Goal: Task Accomplishment & Management: Manage account settings

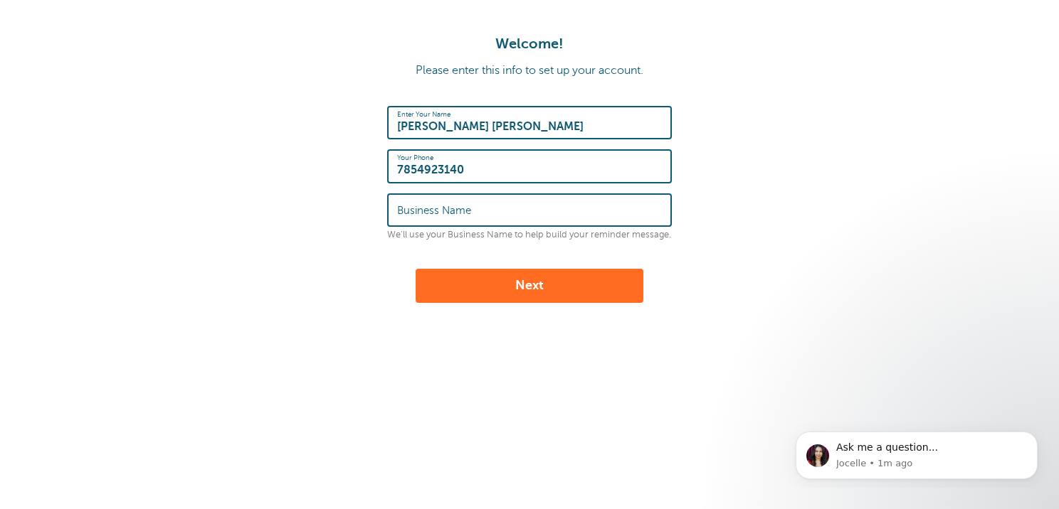
click at [407, 198] on div "Business Name" at bounding box center [529, 210] width 285 height 33
type input "New Church of the Living God"
click at [458, 285] on button "Next" at bounding box center [530, 286] width 228 height 34
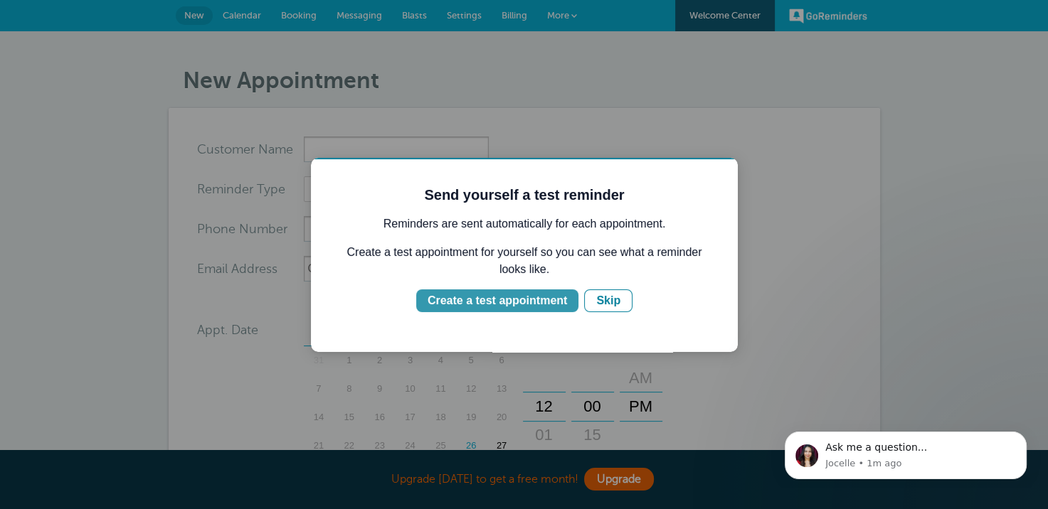
click at [542, 307] on div "Create a test appointment" at bounding box center [497, 300] width 139 height 17
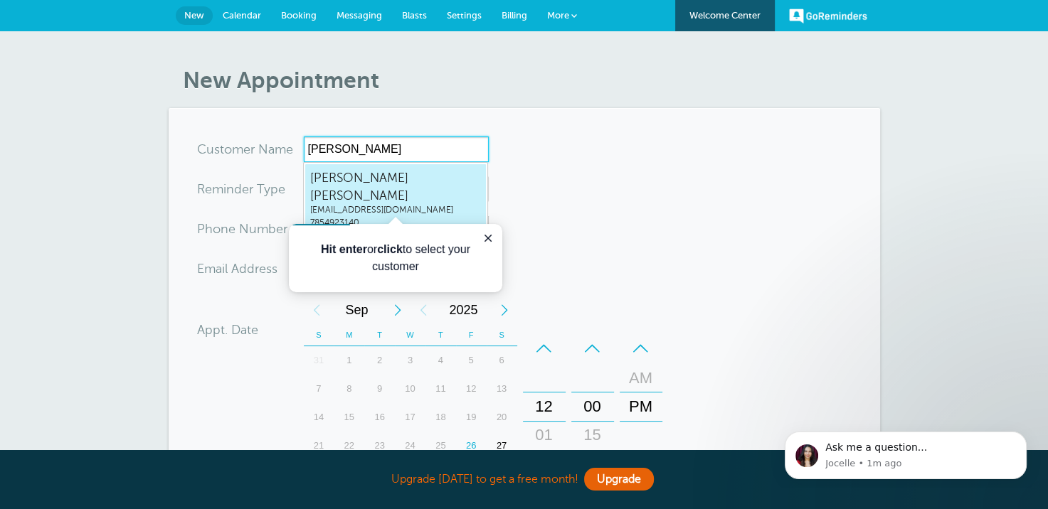
click at [349, 178] on span "Jenise Hiram" at bounding box center [395, 186] width 171 height 35
type input "JeniseHiramjenisehiram@gmail.com7854923140"
type input "Jenise Hiram"
type input "7854923140"
type input "jenisehiram@gmail.com"
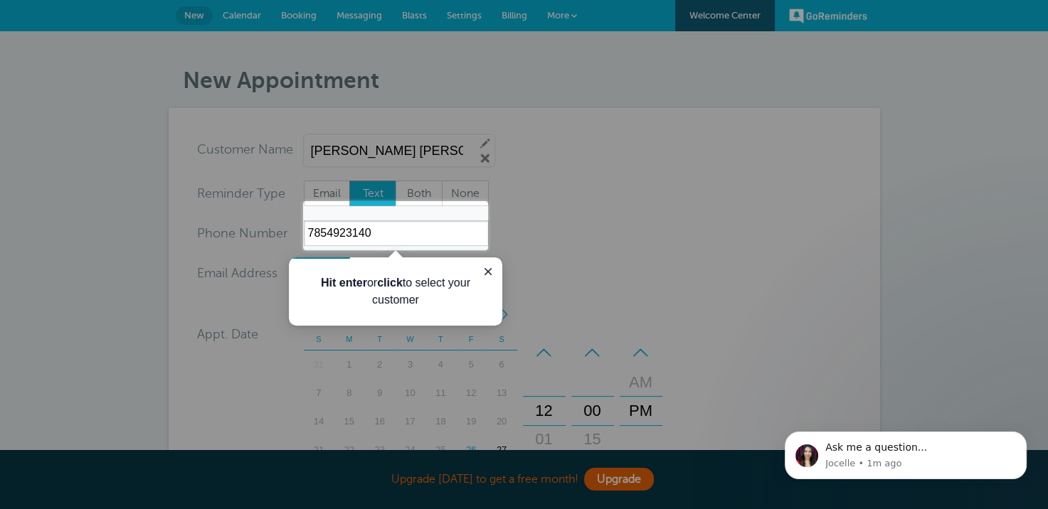
scroll to position [460, 0]
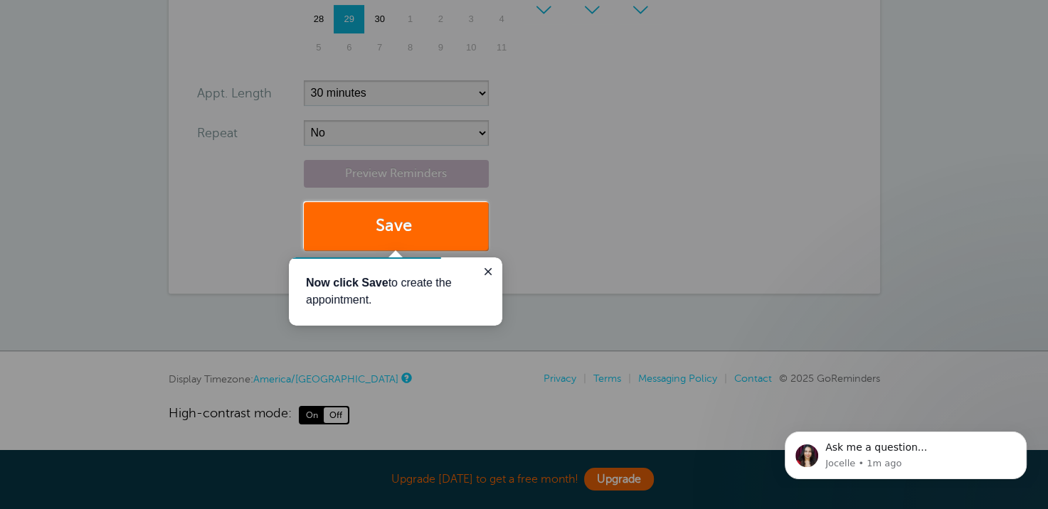
click at [549, 204] on div at bounding box center [768, 125] width 560 height 250
click at [369, 228] on button "Save" at bounding box center [396, 226] width 185 height 49
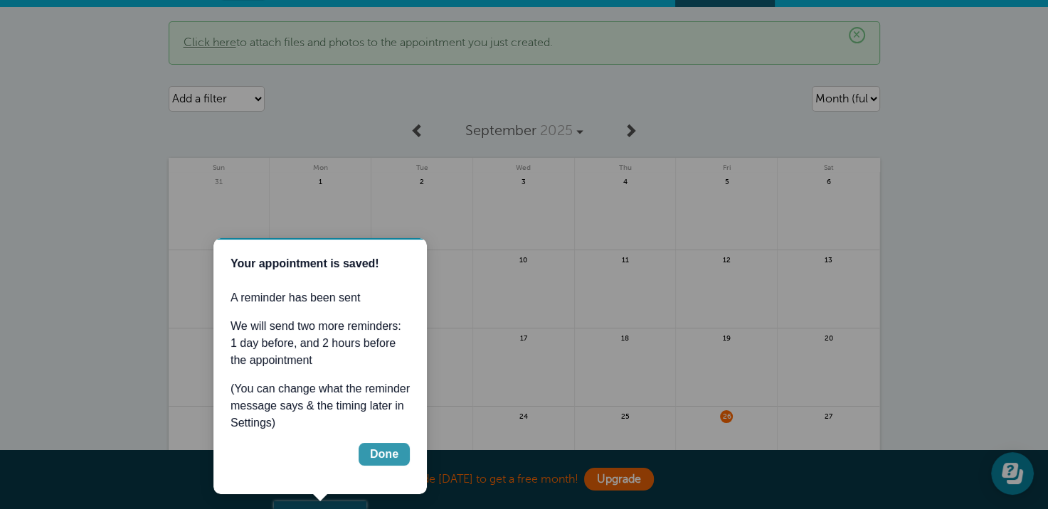
click at [382, 455] on div "Done" at bounding box center [384, 454] width 28 height 17
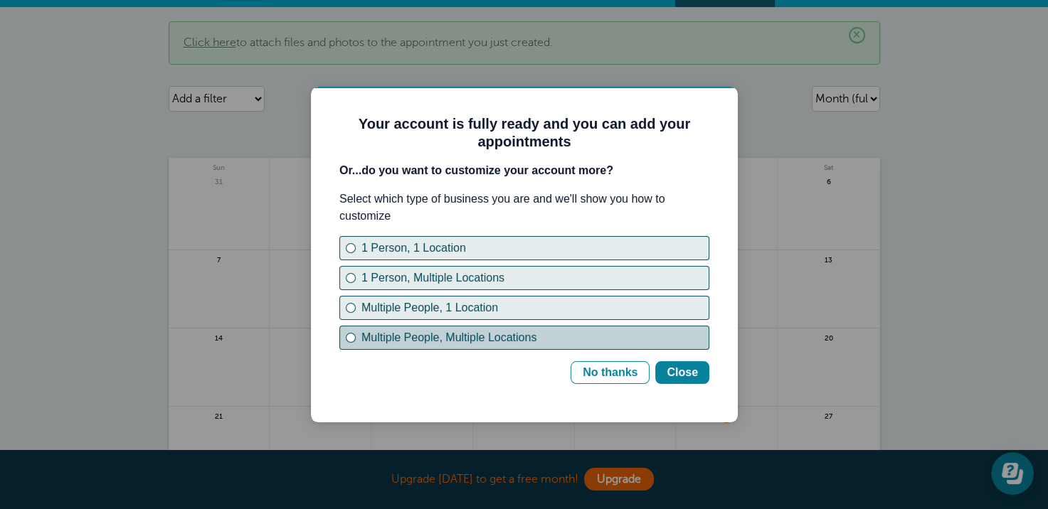
click at [353, 335] on div "Multiple People, Multiple Locations" at bounding box center [351, 338] width 6 height 6
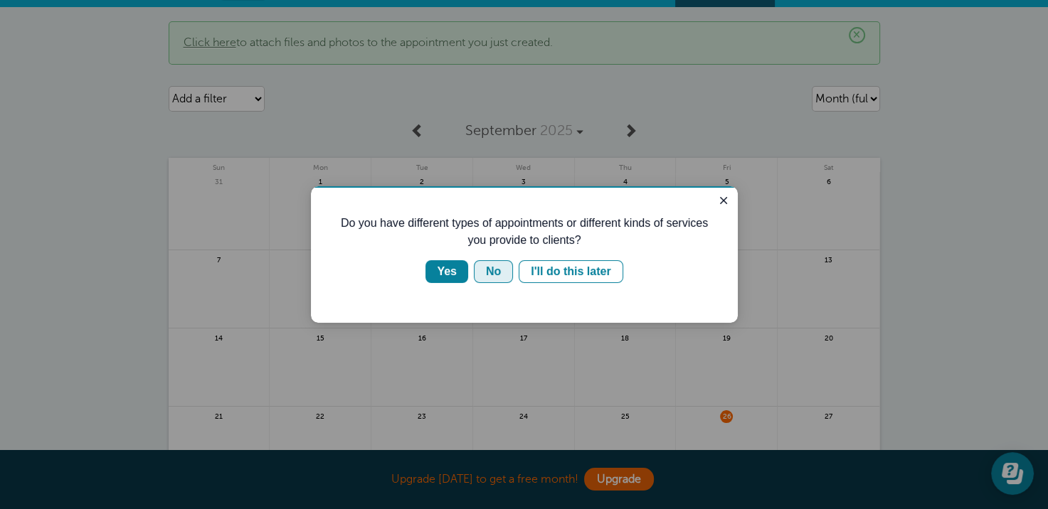
click at [498, 273] on div "No" at bounding box center [493, 271] width 15 height 17
click at [498, 272] on div "No" at bounding box center [493, 271] width 15 height 17
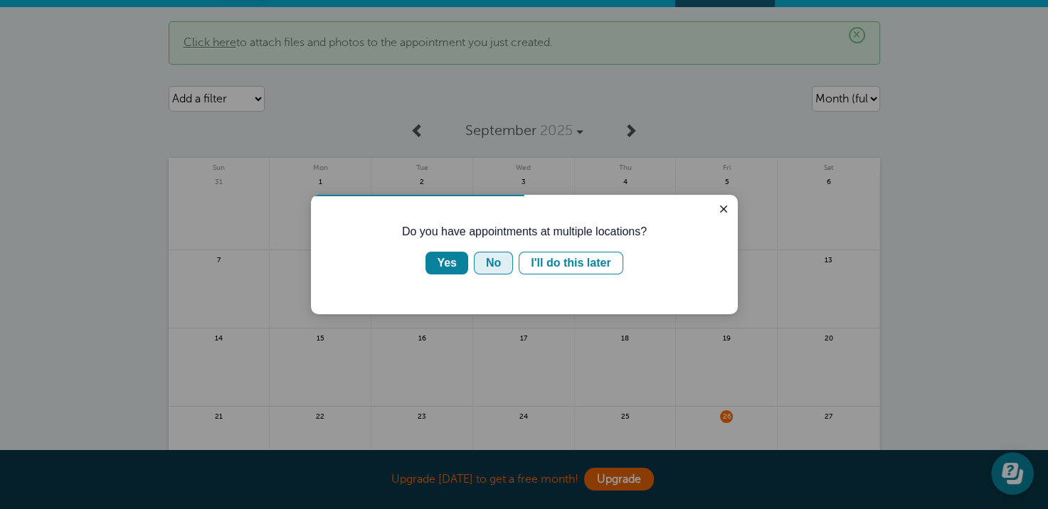
click at [490, 265] on div "No" at bounding box center [493, 263] width 15 height 17
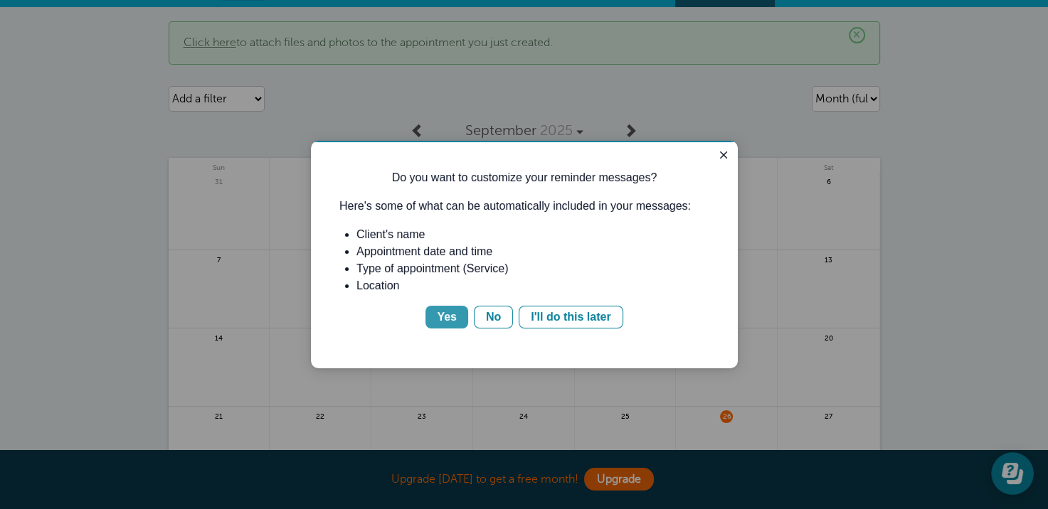
click at [448, 322] on div "Yes" at bounding box center [447, 317] width 20 height 17
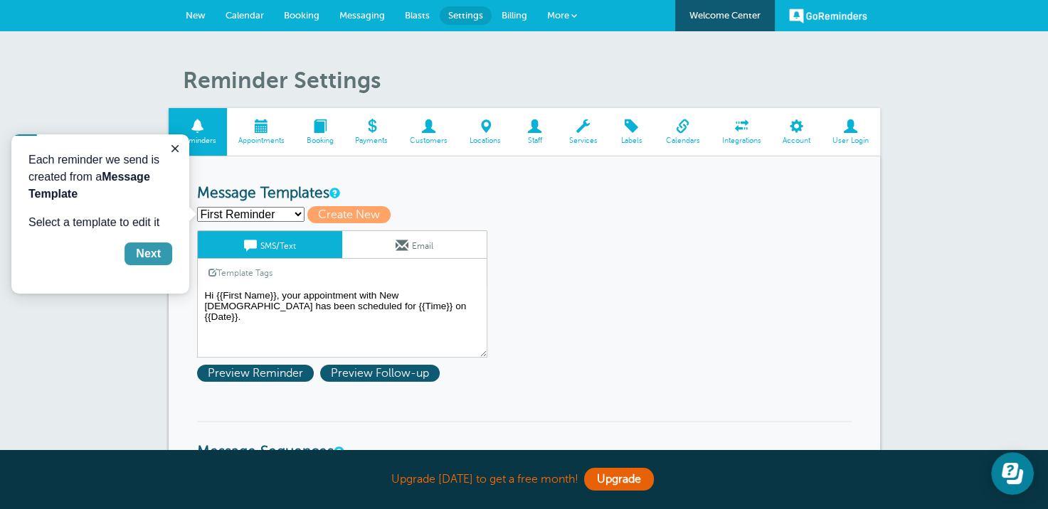
click at [140, 258] on div "Next" at bounding box center [148, 253] width 25 height 17
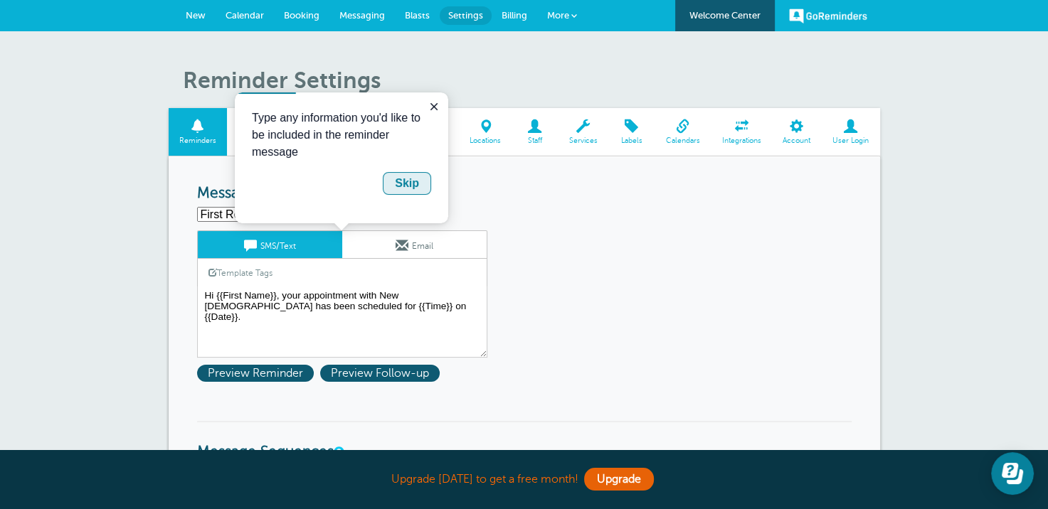
click at [413, 178] on div "Skip" at bounding box center [407, 183] width 24 height 17
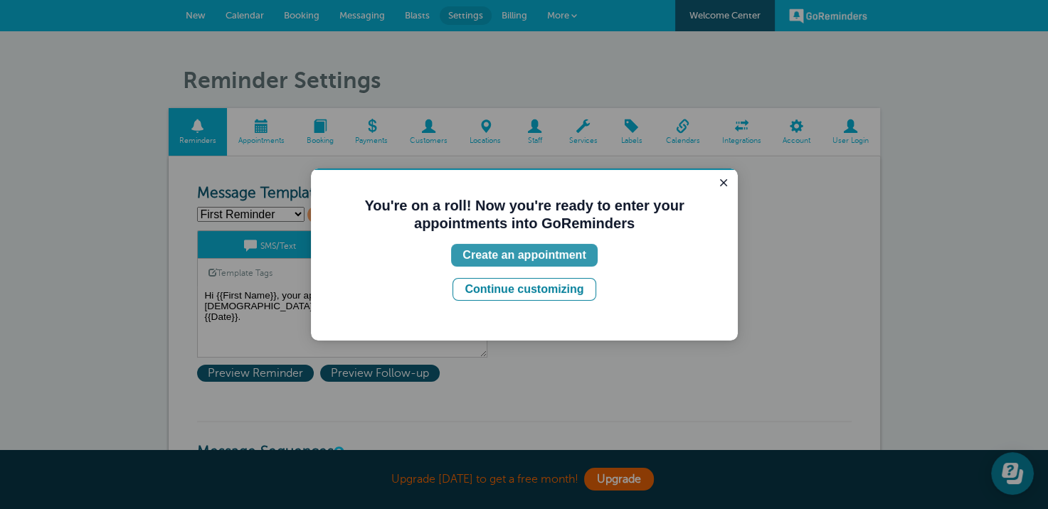
click at [495, 259] on div "Create an appointment" at bounding box center [523, 255] width 123 height 17
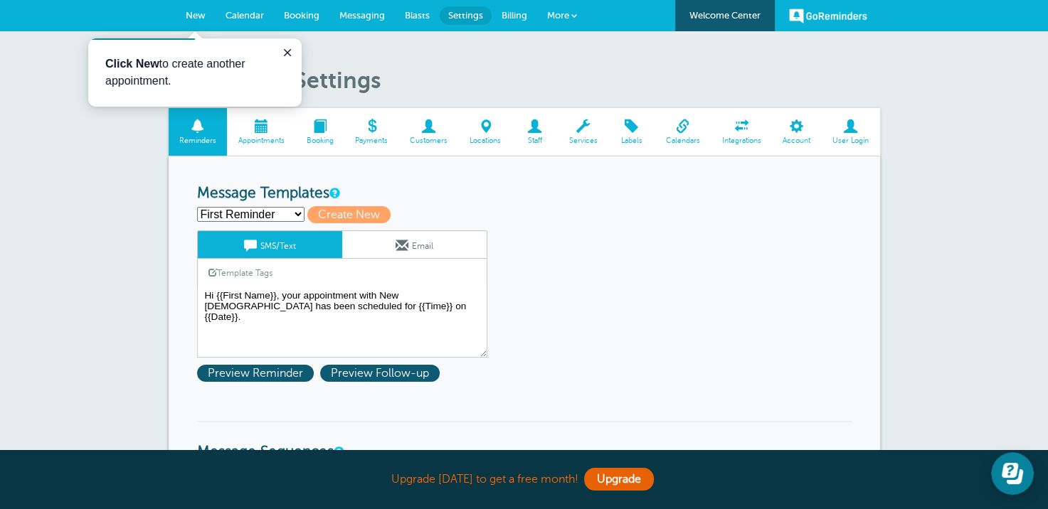
click at [194, 12] on span "New" at bounding box center [196, 15] width 20 height 11
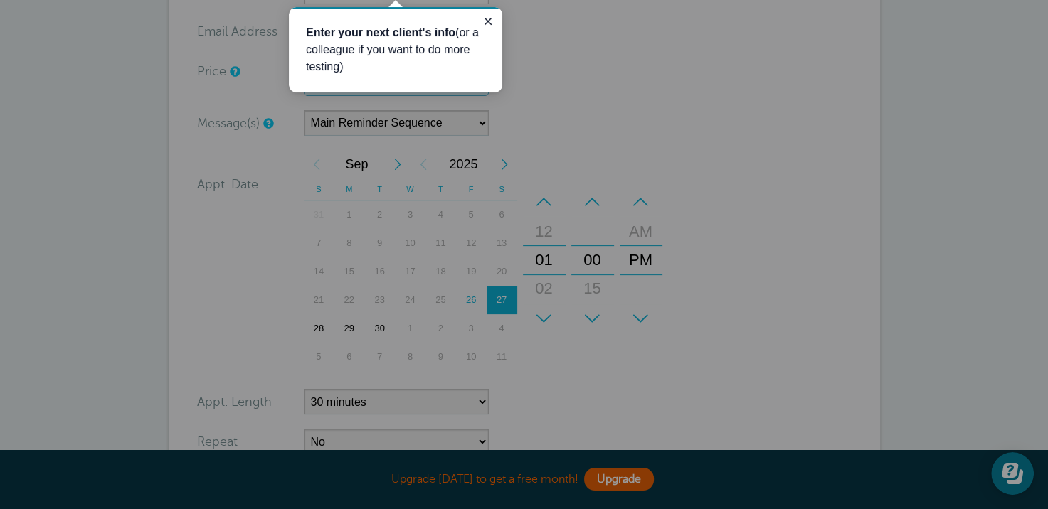
scroll to position [213, 0]
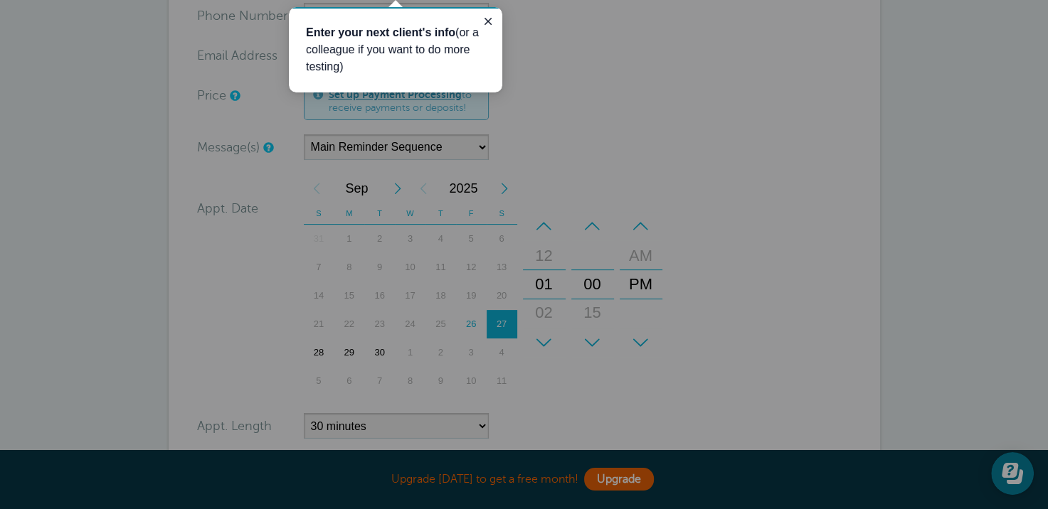
click at [498, 184] on div at bounding box center [675, 254] width 745 height 509
click at [506, 185] on div at bounding box center [675, 254] width 745 height 509
click at [487, 20] on icon "Close guide" at bounding box center [488, 21] width 7 height 7
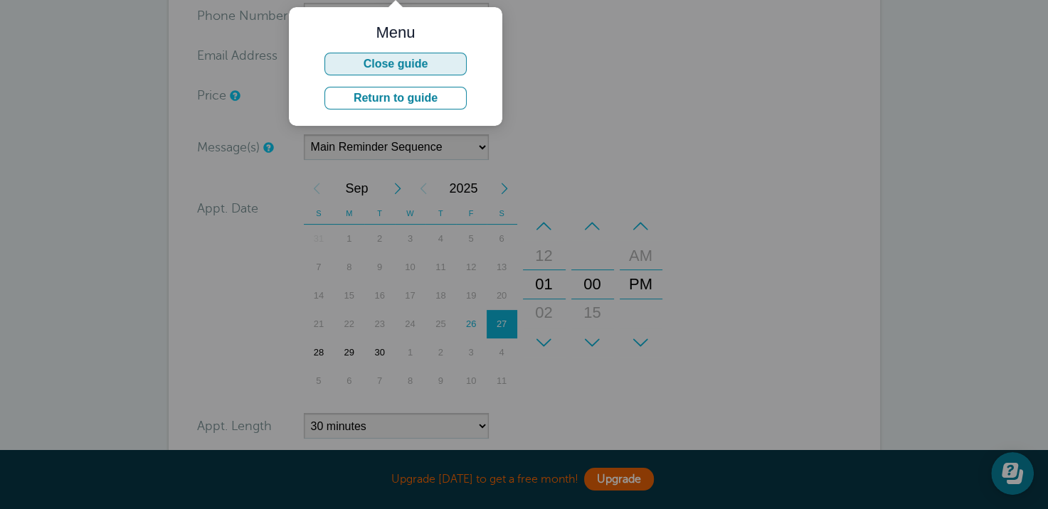
click at [413, 62] on button "Close guide" at bounding box center [395, 64] width 142 height 23
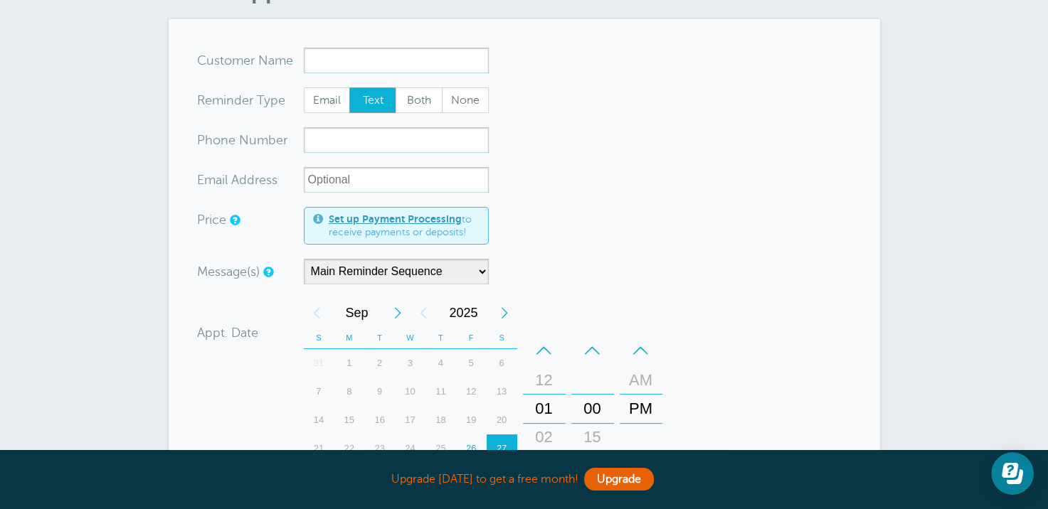
scroll to position [71, 0]
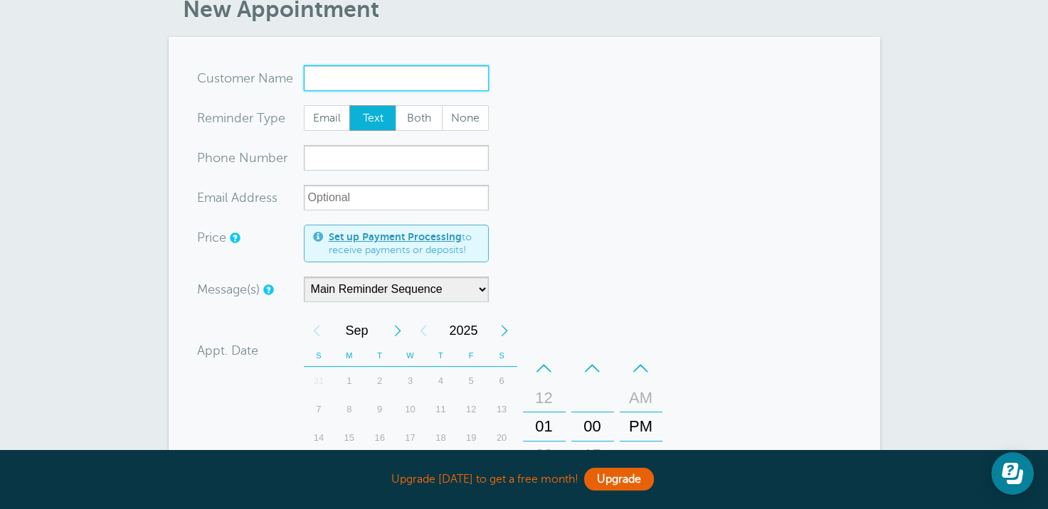
click at [346, 77] on input "x-no-autofill" at bounding box center [396, 78] width 185 height 26
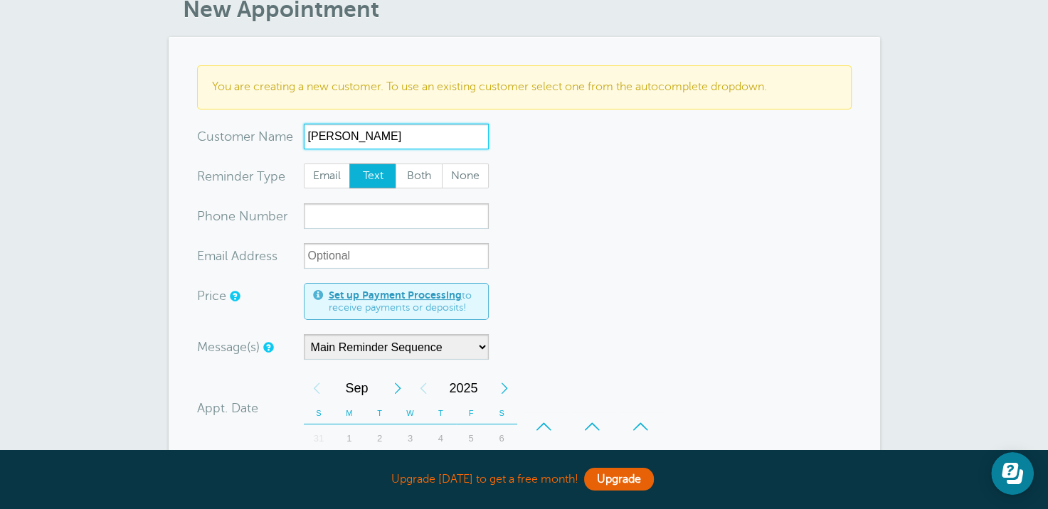
type input "Martha Metz"
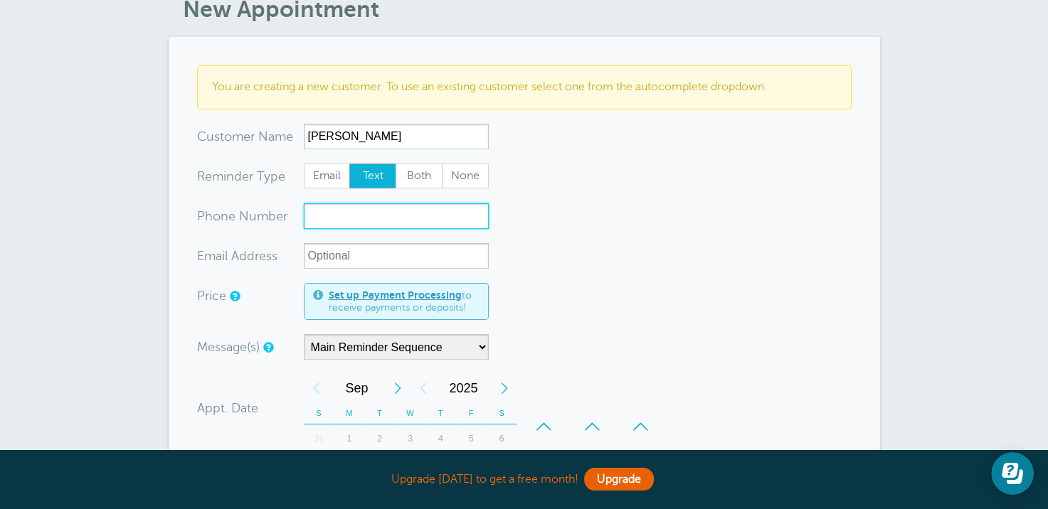
click at [351, 218] on input "xxx-no-autofill" at bounding box center [396, 216] width 185 height 26
type input "7853757856"
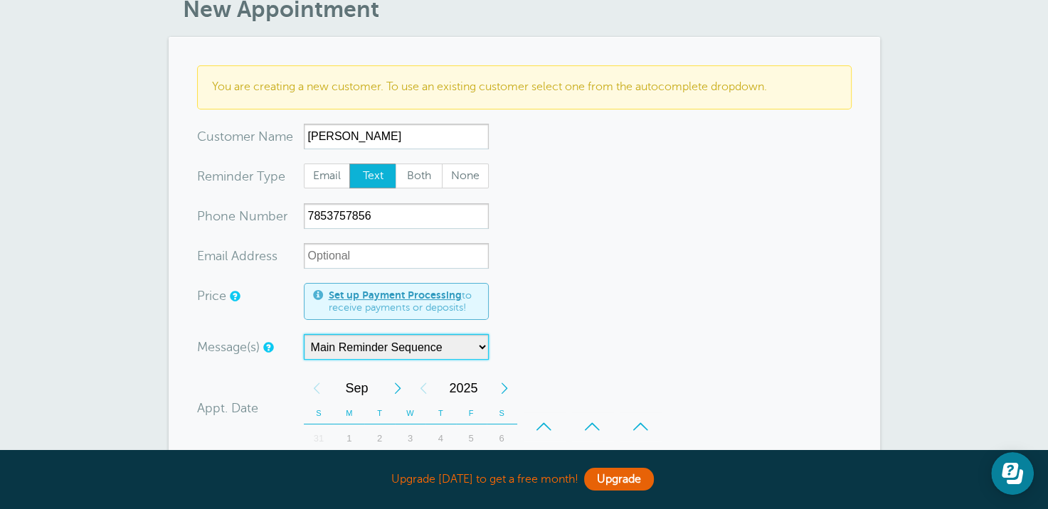
click at [475, 344] on select "Main Reminder Sequence" at bounding box center [396, 347] width 185 height 26
click at [304, 334] on select "Main Reminder Sequence" at bounding box center [396, 347] width 185 height 26
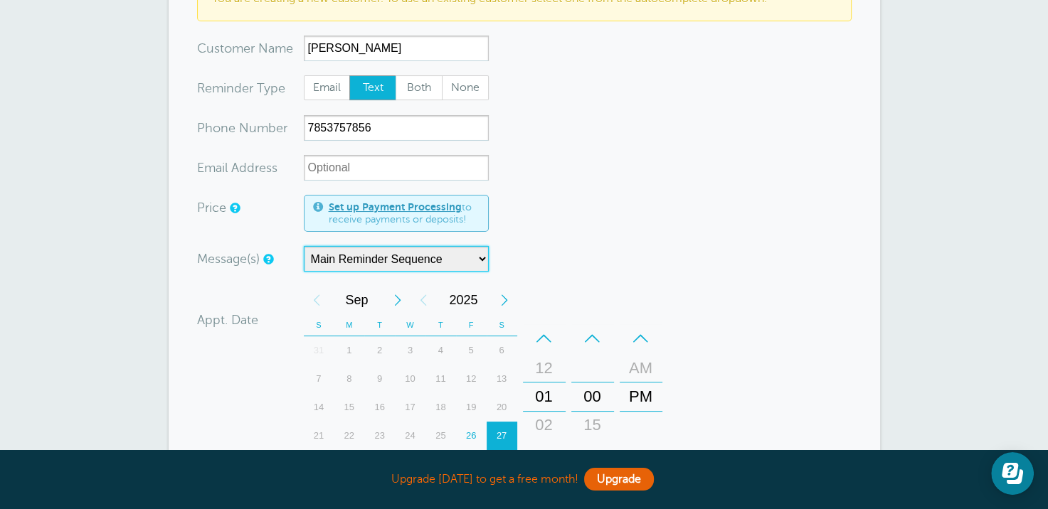
scroll to position [213, 0]
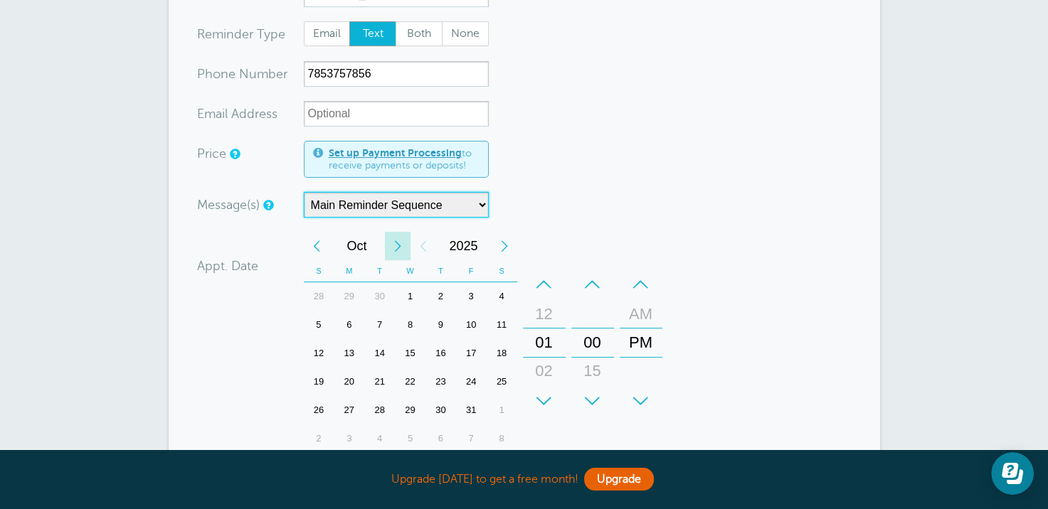
click at [398, 246] on div "Next Month" at bounding box center [398, 246] width 26 height 28
click at [501, 381] on div "25" at bounding box center [502, 382] width 31 height 28
click at [541, 282] on div "–" at bounding box center [544, 284] width 43 height 28
click at [544, 398] on div "+" at bounding box center [544, 401] width 43 height 28
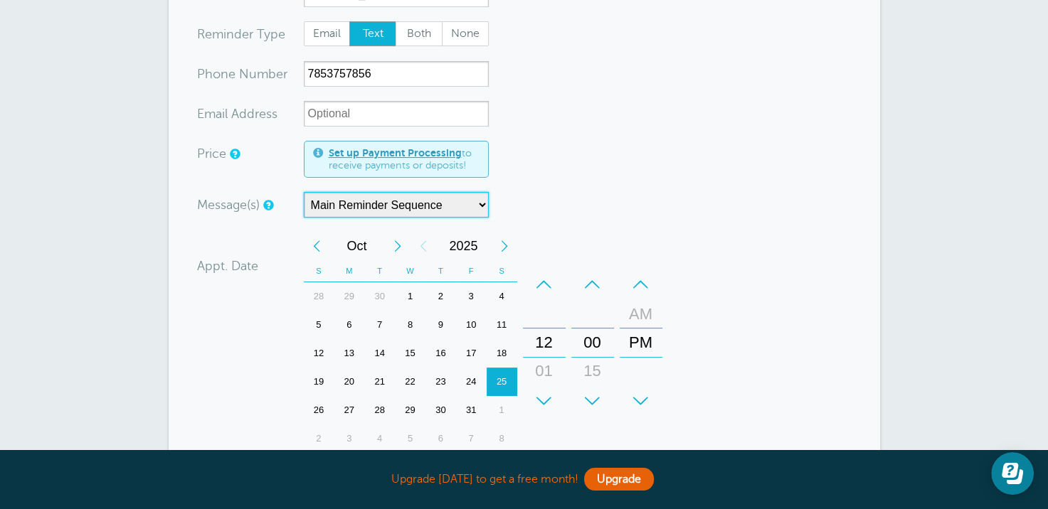
click at [544, 398] on div "+" at bounding box center [544, 401] width 43 height 28
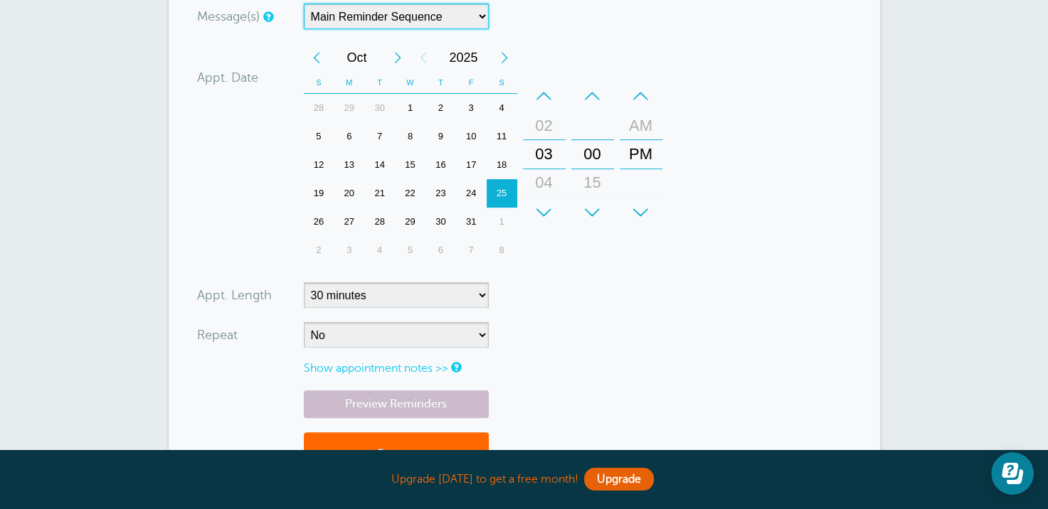
scroll to position [427, 0]
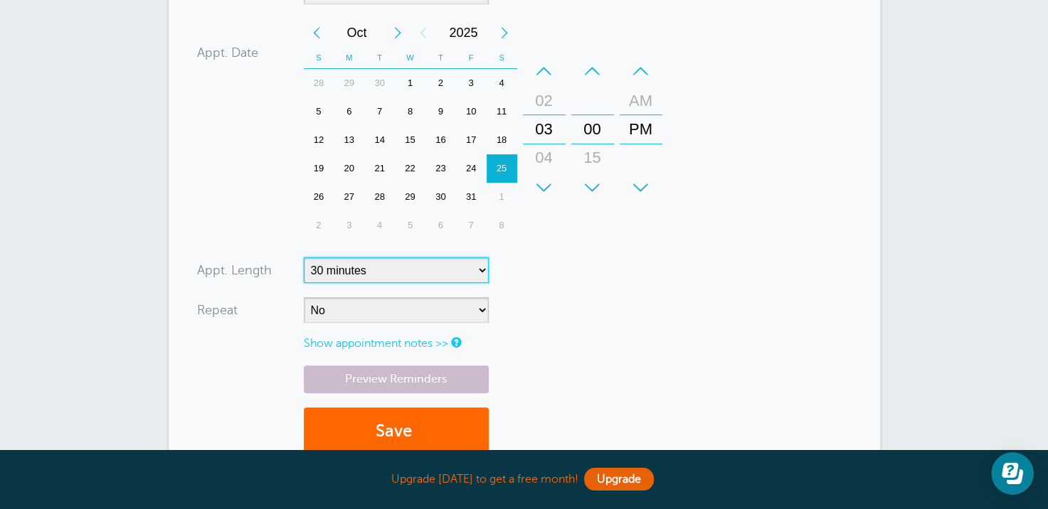
click at [475, 273] on select "5 minutes 10 minutes 15 minutes 20 minutes 25 minutes 30 minutes 35 minutes 40 …" at bounding box center [396, 271] width 185 height 26
select select "180"
click at [304, 258] on select "5 minutes 10 minutes 15 minutes 20 minutes 25 minutes 30 minutes 35 minutes 40 …" at bounding box center [396, 271] width 185 height 26
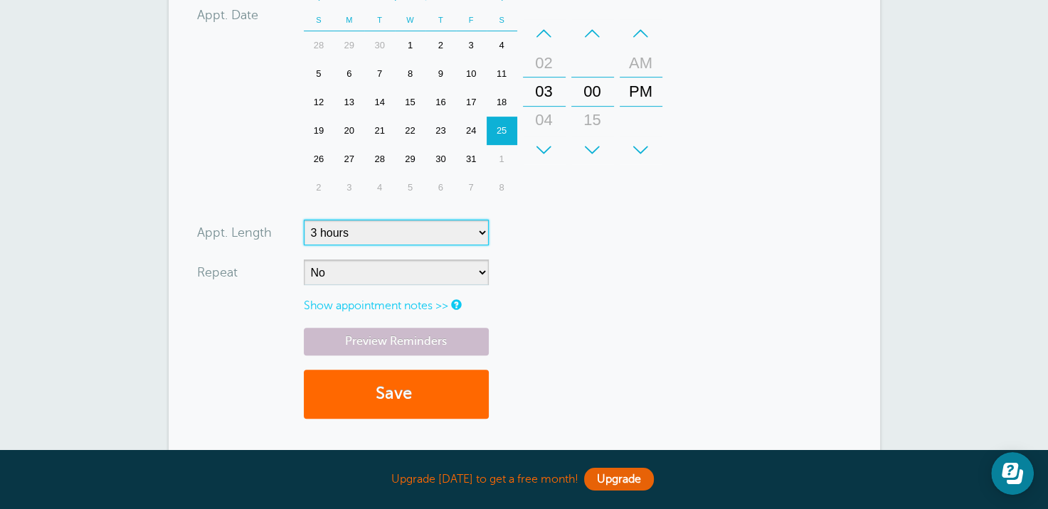
scroll to position [498, 0]
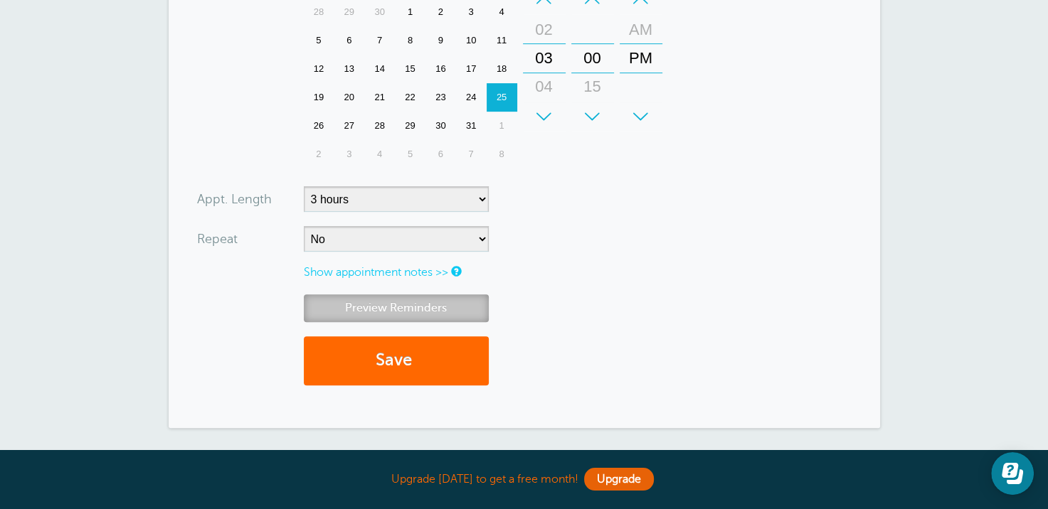
click at [442, 302] on link "Preview Reminders" at bounding box center [396, 309] width 185 height 28
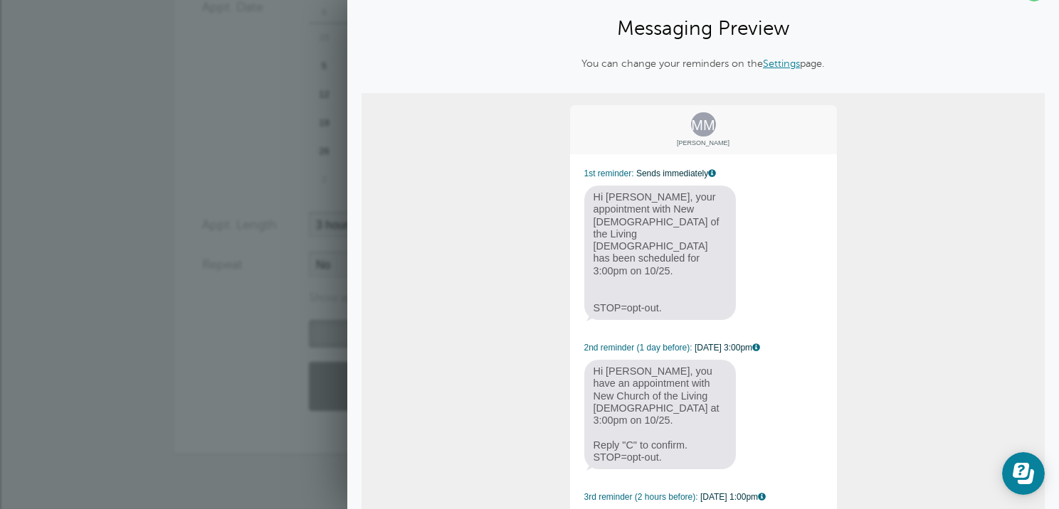
scroll to position [0, 0]
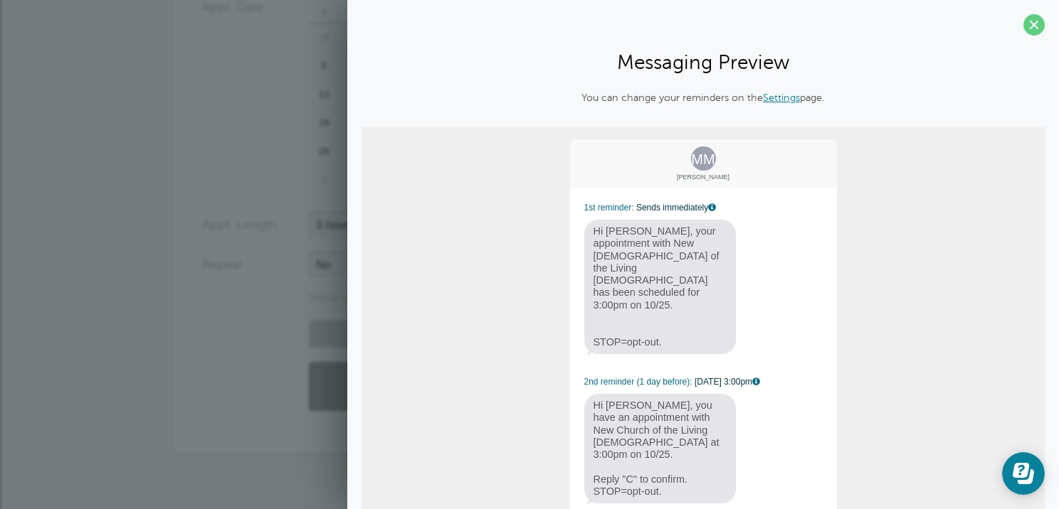
click at [769, 100] on link "Settings" at bounding box center [781, 97] width 37 height 11
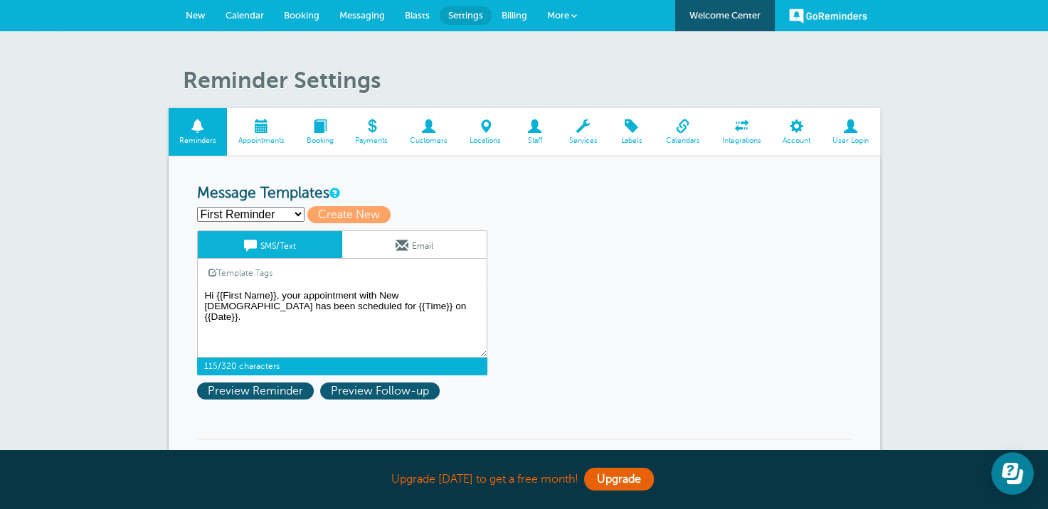
click at [296, 287] on textarea "Hi {{First Name}}, your appointment with New Church of the Living God has been …" at bounding box center [342, 322] width 290 height 71
drag, startPoint x: 356, startPoint y: 293, endPoint x: 282, endPoint y: 292, distance: 74.0
click at [282, 292] on textarea "Hi {{First Name}}, your appointment with New Church of the Living God has been …" at bounding box center [342, 322] width 290 height 71
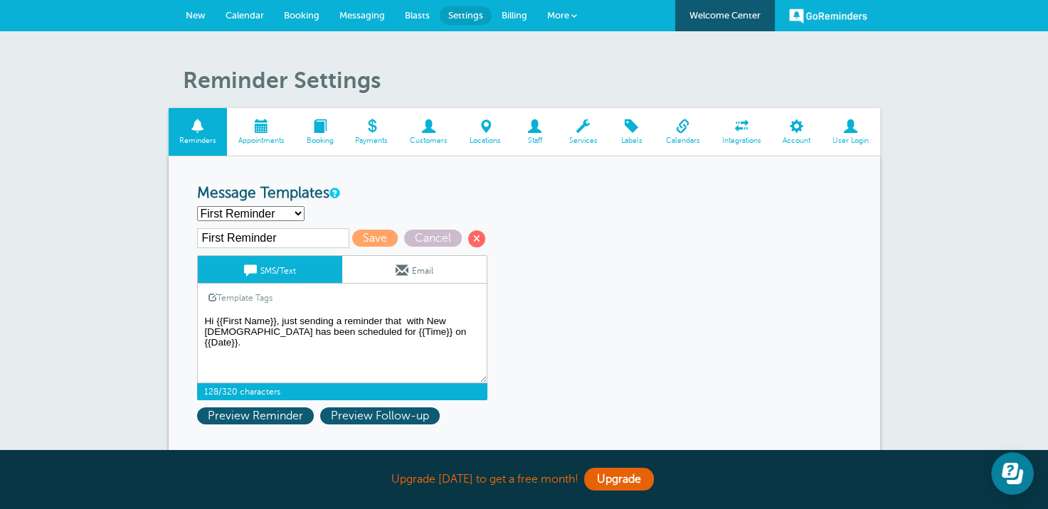
drag, startPoint x: 423, startPoint y: 319, endPoint x: 401, endPoint y: 319, distance: 22.1
click at [401, 319] on textarea "Hi {{First Name}}, your appointment with New Church of the Living God has been …" at bounding box center [342, 347] width 290 height 71
drag, startPoint x: 242, startPoint y: 330, endPoint x: 371, endPoint y: 328, distance: 128.8
click at [371, 328] on textarea "Hi {{First Name}}, your appointment with New Church of the Living God has been …" at bounding box center [342, 347] width 290 height 71
drag, startPoint x: 284, startPoint y: 332, endPoint x: 260, endPoint y: 334, distance: 23.5
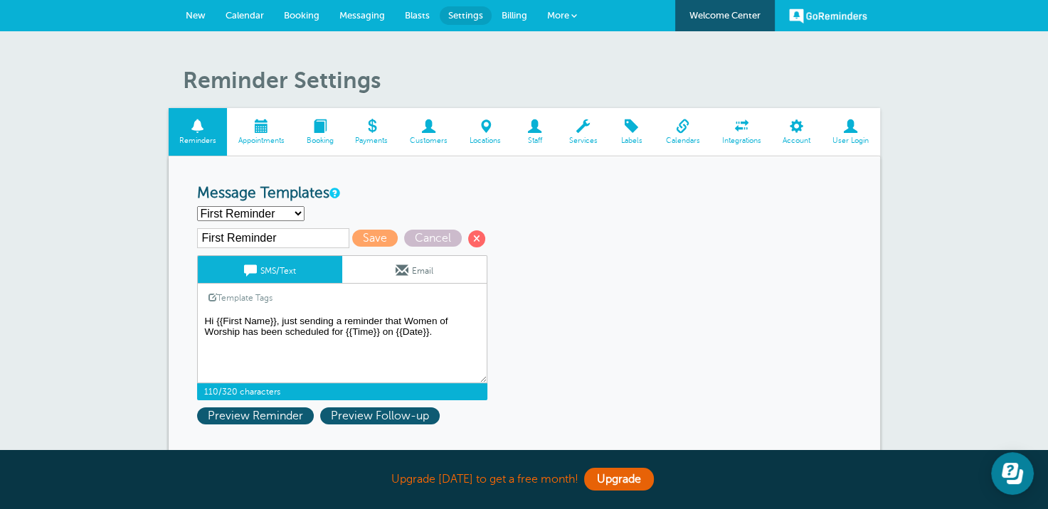
click at [260, 334] on textarea "Hi {{First Name}}, your appointment with New Church of the Living God has been …" at bounding box center [342, 347] width 290 height 71
click at [313, 331] on textarea "Hi {{First Name}}, your appointment with New Church of the Living God has been …" at bounding box center [342, 347] width 290 height 71
click at [306, 349] on textarea "Hi {{First Name}}, your appointment with New Church of the Living God has been …" at bounding box center [342, 347] width 290 height 71
click at [439, 319] on textarea "Hi {{First Name}}, your appointment with New Church of the Living God has been …" at bounding box center [342, 347] width 290 height 71
type textarea "Hi {{First Name}}, just sending a reminder that Women of Worship has reschedule…"
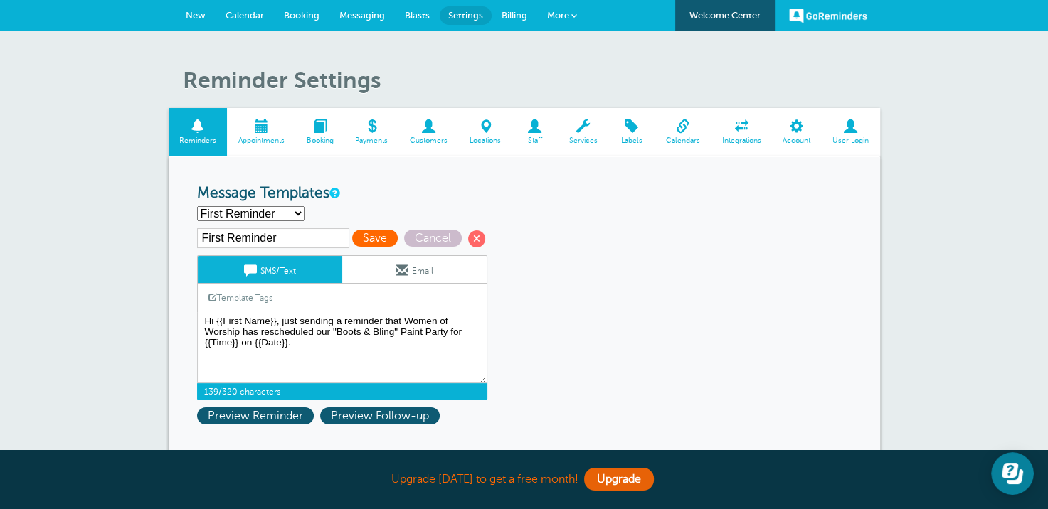
click at [373, 242] on span "Save" at bounding box center [375, 238] width 46 height 17
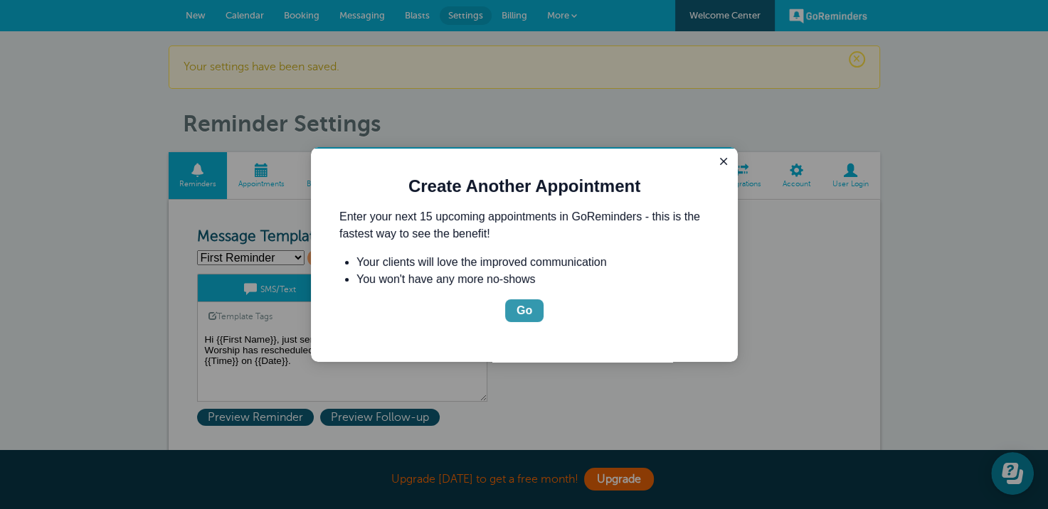
click at [523, 309] on div "Go" at bounding box center [525, 310] width 16 height 17
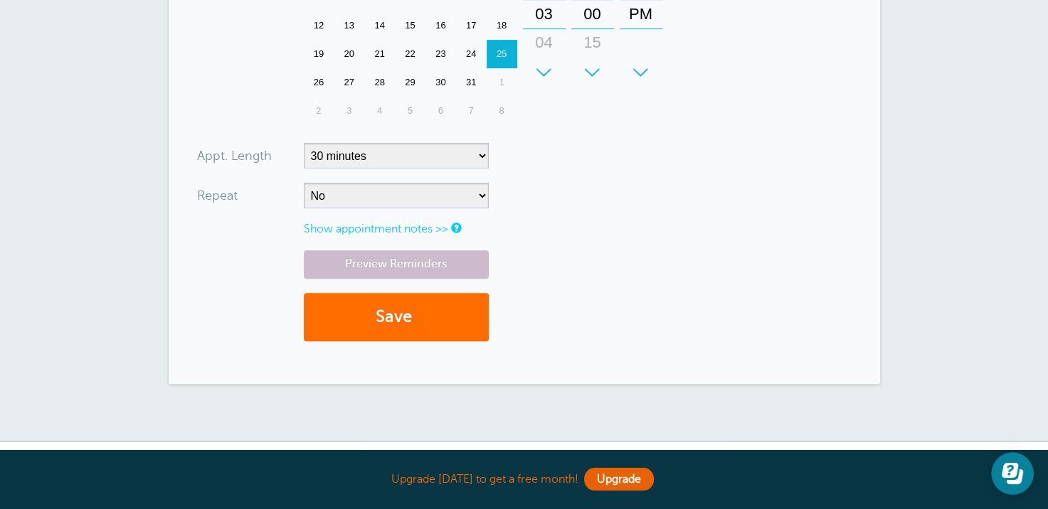
scroll to position [498, 0]
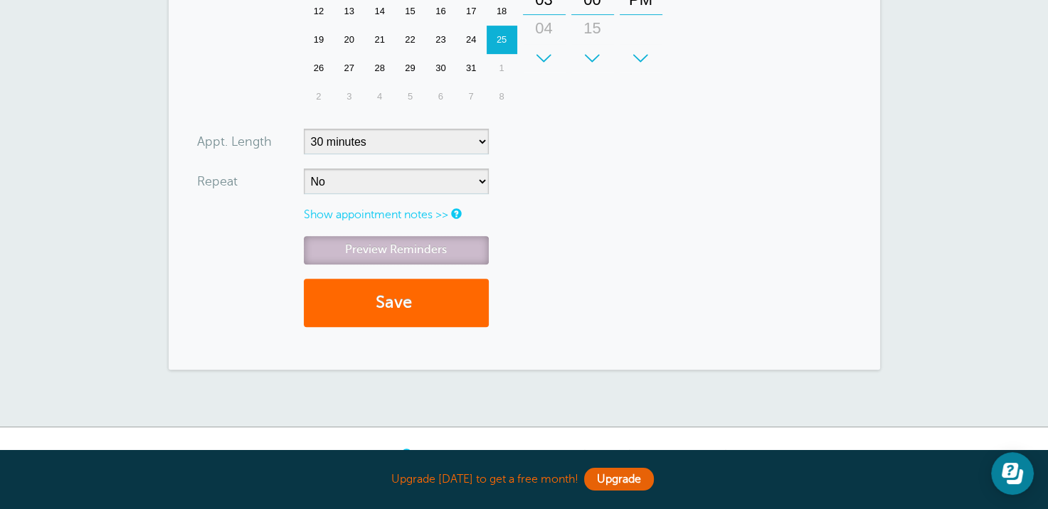
click at [383, 248] on link "Preview Reminders" at bounding box center [396, 250] width 185 height 28
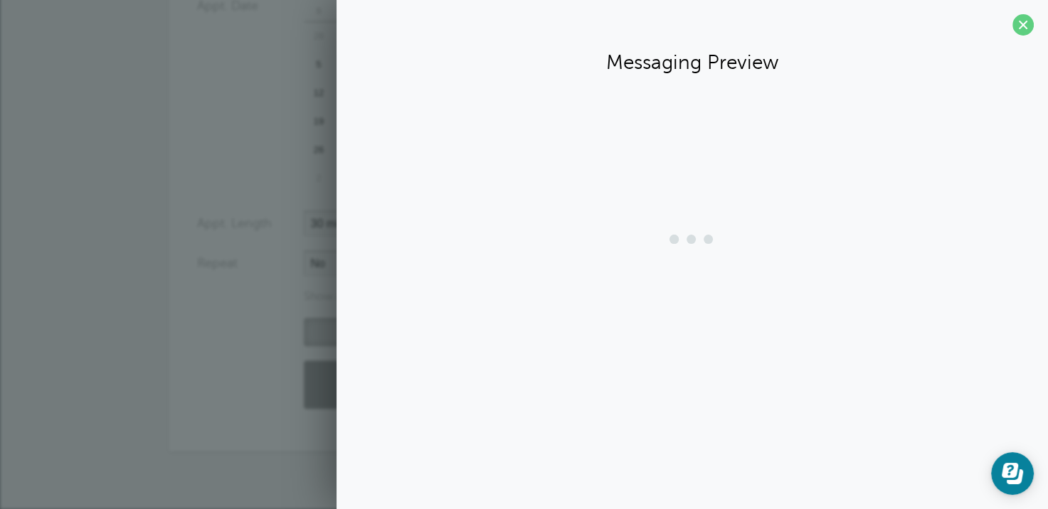
scroll to position [416, 0]
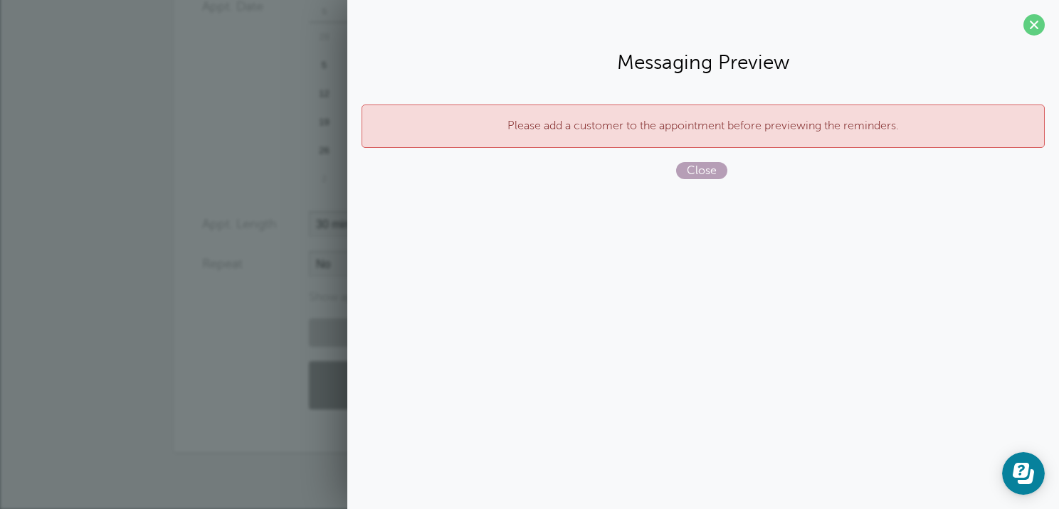
click at [709, 171] on span "Close" at bounding box center [701, 170] width 51 height 17
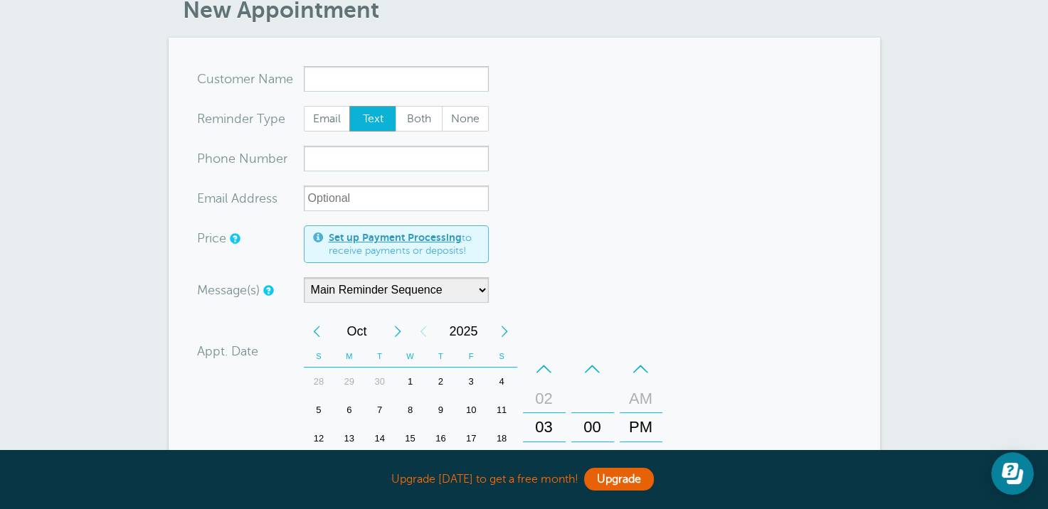
scroll to position [71, 0]
click at [321, 80] on input "x-no-autofill" at bounding box center [396, 78] width 185 height 26
type input "Unique Hiram"
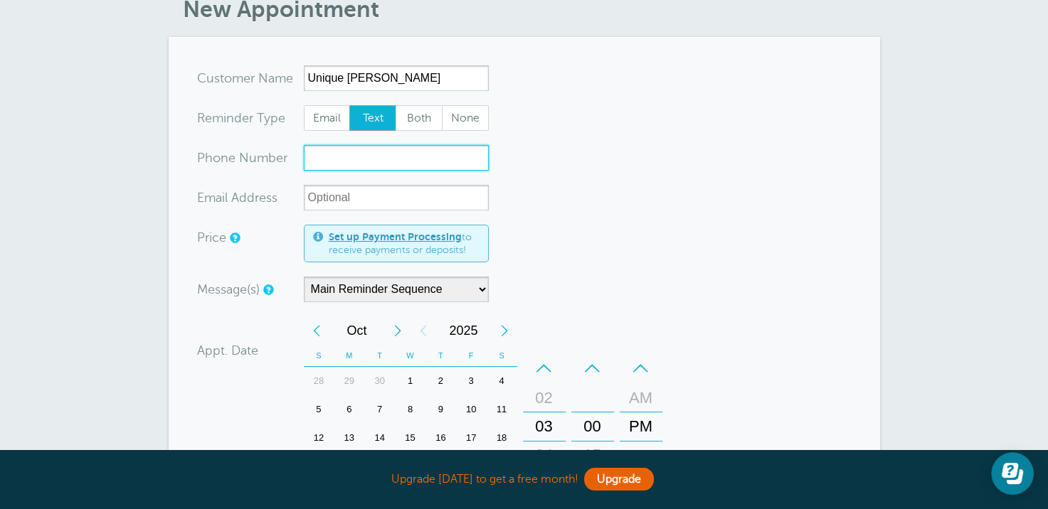
click at [335, 155] on input "xxx-no-autofill" at bounding box center [396, 158] width 185 height 26
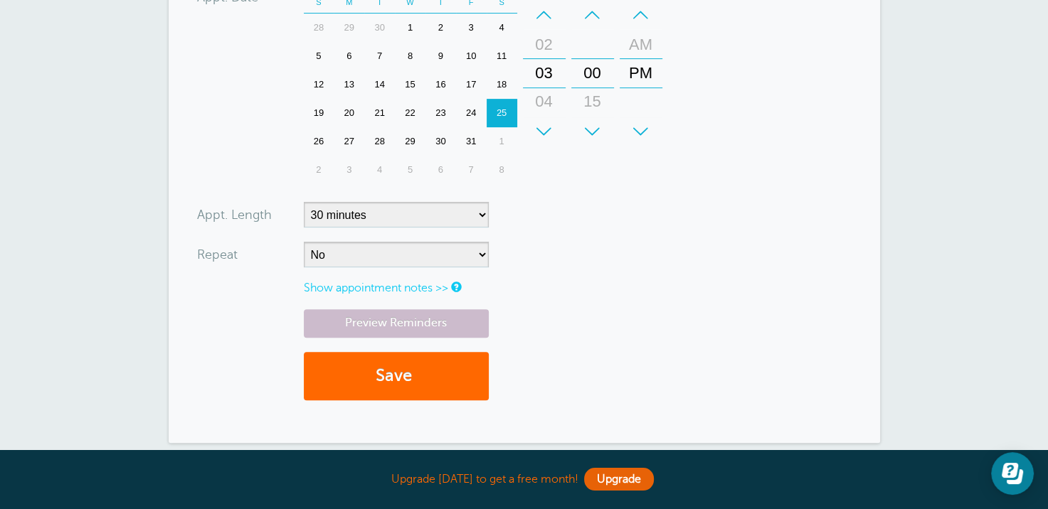
scroll to position [427, 0]
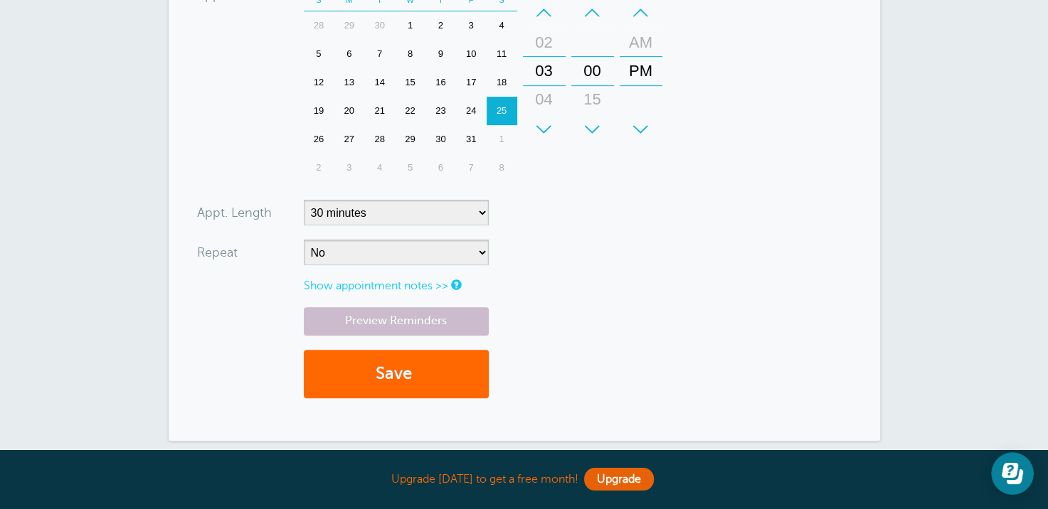
type input "6787778568"
click at [480, 212] on select "5 minutes 10 minutes 15 minutes 20 minutes 25 minutes 30 minutes 35 minutes 40 …" at bounding box center [396, 213] width 185 height 26
select select "180"
click at [304, 200] on select "5 minutes 10 minutes 15 minutes 20 minutes 25 minutes 30 minutes 35 minutes 40 …" at bounding box center [396, 213] width 185 height 26
click at [429, 320] on link "Preview Reminders" at bounding box center [396, 321] width 185 height 28
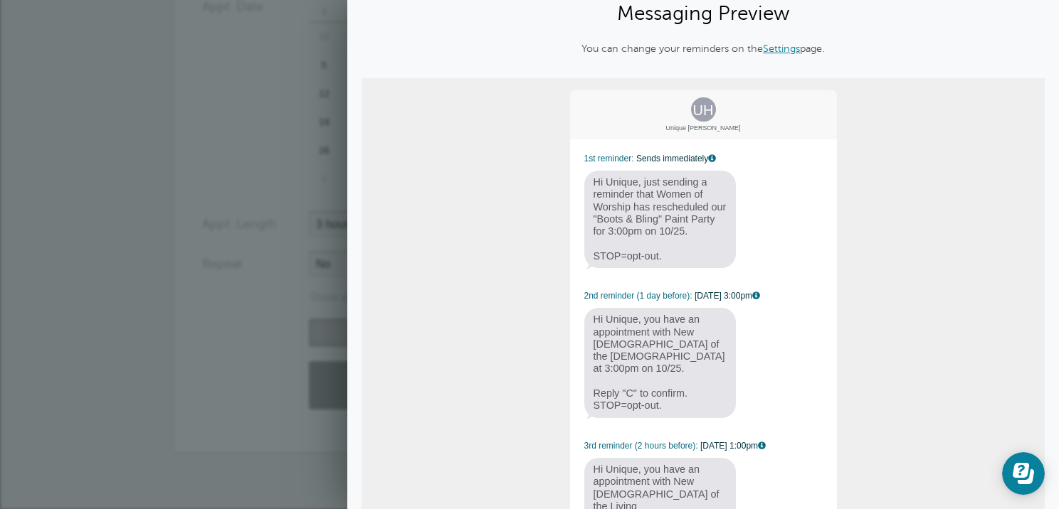
scroll to position [0, 0]
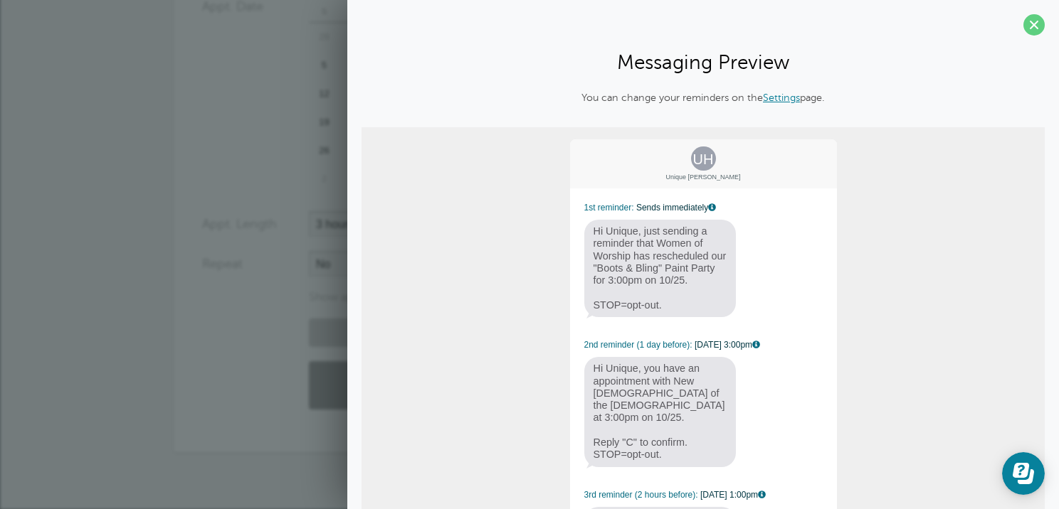
click at [777, 96] on link "Settings" at bounding box center [781, 97] width 37 height 11
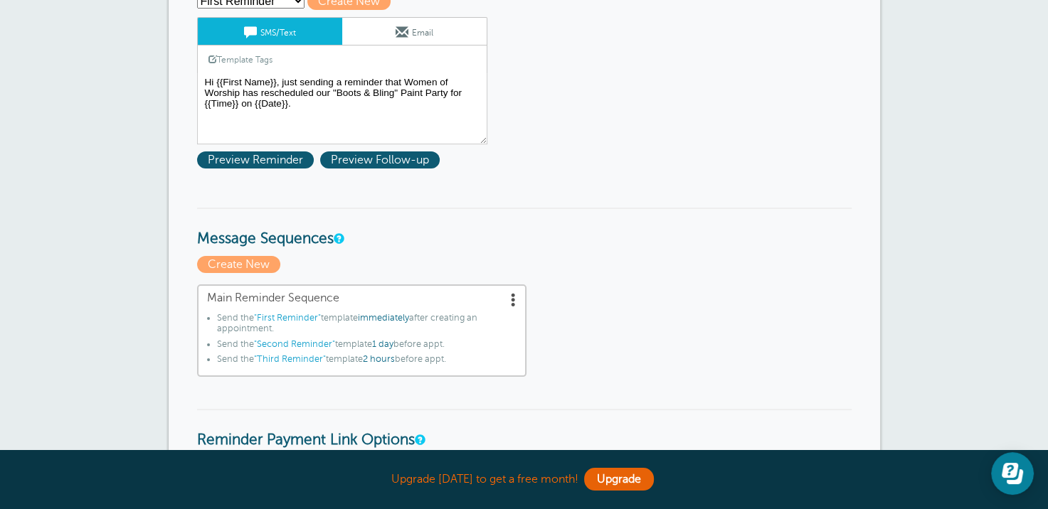
scroll to position [142, 0]
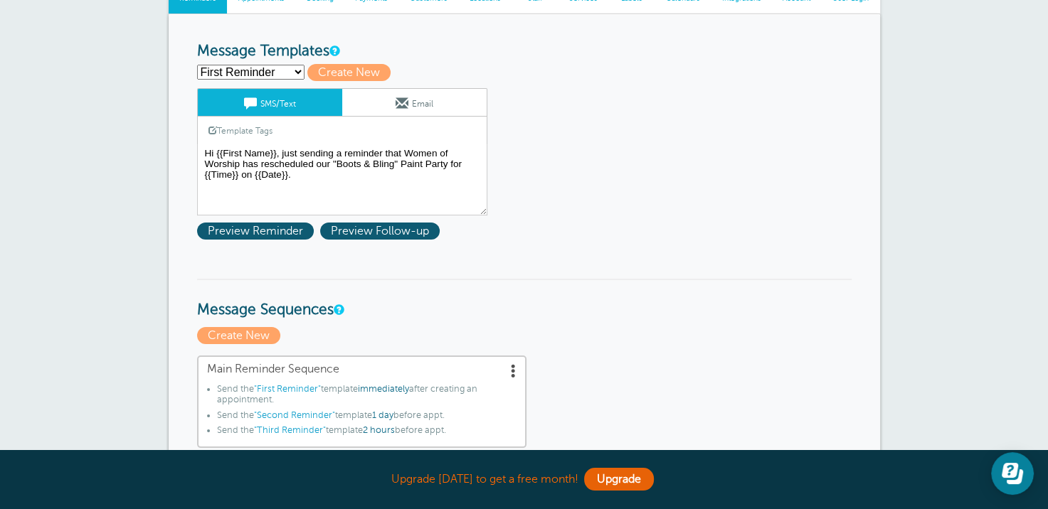
click at [296, 68] on select "First Reminder Second Reminder Third Reminder Create new..." at bounding box center [250, 72] width 107 height 15
click at [299, 72] on select "First Reminder Second Reminder Third Reminder Create new..." at bounding box center [250, 72] width 107 height 15
select select "162667"
click at [197, 65] on select "First Reminder Second Reminder Third Reminder Create new..." at bounding box center [250, 72] width 107 height 15
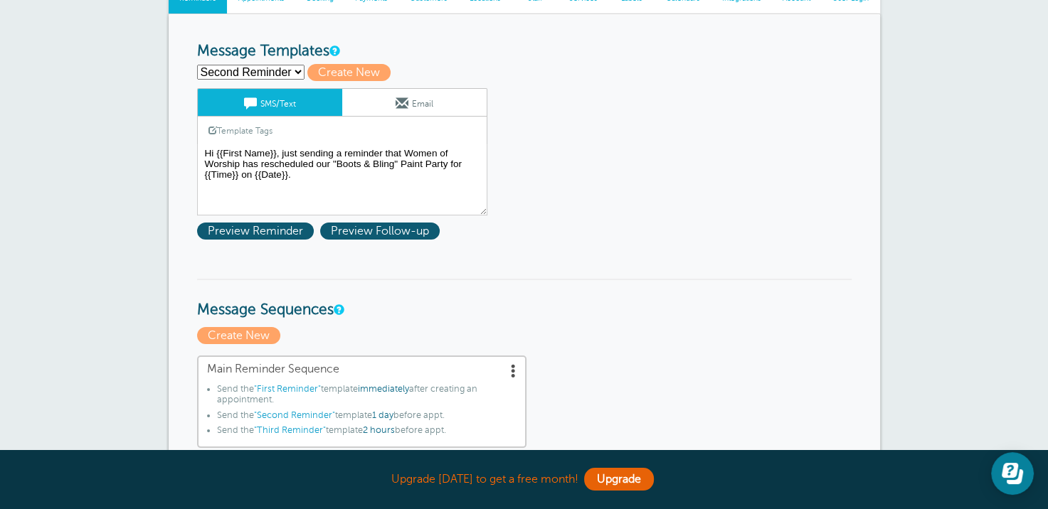
type input "Second Reminder"
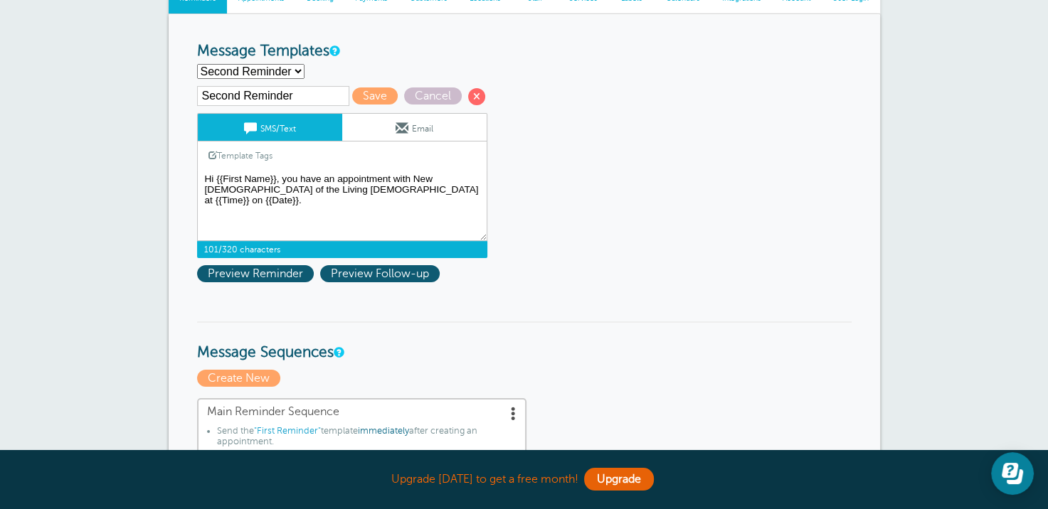
drag, startPoint x: 282, startPoint y: 175, endPoint x: 293, endPoint y: 169, distance: 12.7
click at [293, 170] on textarea "Hi {{First Name}}, just sending a reminder that Women of Worship has reschedule…" at bounding box center [342, 205] width 290 height 71
click at [285, 171] on textarea "Hi {{First Name}}, just sending a reminder that Women of Worship has reschedule…" at bounding box center [342, 205] width 290 height 71
drag, startPoint x: 280, startPoint y: 175, endPoint x: 478, endPoint y: 173, distance: 197.8
click at [478, 173] on textarea "Hi {{First Name}}, just sending a reminder that Women of Worship has reschedule…" at bounding box center [342, 205] width 290 height 71
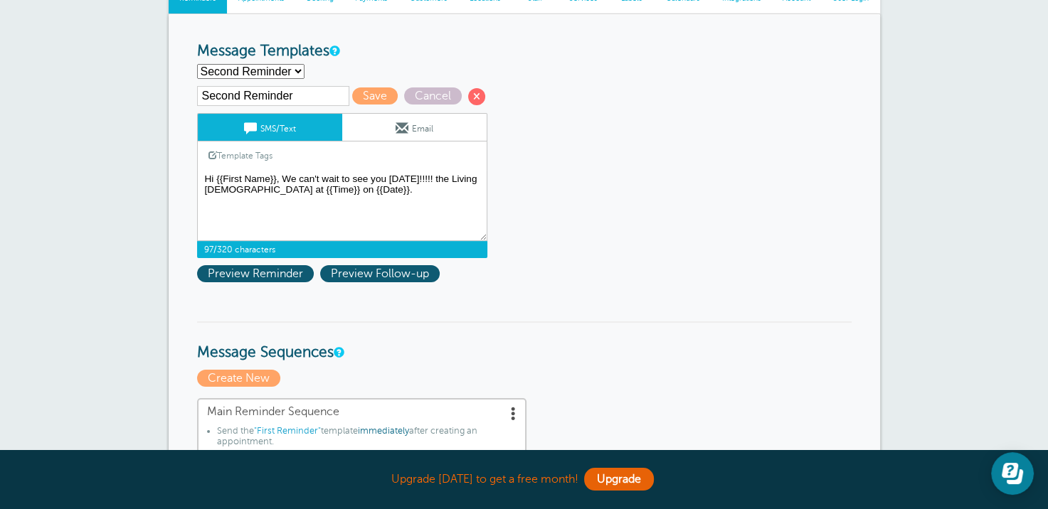
click at [444, 174] on textarea "Hi {{First Name}}, just sending a reminder that Women of Worship has reschedule…" at bounding box center [342, 205] width 290 height 71
drag, startPoint x: 211, startPoint y: 191, endPoint x: 433, endPoint y: 163, distance: 223.0
click at [433, 163] on div "SMS/Text Email Template Tags Copy SMS Click to add a tag to your message. Custo…" at bounding box center [342, 185] width 290 height 145
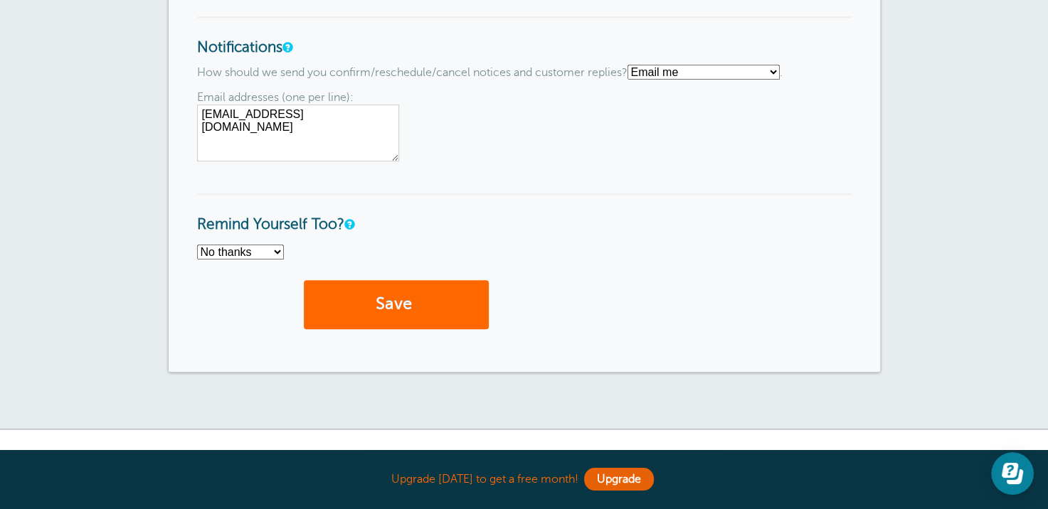
scroll to position [1138, 0]
type textarea "Hi {{First Name}}, We can't wait to see you tomorrow for our paint party at {{T…"
click at [351, 295] on button "Save" at bounding box center [396, 304] width 185 height 49
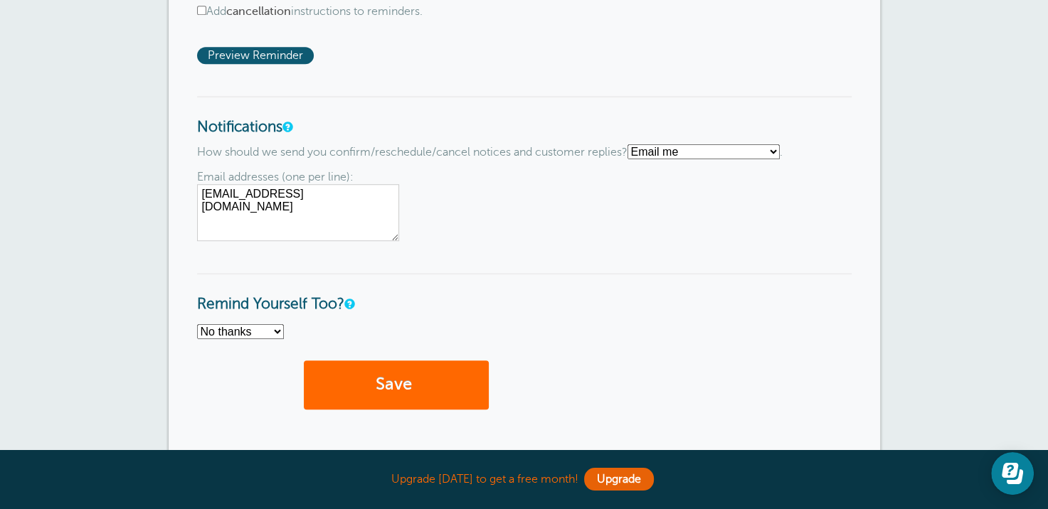
scroll to position [1138, 0]
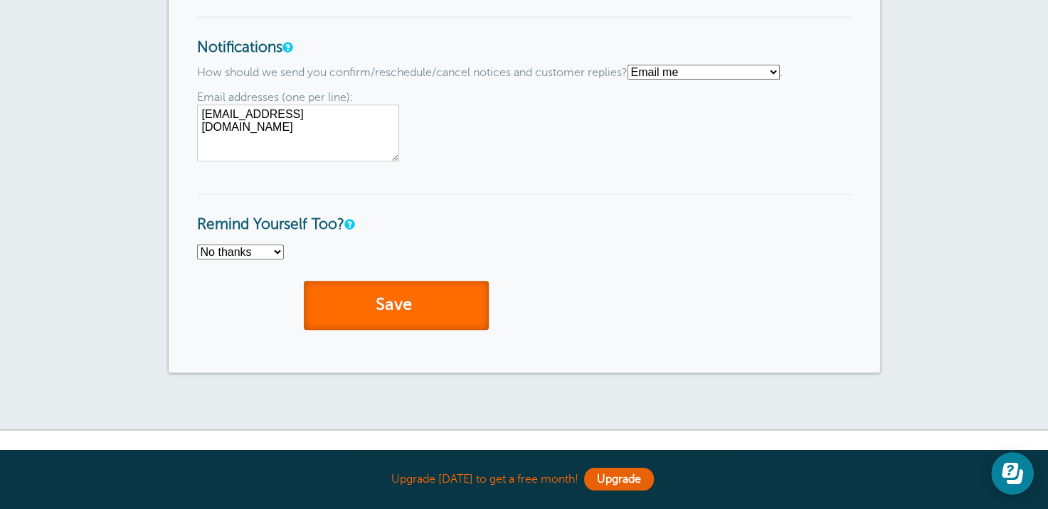
click at [428, 300] on button "Save" at bounding box center [396, 305] width 185 height 49
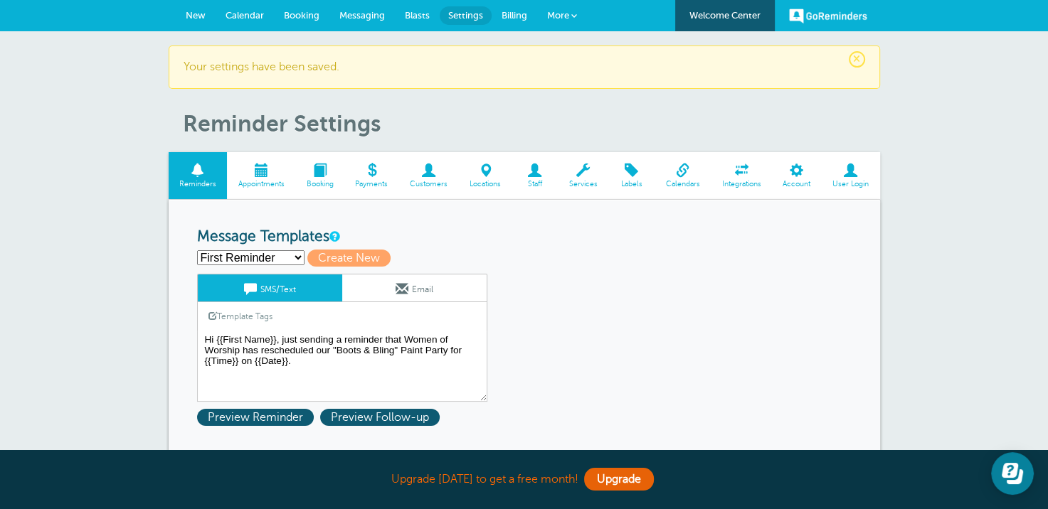
click at [194, 16] on span "New" at bounding box center [196, 15] width 20 height 11
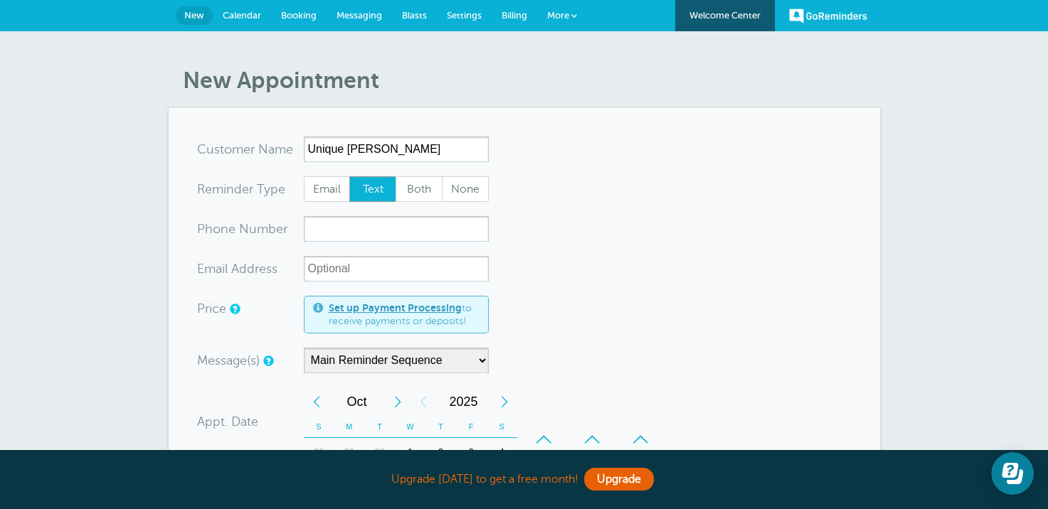
type input "Unique [PERSON_NAME]"
click at [356, 228] on input "xxx-no-autofill" at bounding box center [396, 229] width 185 height 26
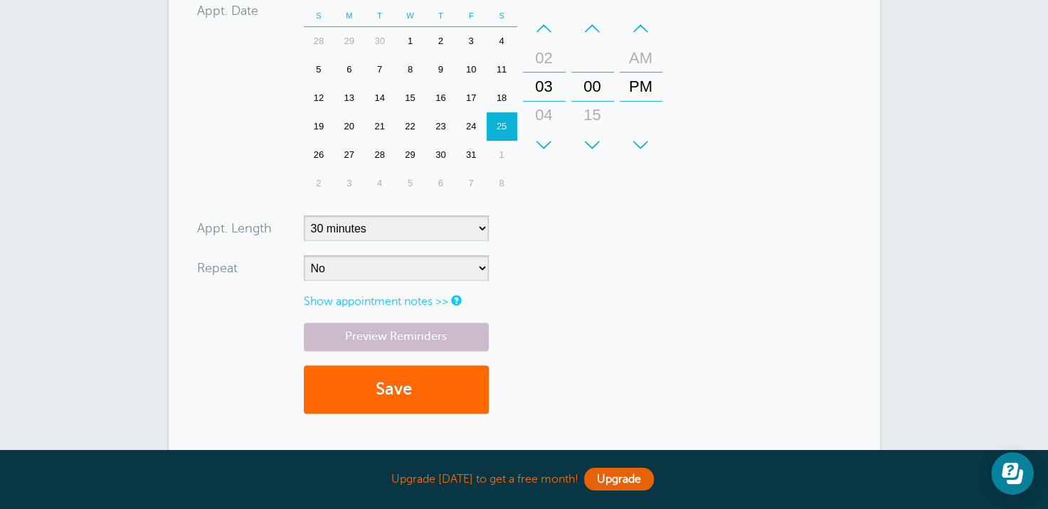
scroll to position [427, 0]
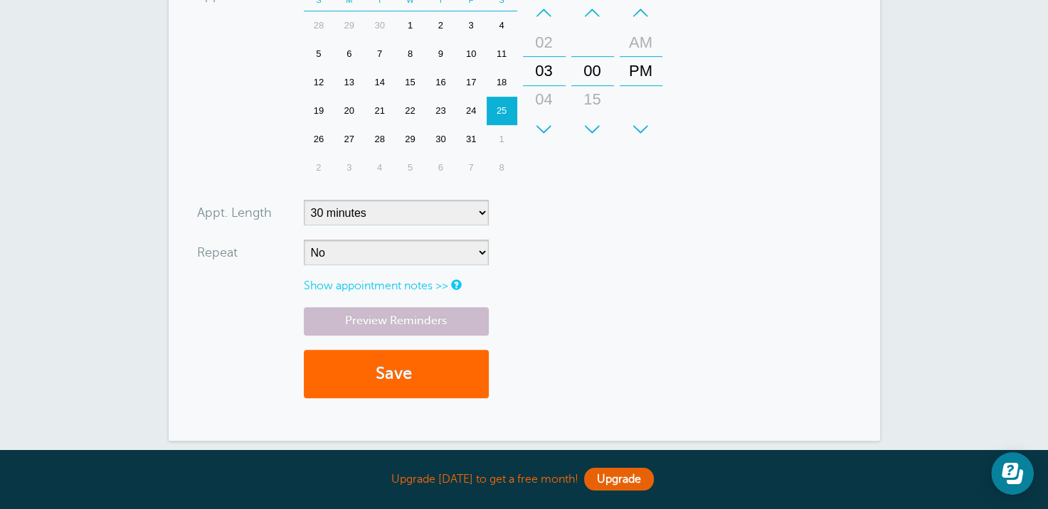
type input "6787778568"
click at [475, 205] on select "5 minutes 10 minutes 15 minutes 20 minutes 25 minutes 30 minutes 35 minutes 40 …" at bounding box center [396, 213] width 185 height 26
select select "180"
click at [304, 200] on select "5 minutes 10 minutes 15 minutes 20 minutes 25 minutes 30 minutes 35 minutes 40 …" at bounding box center [396, 213] width 185 height 26
click at [401, 373] on button "Save" at bounding box center [396, 374] width 185 height 49
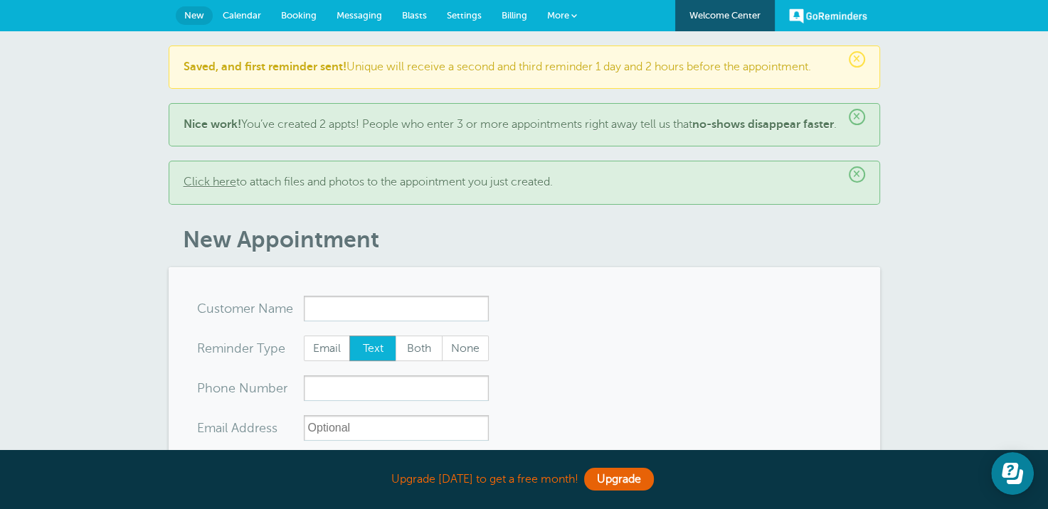
click at [215, 189] on link "Click here" at bounding box center [210, 182] width 53 height 13
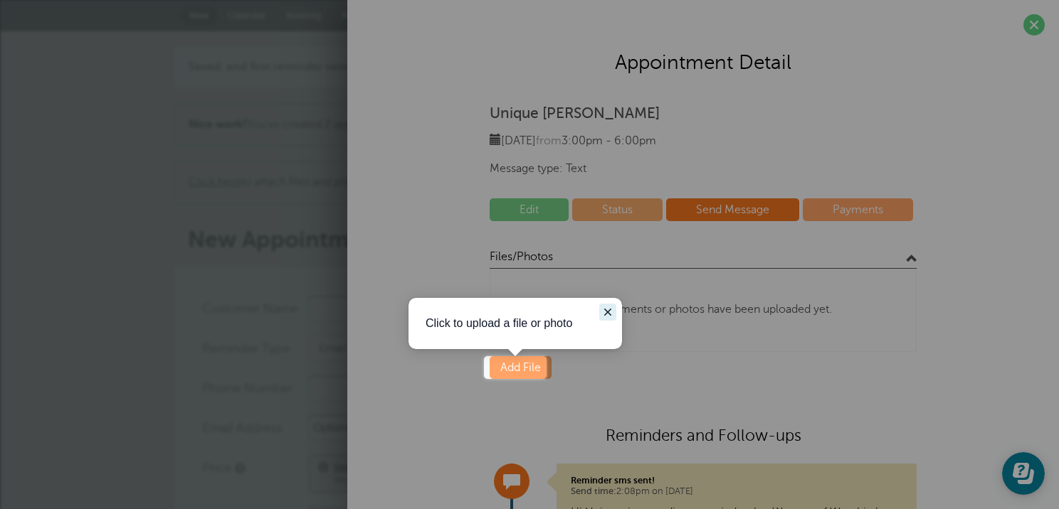
click at [607, 307] on icon "Close guide" at bounding box center [607, 312] width 11 height 11
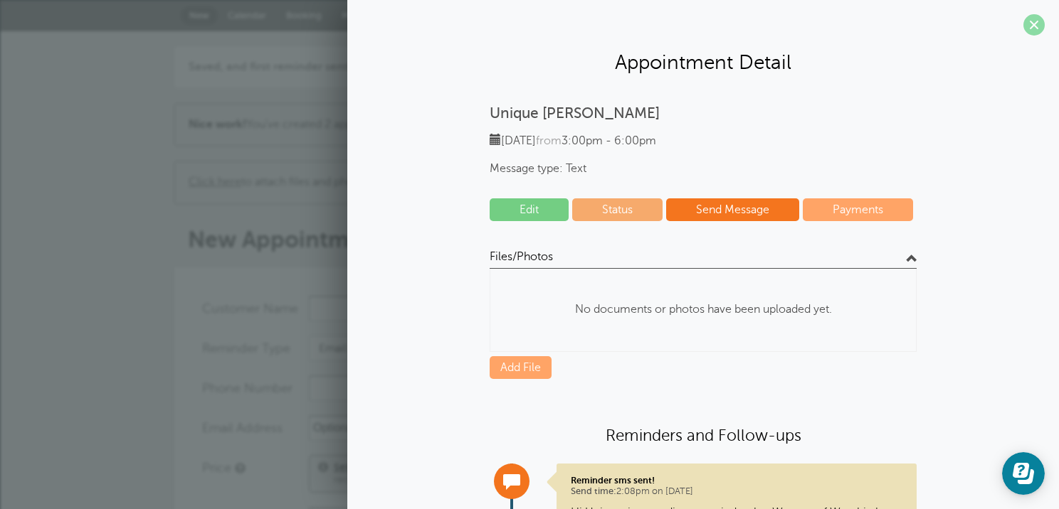
click at [1023, 28] on span at bounding box center [1033, 24] width 21 height 21
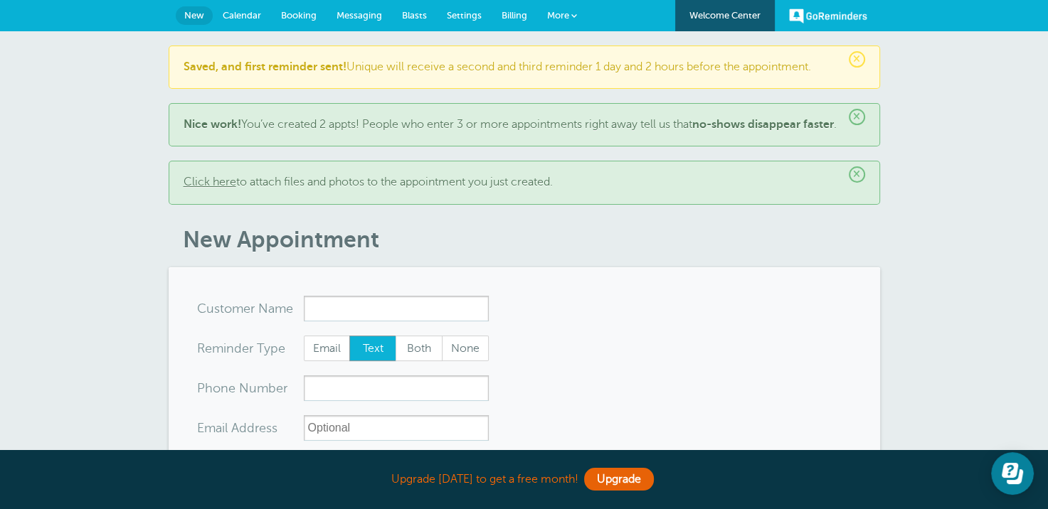
click at [859, 62] on span "×" at bounding box center [857, 59] width 16 height 16
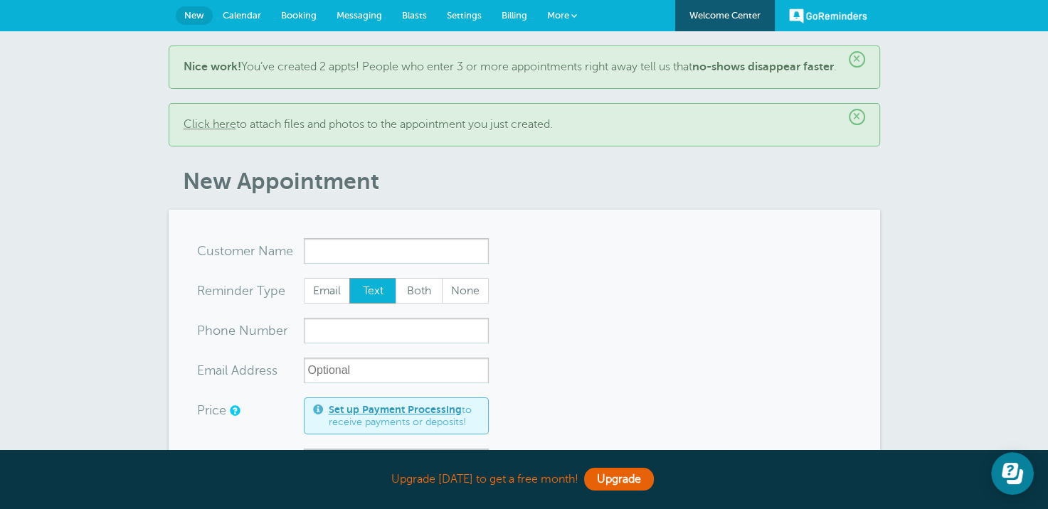
click at [805, 12] on link "GoReminders" at bounding box center [828, 15] width 78 height 31
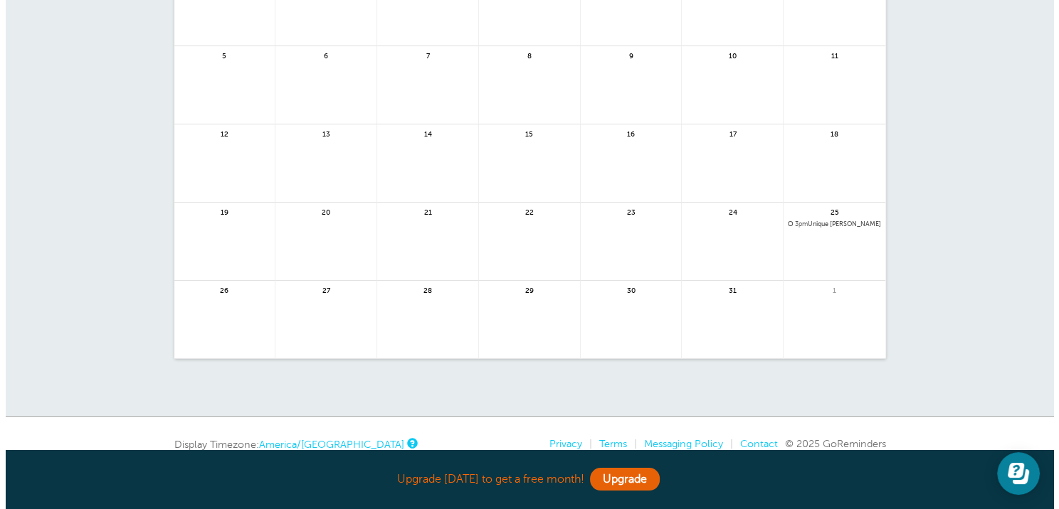
scroll to position [23, 0]
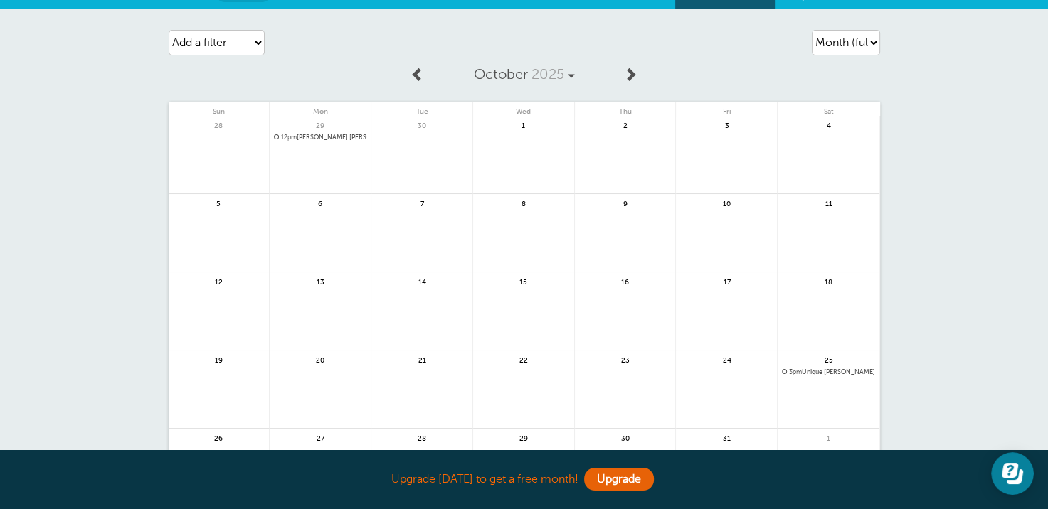
click at [330, 137] on span "12pm Jenise Hiram" at bounding box center [320, 138] width 92 height 8
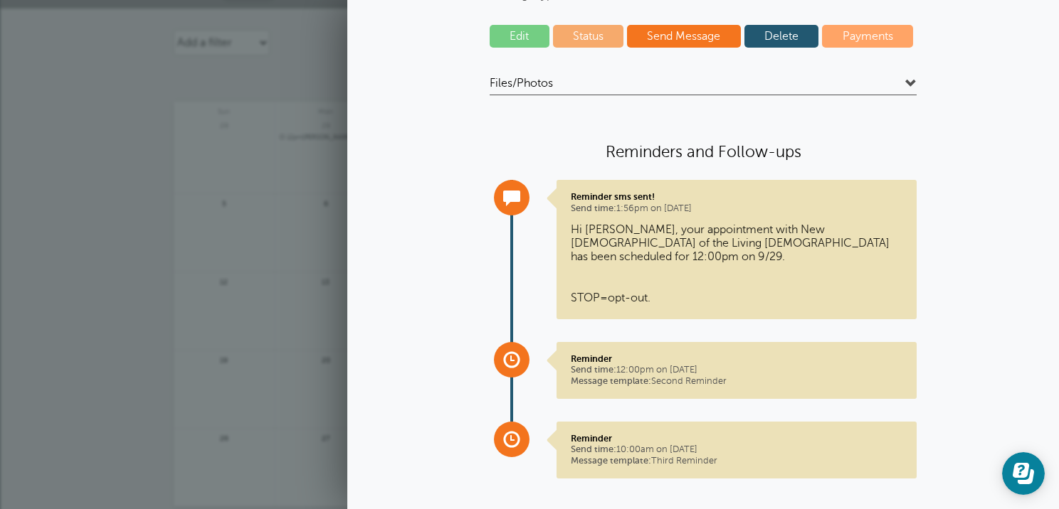
scroll to position [174, 0]
click at [672, 353] on p "Reminder Send time: 12:00pm on Sep. 28, 2025 Message template: Second Reminder" at bounding box center [737, 369] width 332 height 33
click at [905, 80] on span at bounding box center [910, 83] width 11 height 11
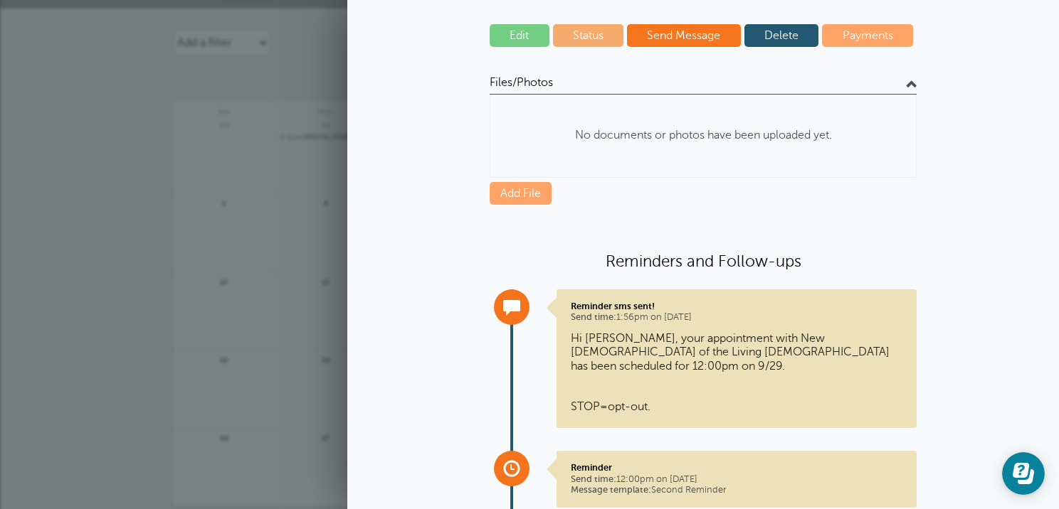
click at [11, 111] on div "Agenda Day Week Month (full view) Month (condensed) Add a filter Customer Searc…" at bounding box center [529, 287] width 1059 height 556
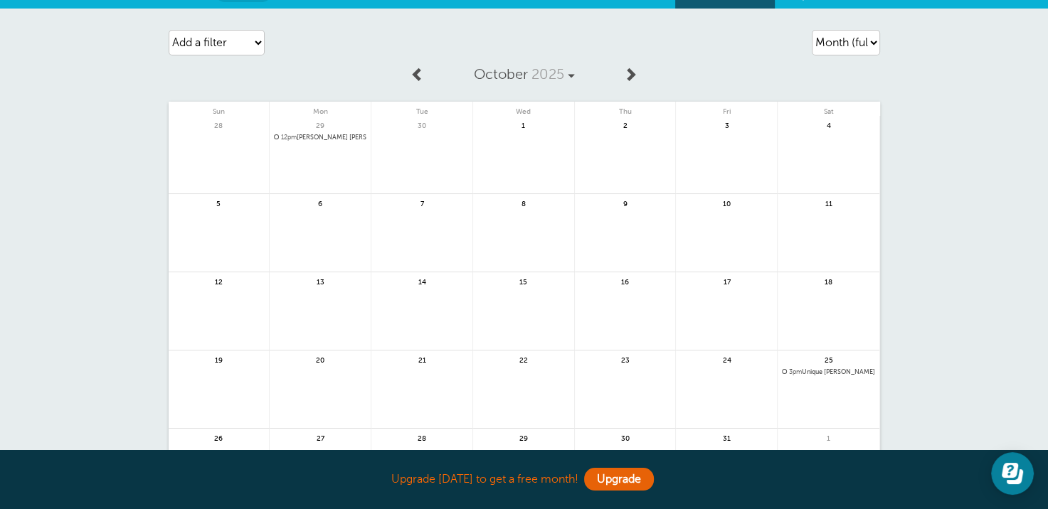
click at [818, 370] on span "3pm Unique Hiram" at bounding box center [828, 373] width 93 height 8
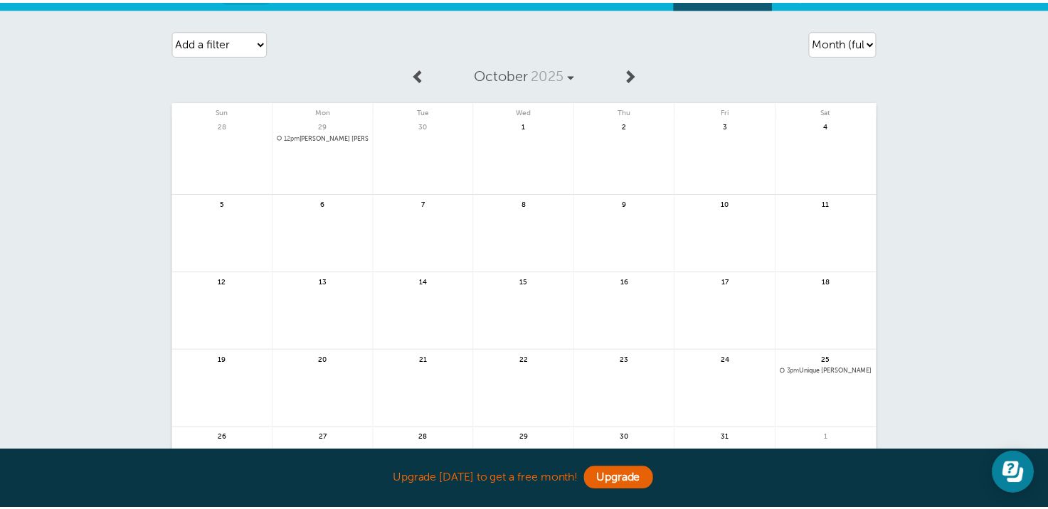
scroll to position [0, 0]
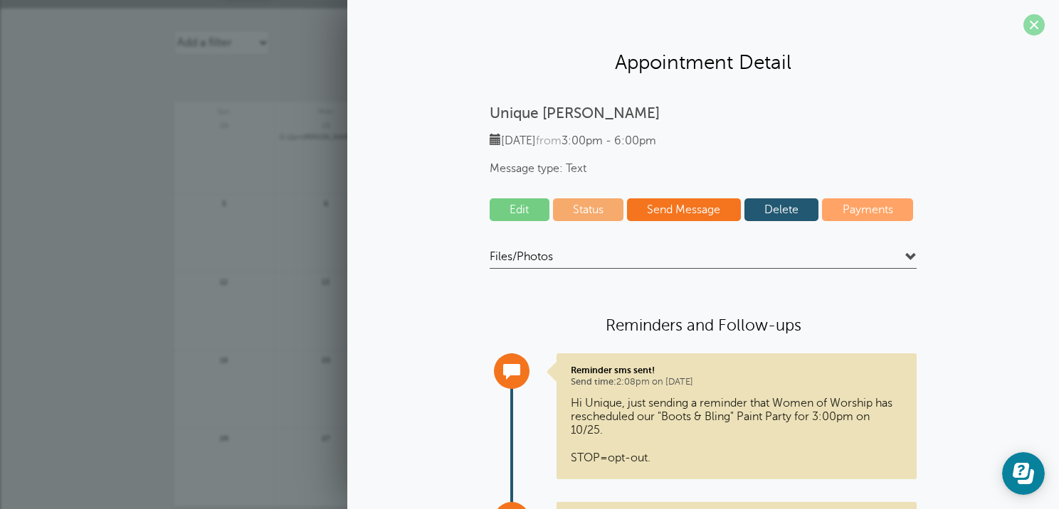
click at [1023, 24] on span at bounding box center [1033, 24] width 21 height 21
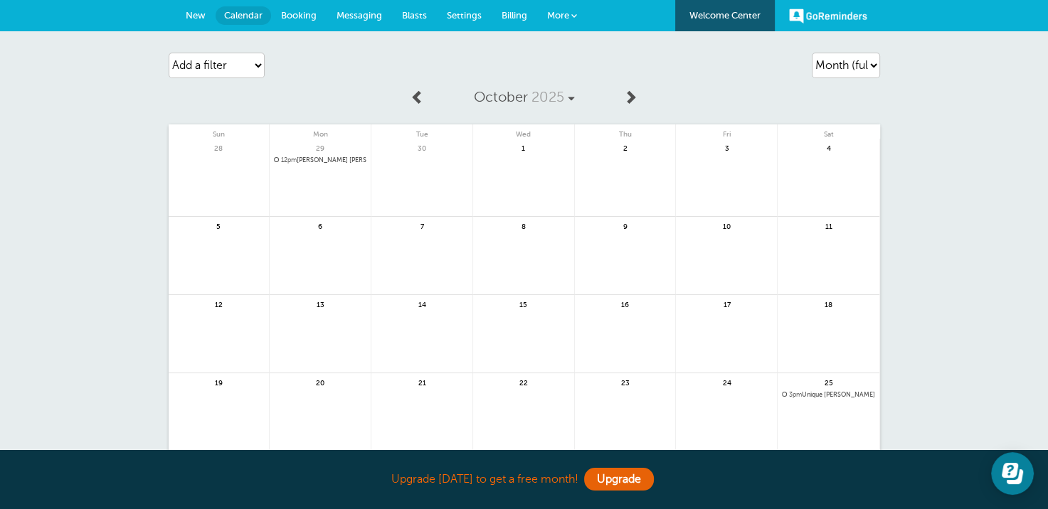
click at [186, 12] on span "New" at bounding box center [196, 15] width 20 height 11
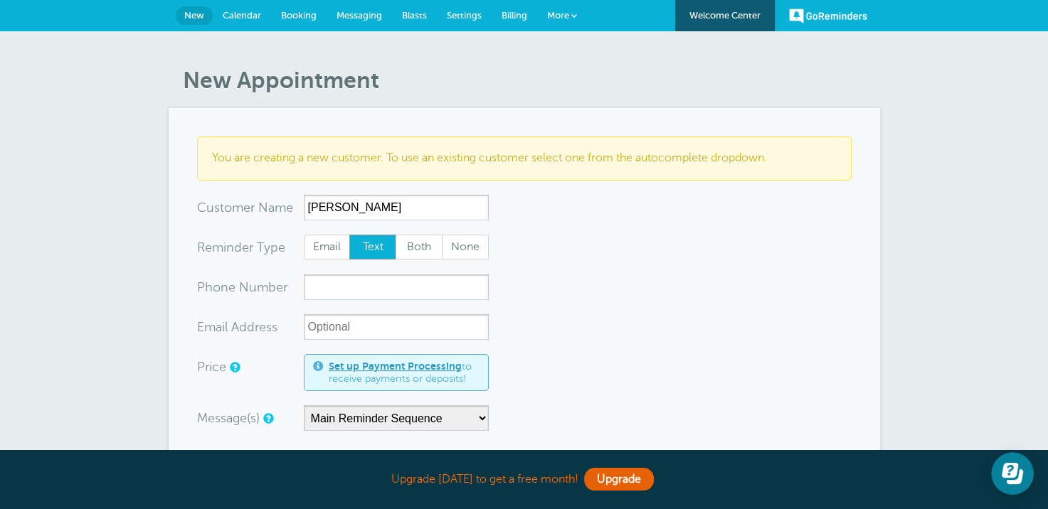
type input "Martha Metz"
click at [317, 289] on input "xxx-no-autofill" at bounding box center [396, 288] width 185 height 26
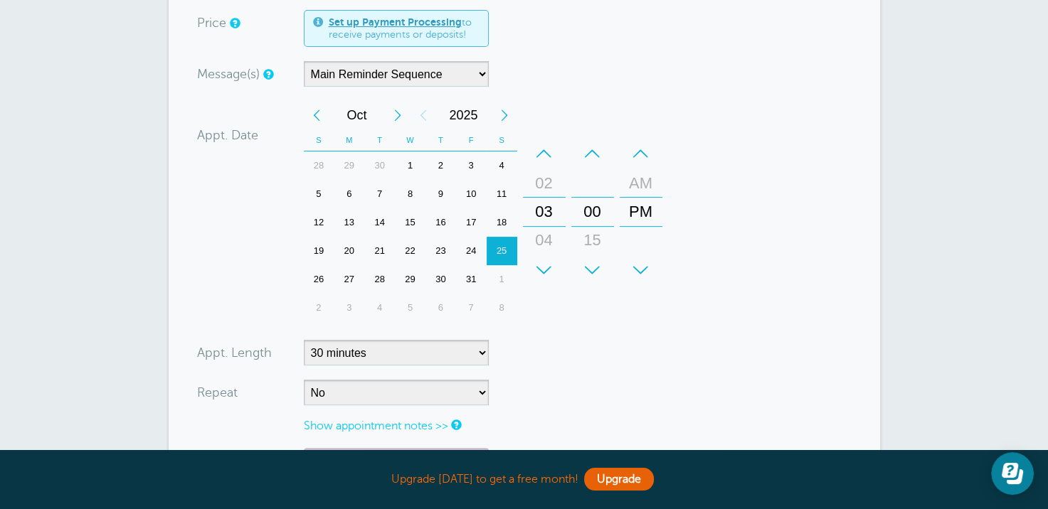
scroll to position [356, 0]
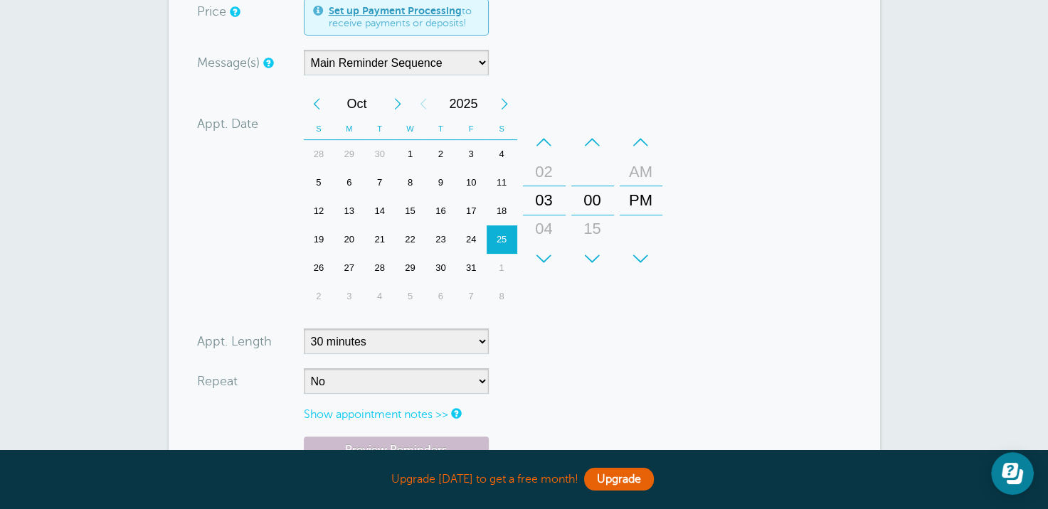
type input "7853757856"
click at [480, 344] on select "5 minutes 10 minutes 15 minutes 20 minutes 25 minutes 30 minutes 35 minutes 40 …" at bounding box center [396, 342] width 185 height 26
select select "180"
click at [304, 329] on select "5 minutes 10 minutes 15 minutes 20 minutes 25 minutes 30 minutes 35 minutes 40 …" at bounding box center [396, 342] width 185 height 26
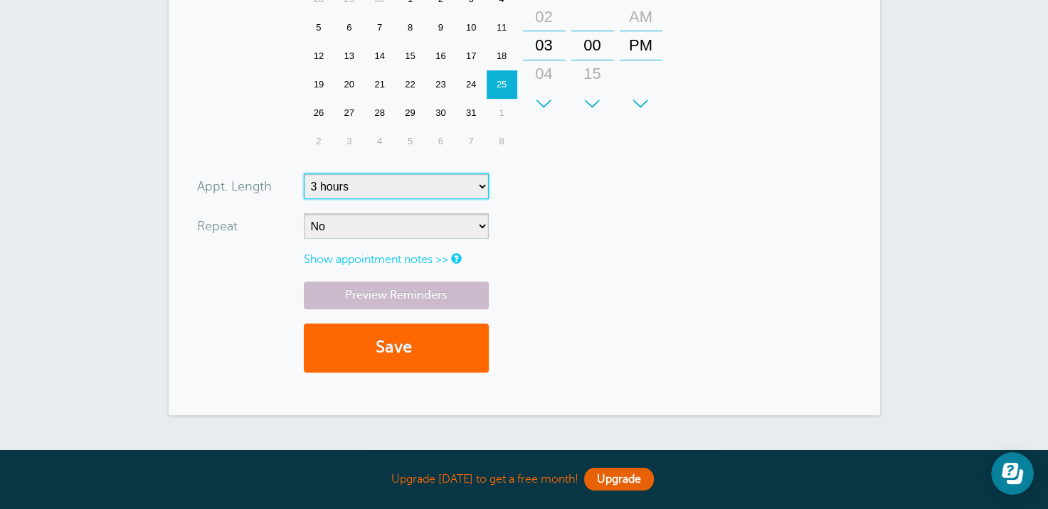
scroll to position [569, 0]
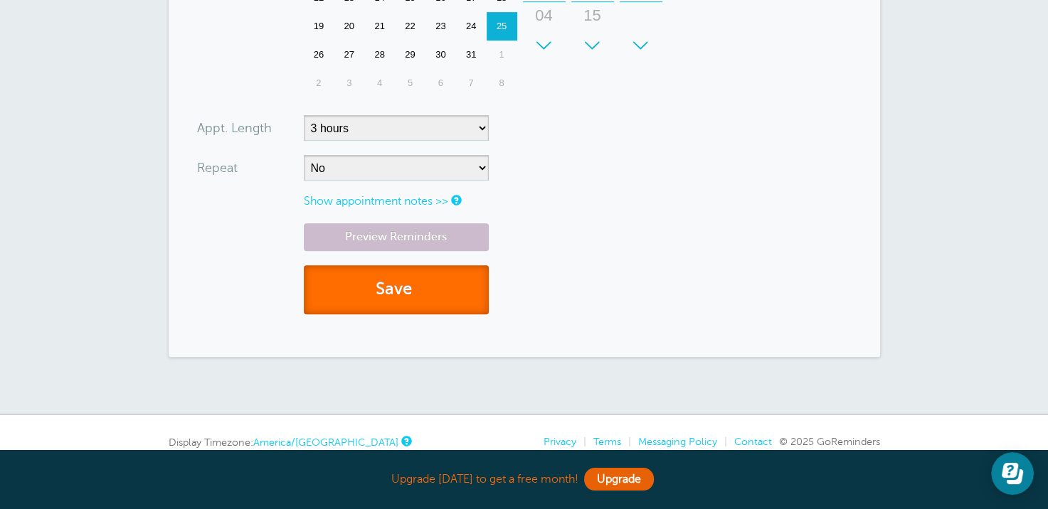
click at [396, 295] on button "Save" at bounding box center [396, 289] width 185 height 49
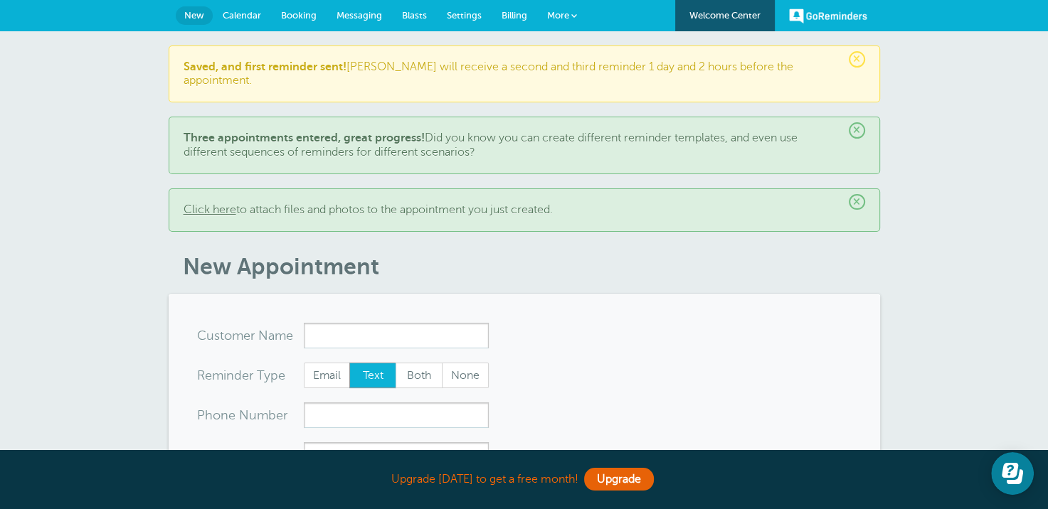
click at [852, 122] on span "×" at bounding box center [857, 130] width 16 height 16
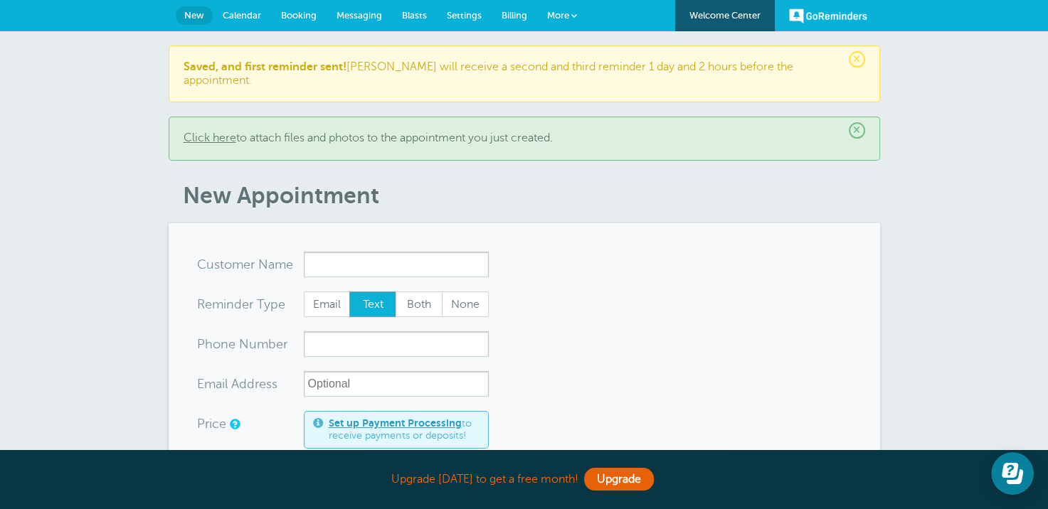
click at [187, 132] on link "Click here" at bounding box center [210, 138] width 53 height 13
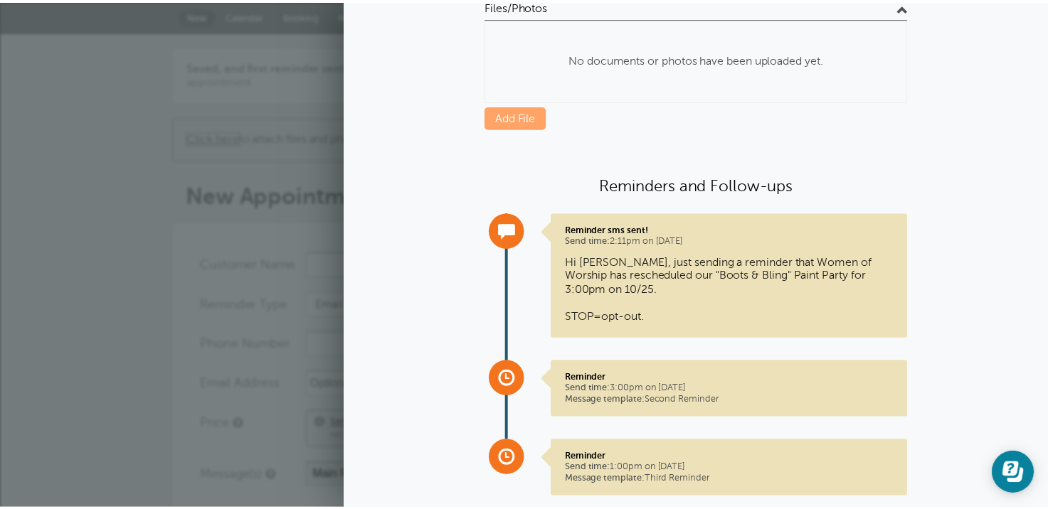
scroll to position [284, 0]
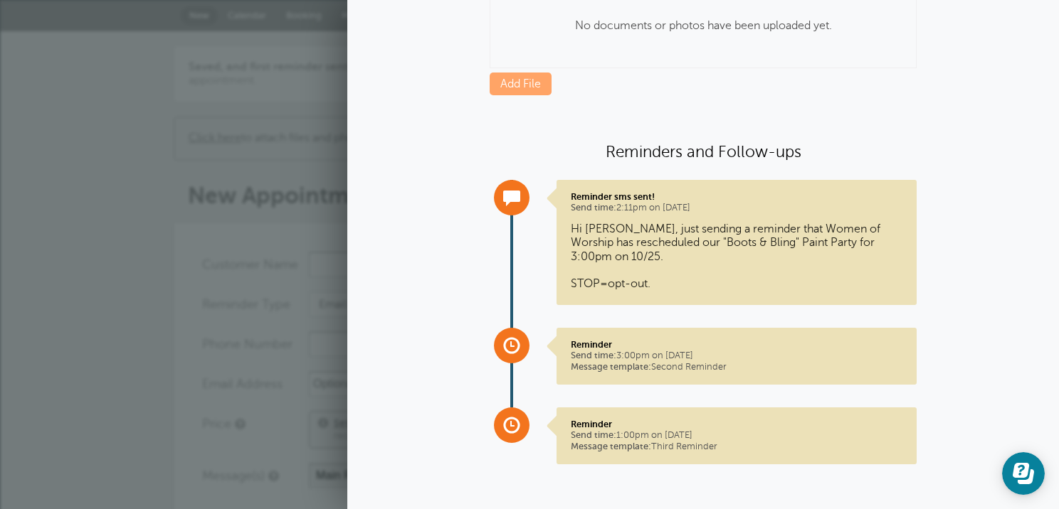
click at [686, 361] on p "Reminder Send time: 3:00pm on Oct. 24, 2025 Message template: Second Reminder" at bounding box center [737, 355] width 332 height 33
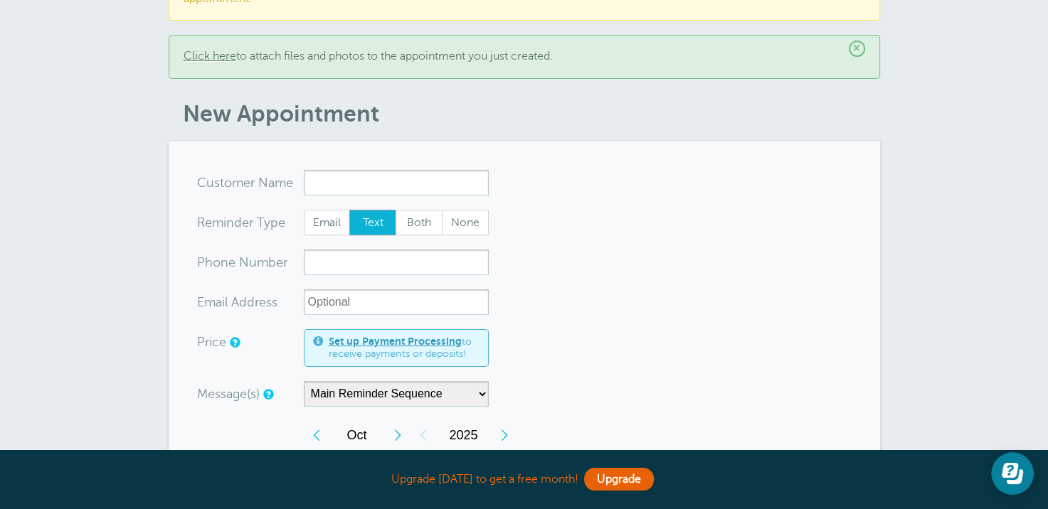
scroll to position [0, 0]
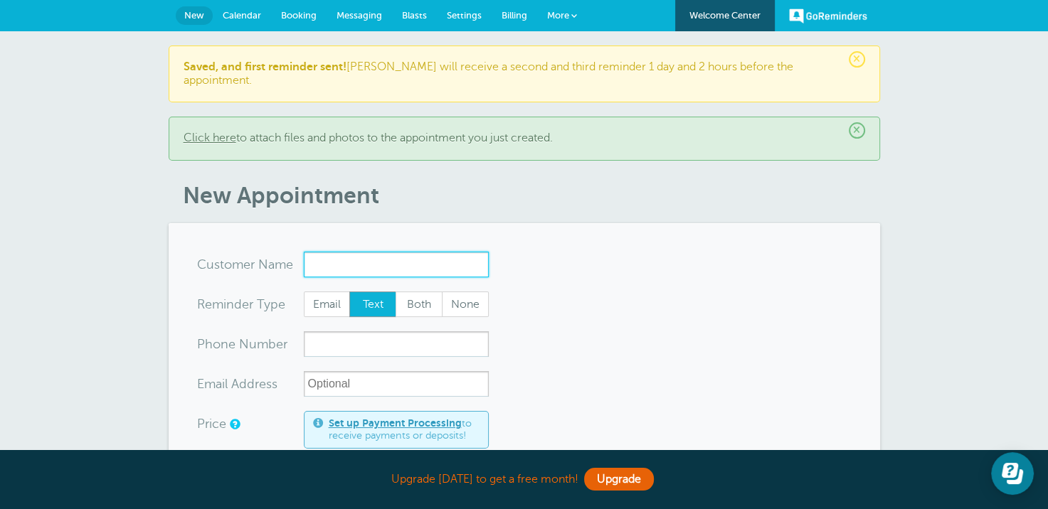
click at [330, 259] on input "x-no-autofill" at bounding box center [396, 265] width 185 height 26
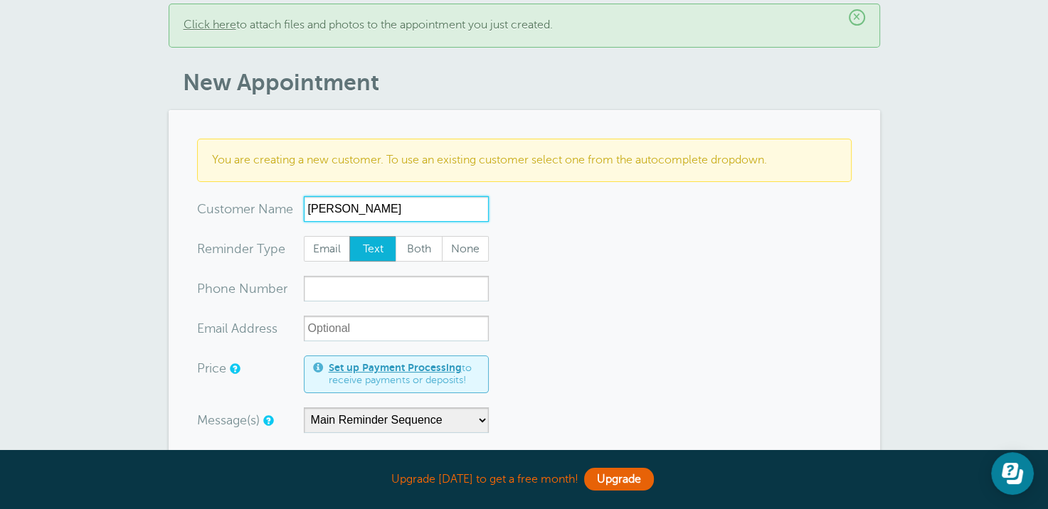
scroll to position [142, 0]
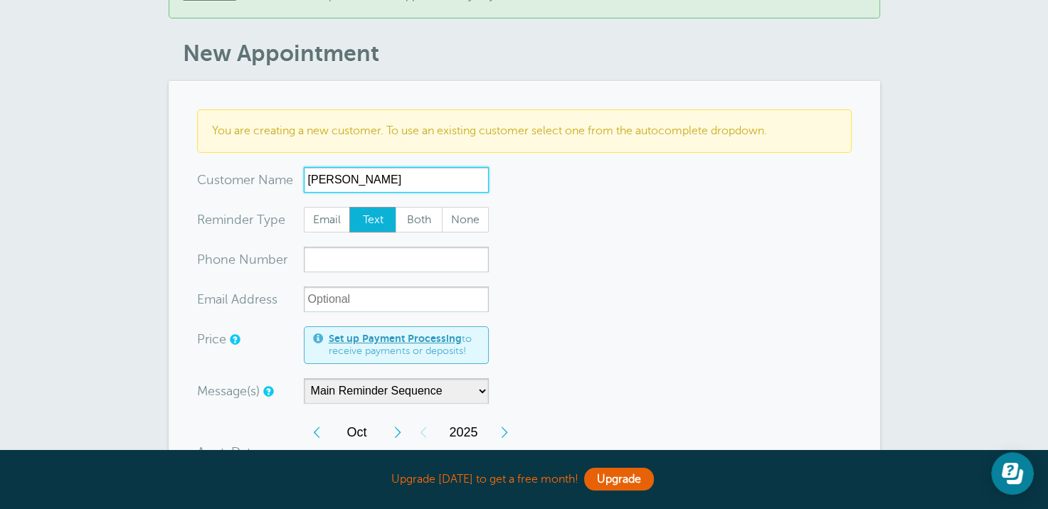
type input "Juanita Smalls"
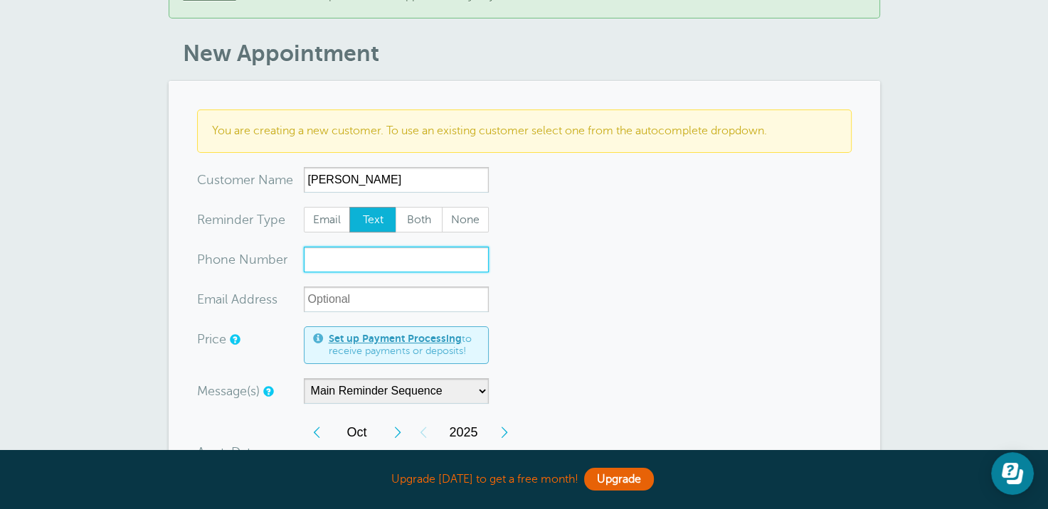
click at [333, 247] on input "xxx-no-autofill" at bounding box center [396, 260] width 185 height 26
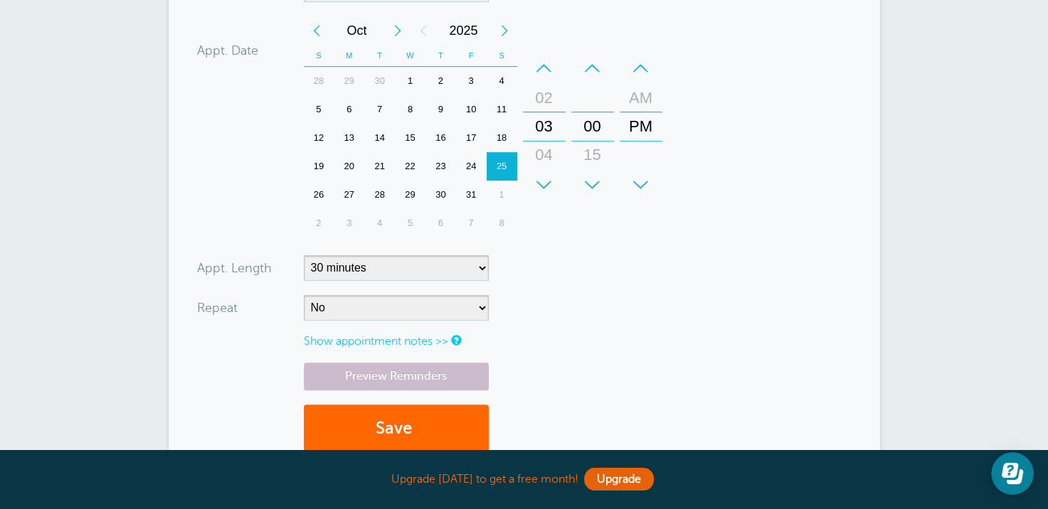
scroll to position [569, 0]
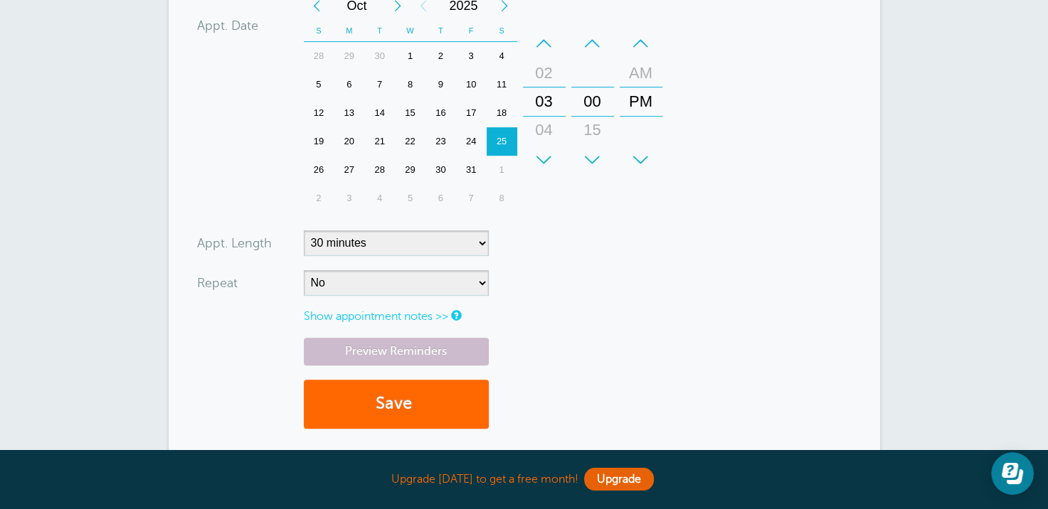
type input "7852232295"
click at [478, 231] on select "5 minutes 10 minutes 15 minutes 20 minutes 25 minutes 30 minutes 35 minutes 40 …" at bounding box center [396, 244] width 185 height 26
select select "180"
click at [304, 231] on select "5 minutes 10 minutes 15 minutes 20 minutes 25 minutes 30 minutes 35 minutes 40 …" at bounding box center [396, 244] width 185 height 26
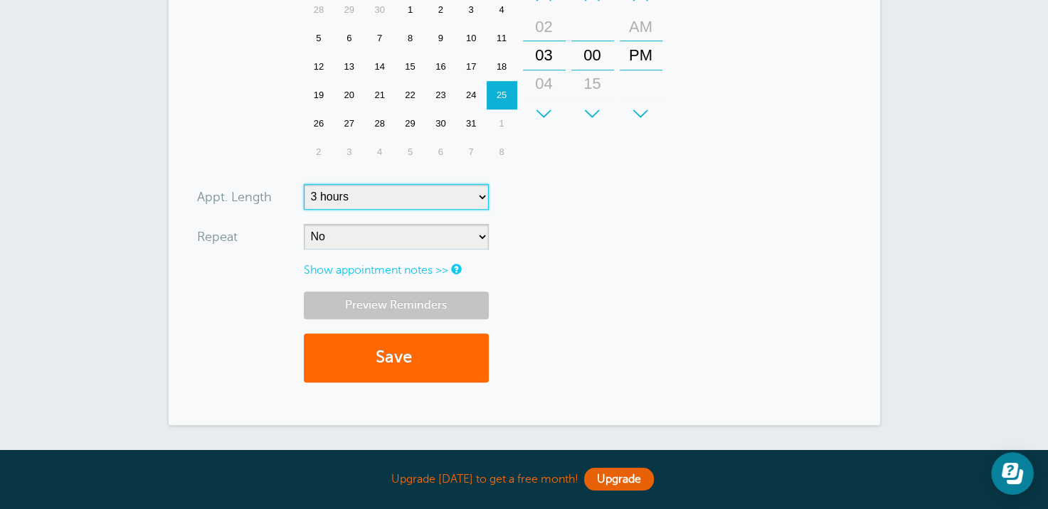
scroll to position [640, 0]
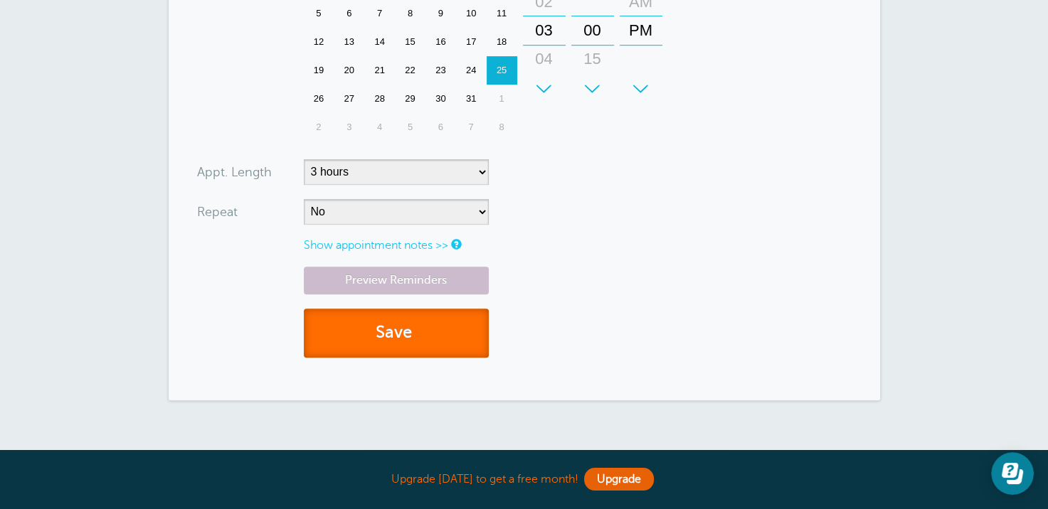
click at [404, 312] on button "Save" at bounding box center [396, 333] width 185 height 49
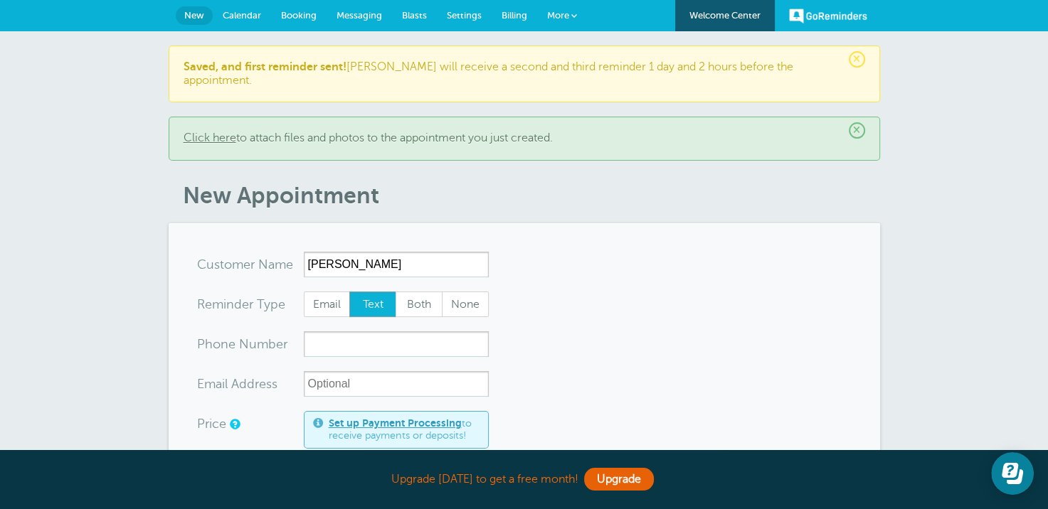
type input "[PERSON_NAME]"
click at [353, 339] on input "xxx-no-autofill" at bounding box center [396, 345] width 185 height 26
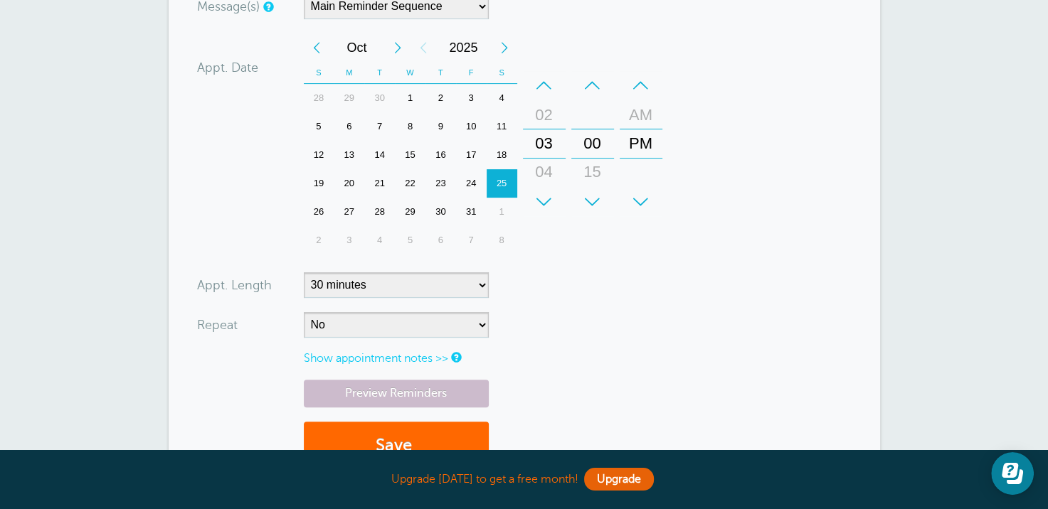
scroll to position [498, 0]
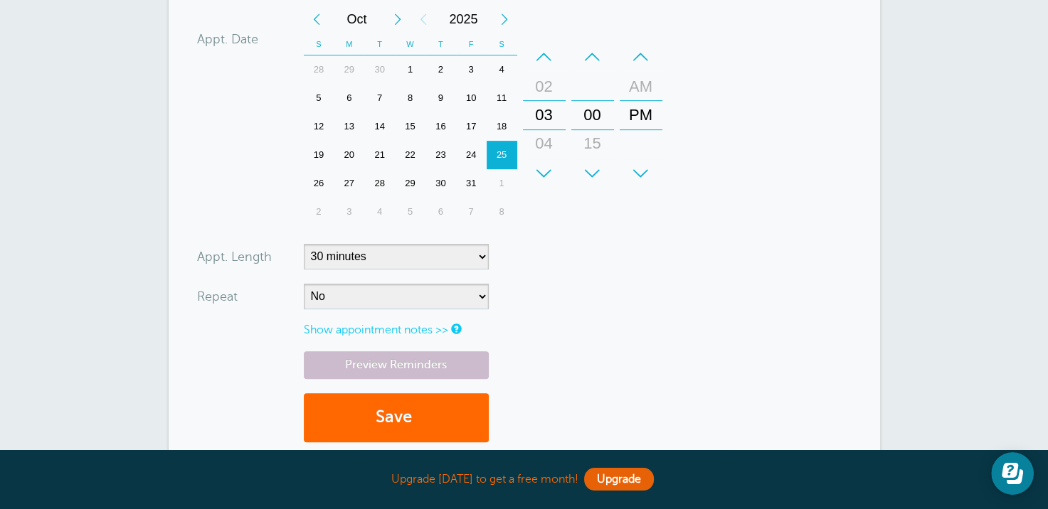
type input "7036222021"
click at [484, 244] on select "5 minutes 10 minutes 15 minutes 20 minutes 25 minutes 30 minutes 35 minutes 40 …" at bounding box center [396, 257] width 185 height 26
select select "180"
click at [304, 244] on select "5 minutes 10 minutes 15 minutes 20 minutes 25 minutes 30 minutes 35 minutes 40 …" at bounding box center [396, 257] width 185 height 26
click at [394, 403] on button "Save" at bounding box center [396, 417] width 185 height 49
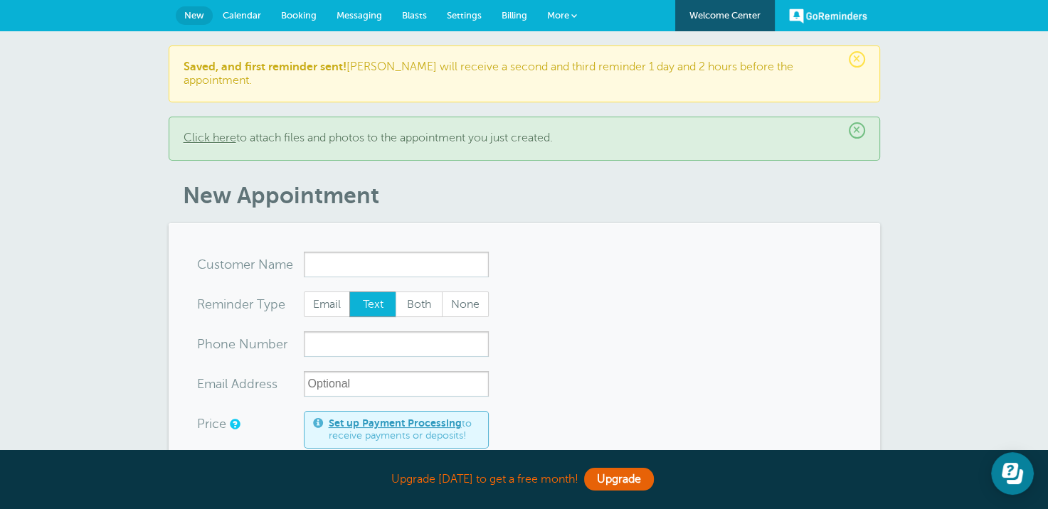
click at [236, 11] on span "Calendar" at bounding box center [242, 15] width 38 height 11
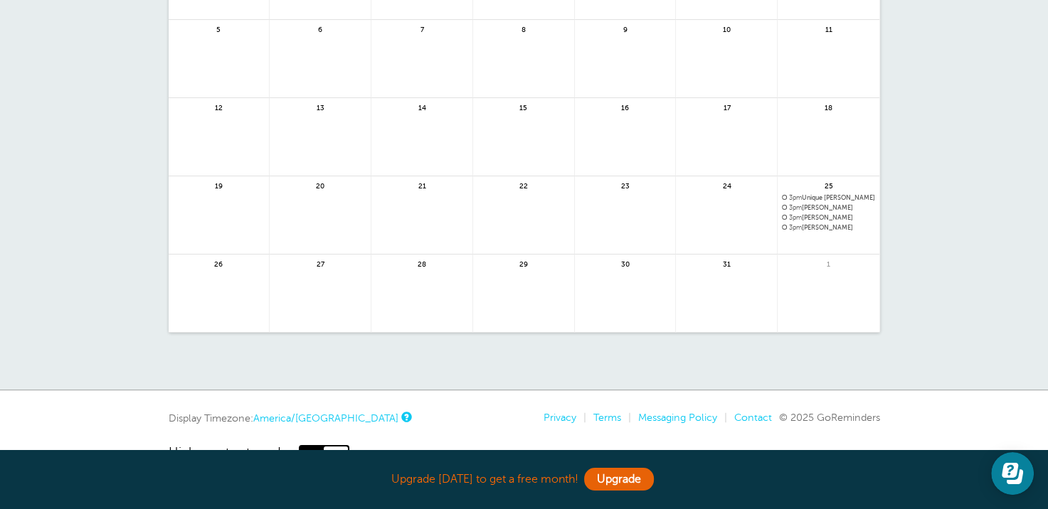
scroll to position [213, 0]
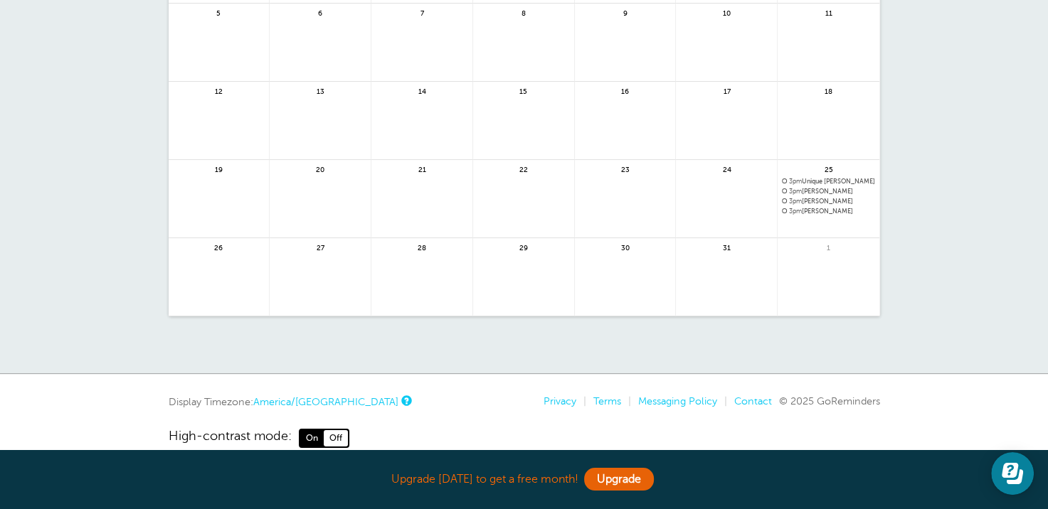
click at [791, 208] on span "3pm" at bounding box center [795, 211] width 13 height 7
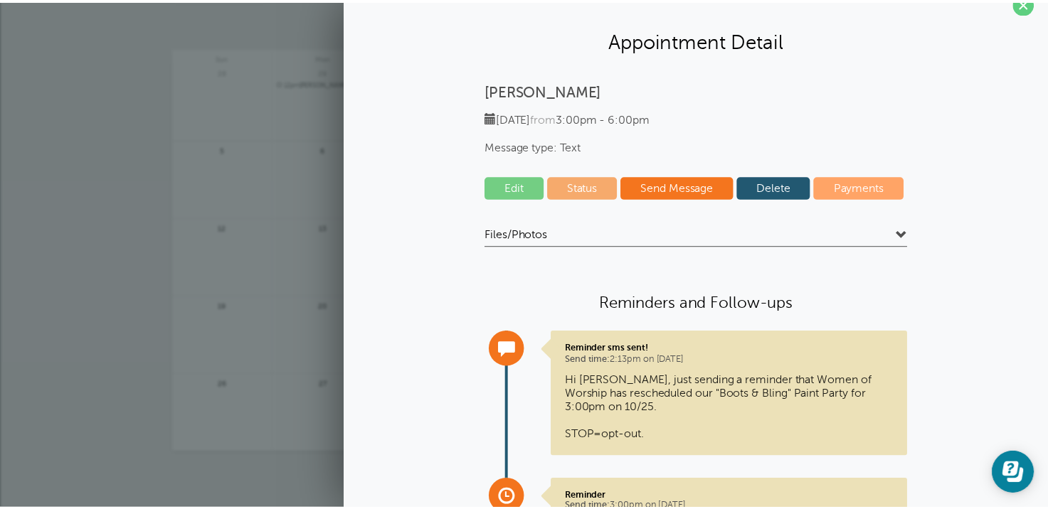
scroll to position [0, 0]
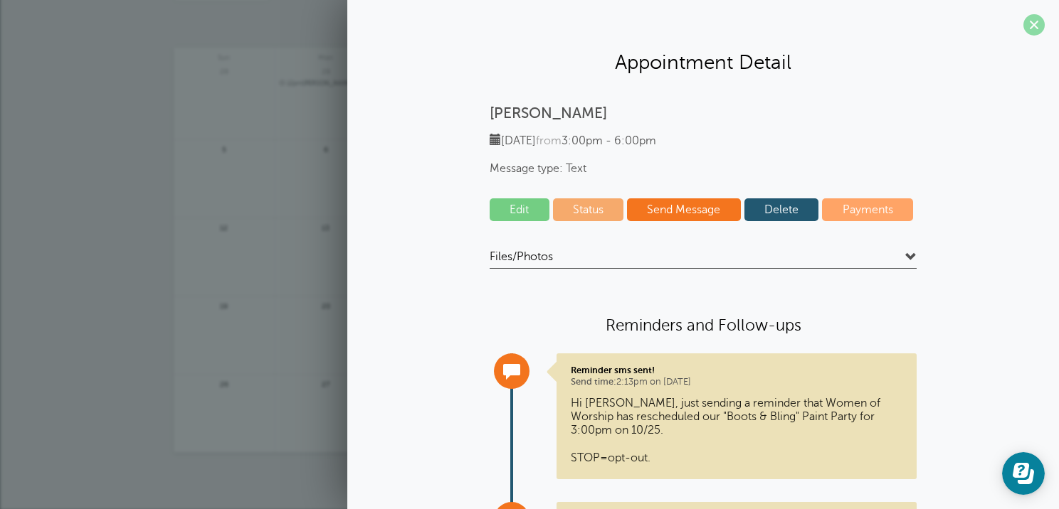
click at [1031, 26] on span at bounding box center [1033, 24] width 21 height 21
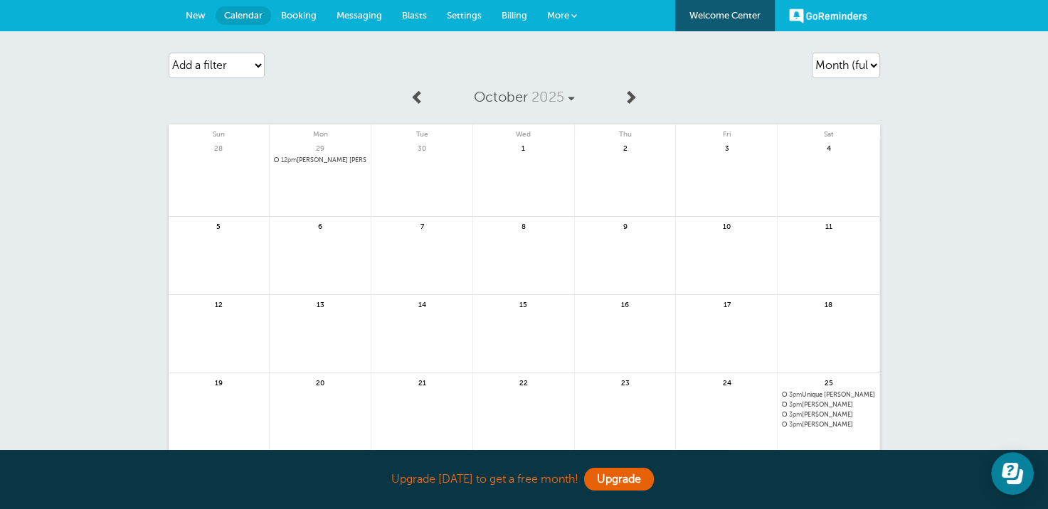
click at [184, 14] on link "New" at bounding box center [196, 15] width 40 height 31
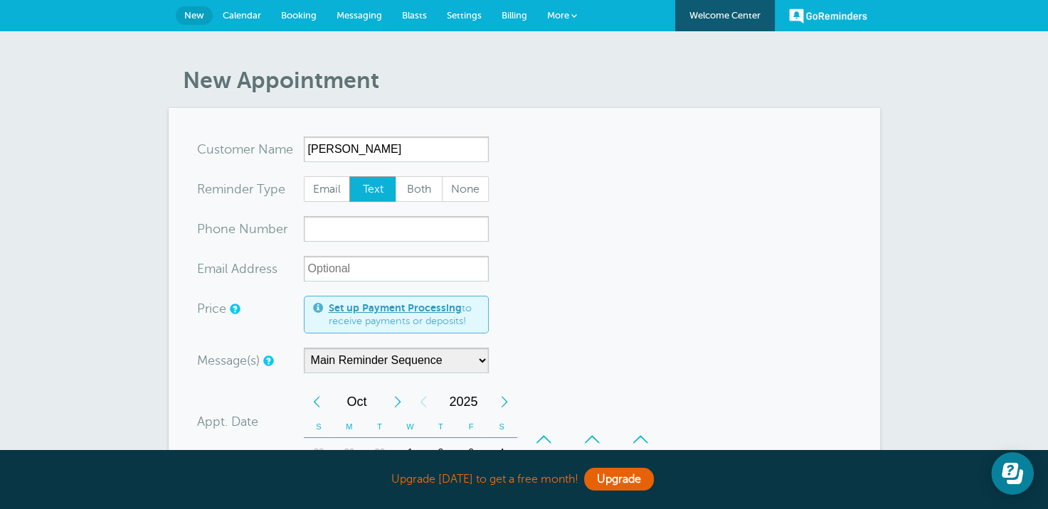
type input "Katrina Tomms"
click at [313, 231] on input "xxx-no-autofill" at bounding box center [396, 229] width 185 height 26
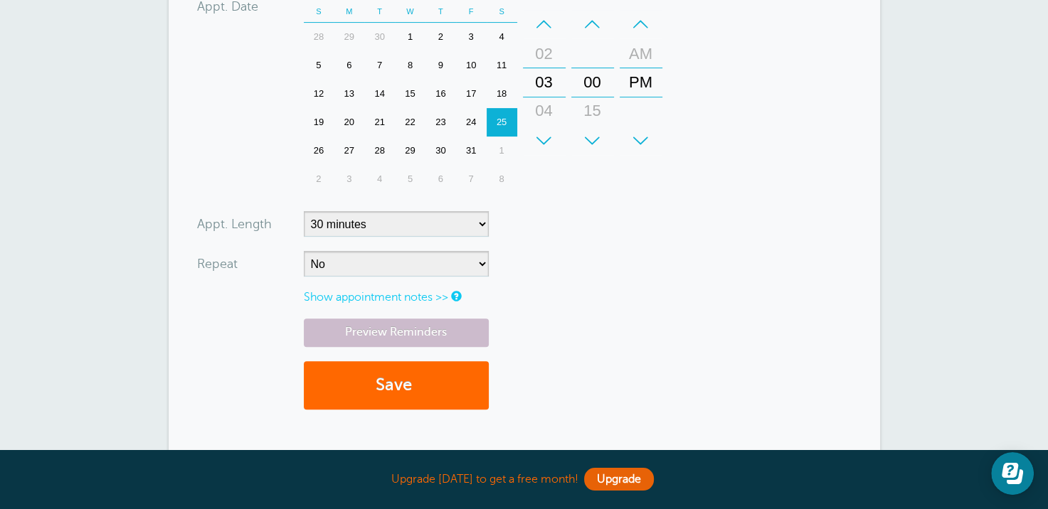
scroll to position [427, 0]
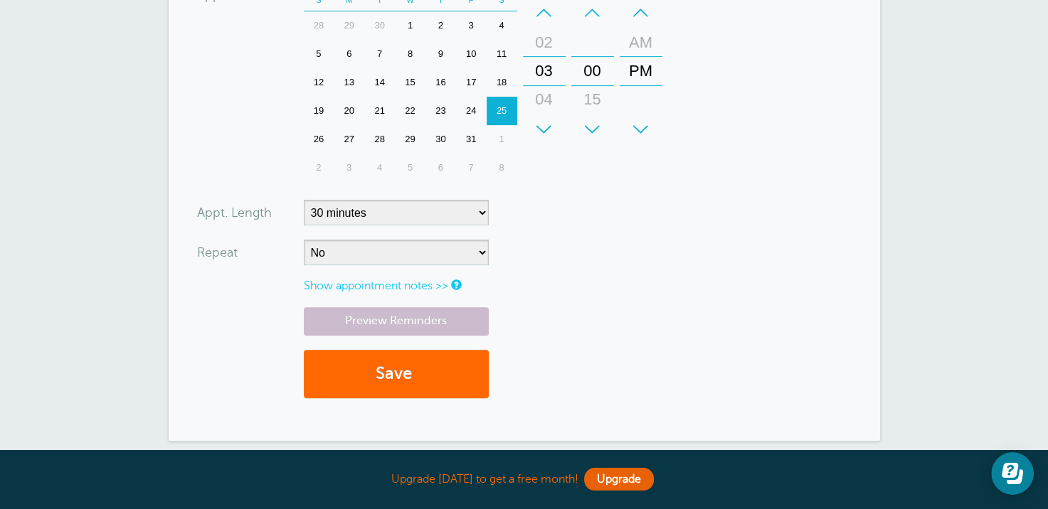
type input "7852264085"
click at [478, 214] on select "5 minutes 10 minutes 15 minutes 20 minutes 25 minutes 30 minutes 35 minutes 40 …" at bounding box center [396, 213] width 185 height 26
select select "180"
click at [304, 200] on select "5 minutes 10 minutes 15 minutes 20 minutes 25 minutes 30 minutes 35 minutes 40 …" at bounding box center [396, 213] width 185 height 26
click at [406, 371] on button "Save" at bounding box center [396, 374] width 185 height 49
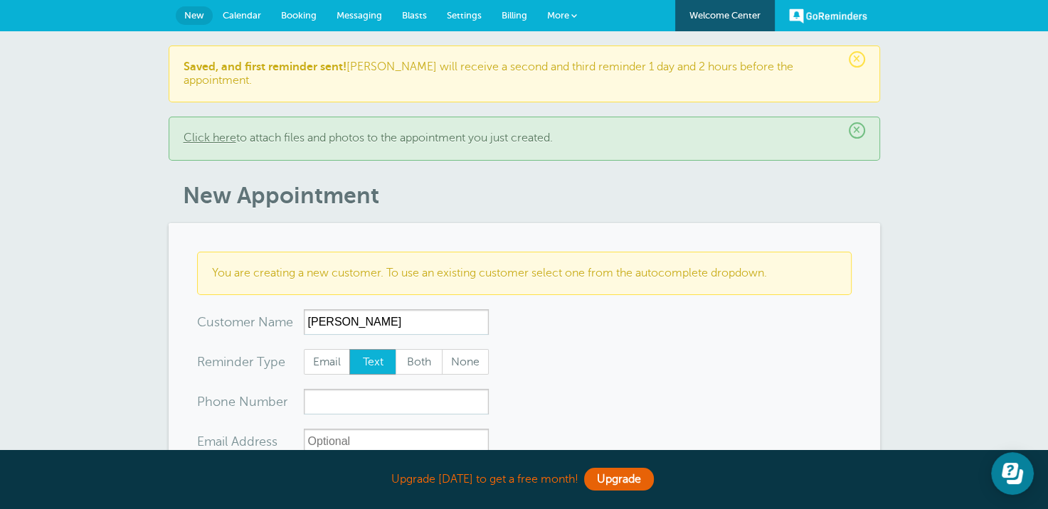
type input "Towanda Marteen"
click at [371, 393] on input "xxx-no-autofill" at bounding box center [396, 402] width 185 height 26
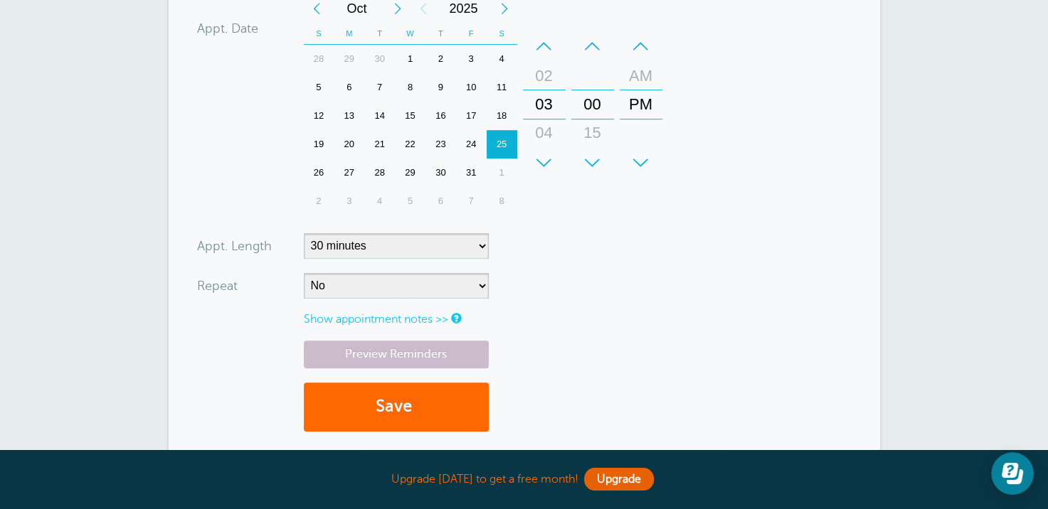
scroll to position [569, 0]
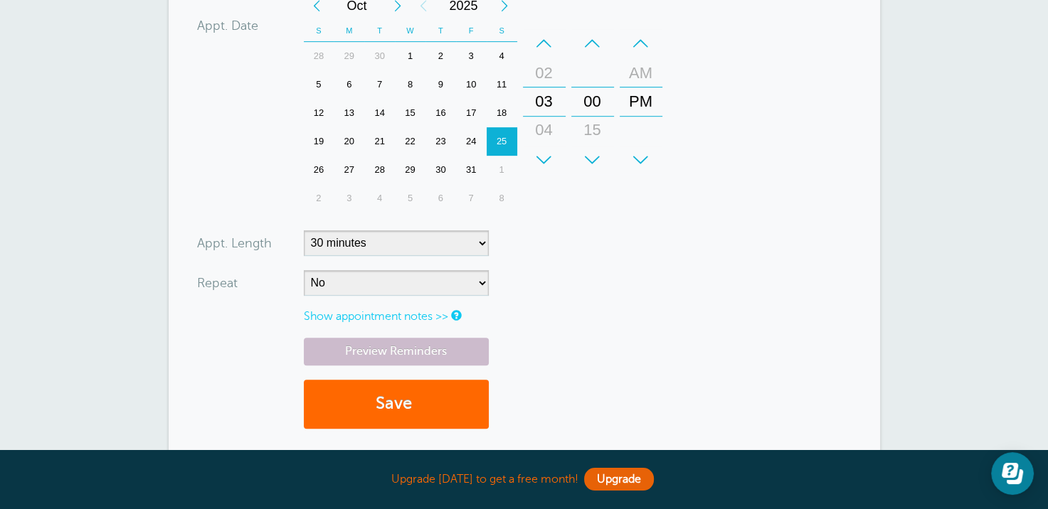
type input "7853758405"
click at [477, 231] on select "5 minutes 10 minutes 15 minutes 20 minutes 25 minutes 30 minutes 35 minutes 40 …" at bounding box center [396, 244] width 185 height 26
select select "180"
click at [304, 231] on select "5 minutes 10 minutes 15 minutes 20 minutes 25 minutes 30 minutes 35 minutes 40 …" at bounding box center [396, 244] width 185 height 26
click at [412, 384] on button "Save" at bounding box center [396, 404] width 185 height 49
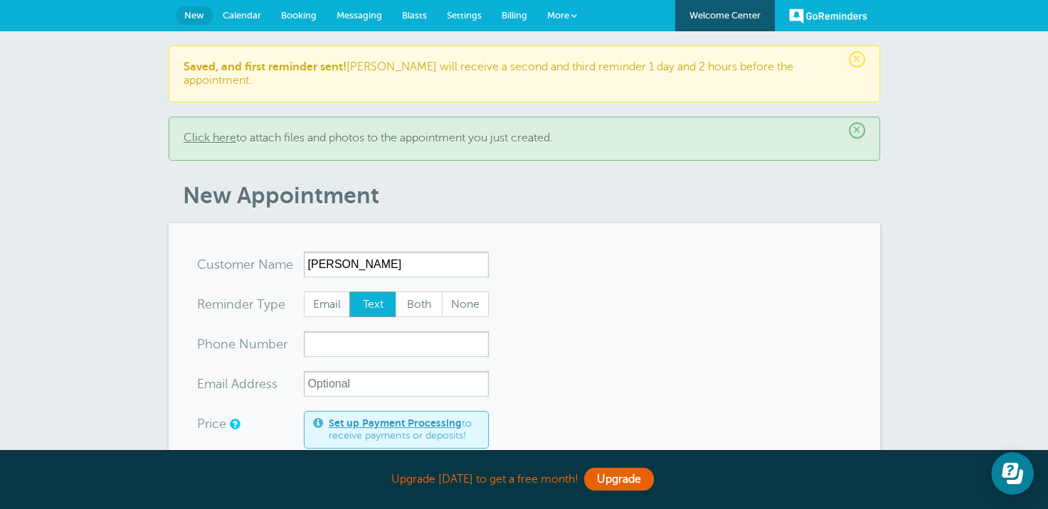
type input "[PERSON_NAME]"
click at [334, 333] on input "xxx-no-autofill" at bounding box center [396, 345] width 185 height 26
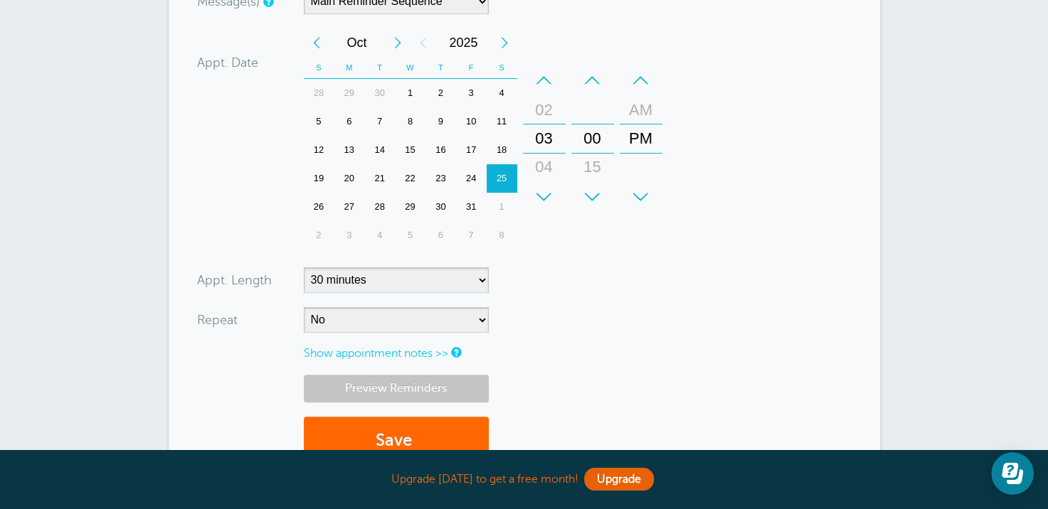
scroll to position [498, 0]
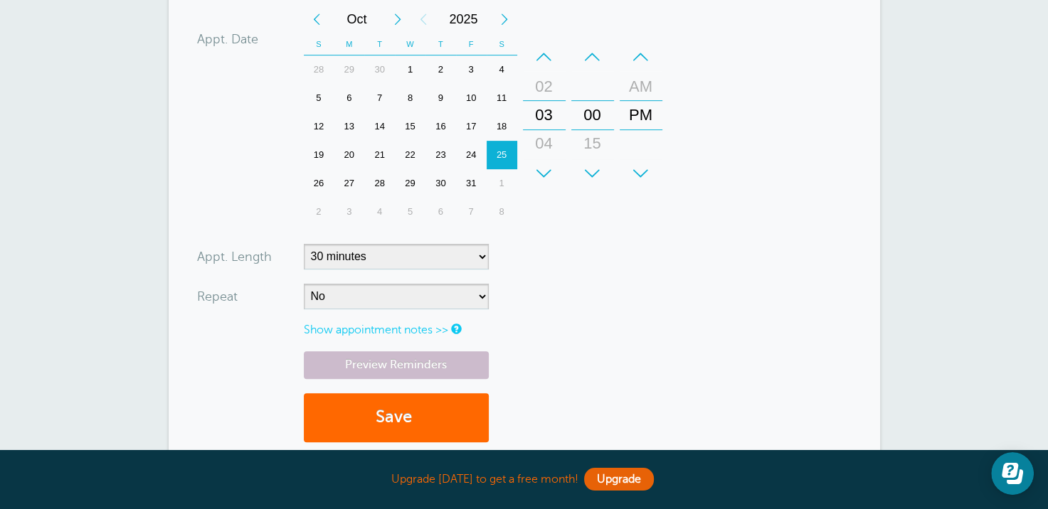
type input "7853070393"
click at [378, 244] on select "5 minutes 10 minutes 15 minutes 20 minutes 25 minutes 30 minutes 35 minutes 40 …" at bounding box center [396, 257] width 185 height 26
select select "180"
click at [304, 244] on select "5 minutes 10 minutes 15 minutes 20 minutes 25 minutes 30 minutes 35 minutes 40 …" at bounding box center [396, 257] width 185 height 26
click at [407, 405] on button "Save" at bounding box center [396, 417] width 185 height 49
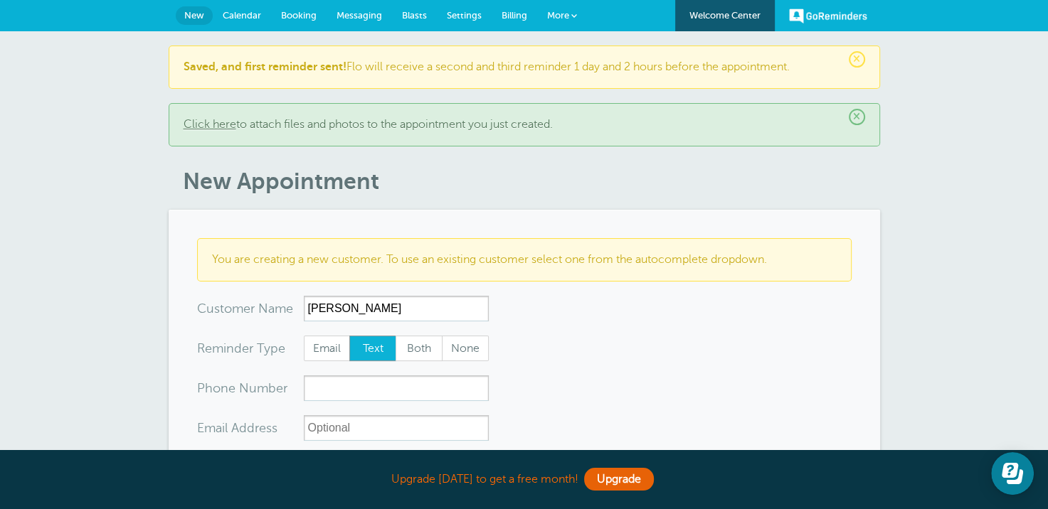
type input "[PERSON_NAME]"
click at [390, 390] on input "xxx-no-autofill" at bounding box center [396, 389] width 185 height 26
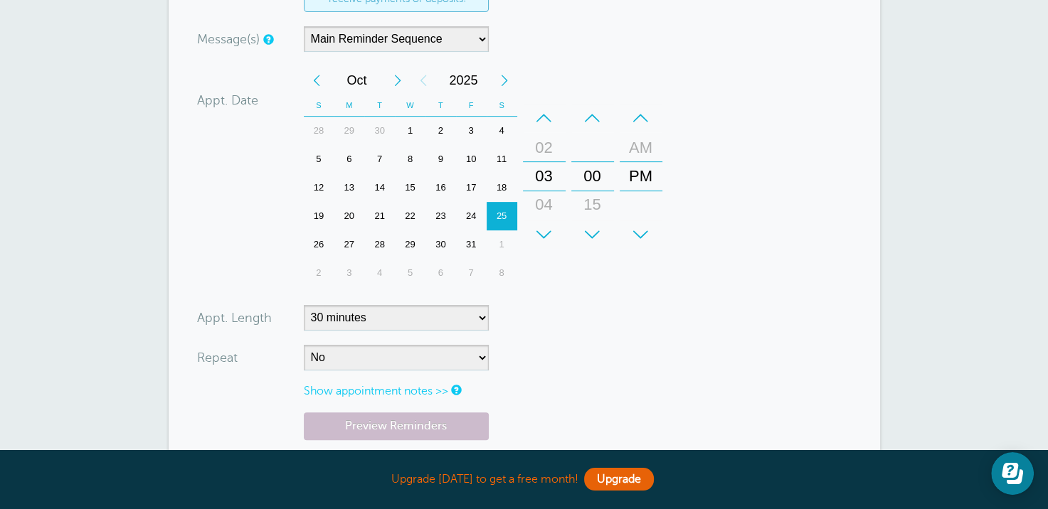
scroll to position [498, 0]
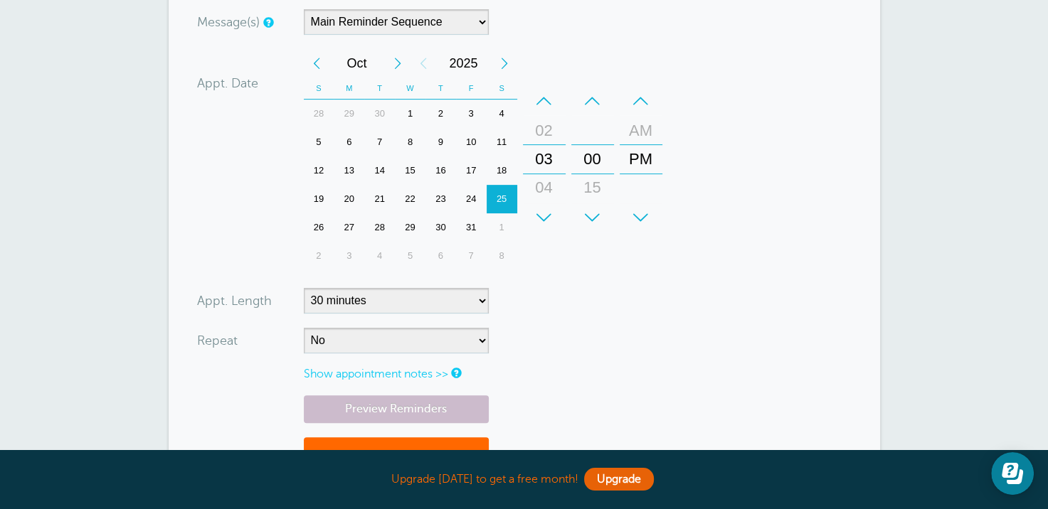
type input "7854924828"
click at [488, 297] on form "You are creating a new customer. To use an existing customer select one from th…" at bounding box center [524, 120] width 655 height 761
click at [482, 299] on select "5 minutes 10 minutes 15 minutes 20 minutes 25 minutes 30 minutes 35 minutes 40 …" at bounding box center [396, 301] width 185 height 26
select select "180"
click at [304, 288] on select "5 minutes 10 minutes 15 minutes 20 minutes 25 minutes 30 minutes 35 minutes 40 …" at bounding box center [396, 301] width 185 height 26
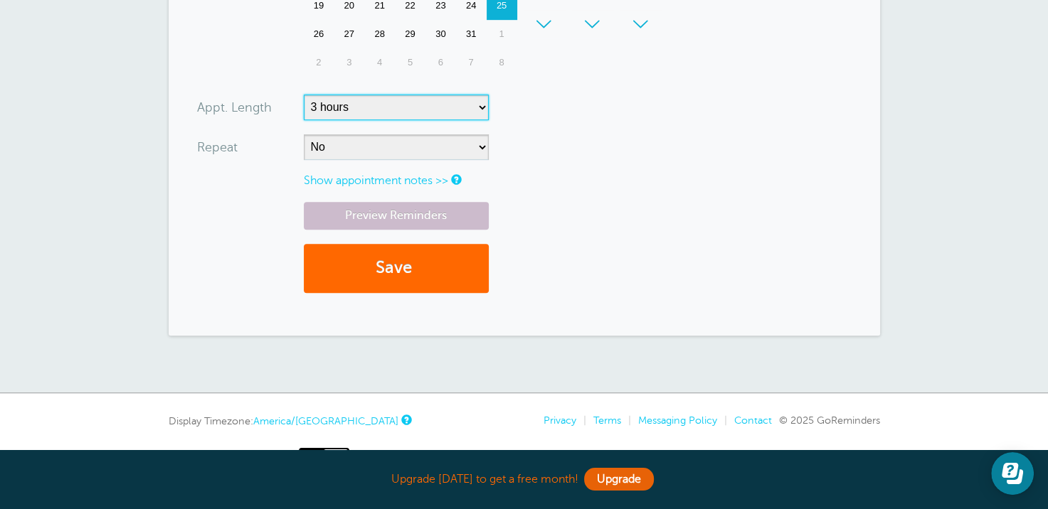
scroll to position [711, 0]
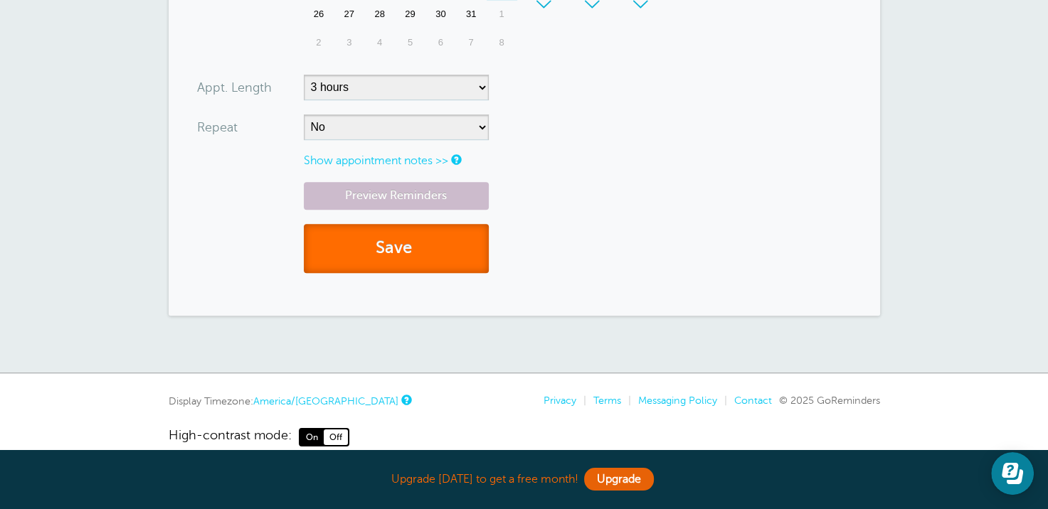
click at [369, 256] on button "Save" at bounding box center [396, 248] width 185 height 49
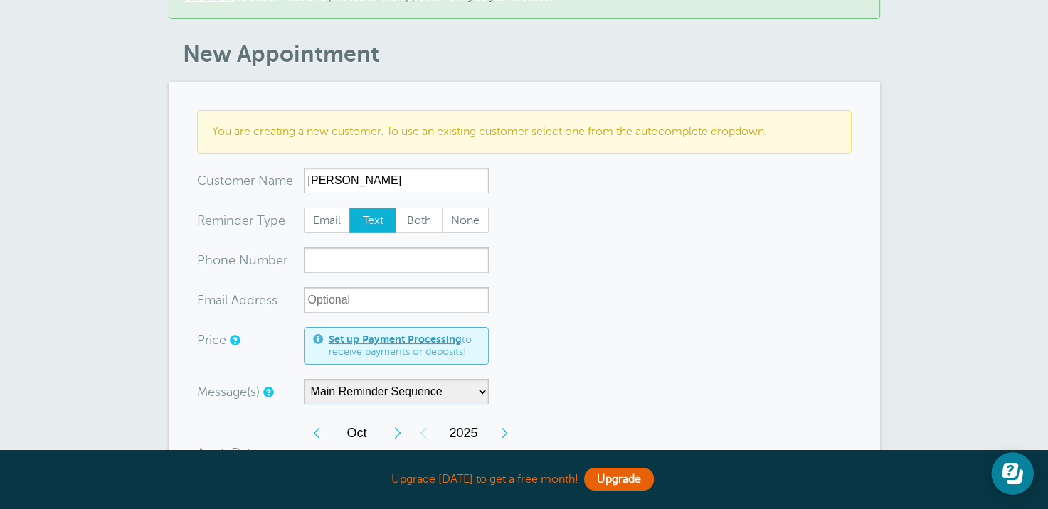
scroll to position [142, 0]
type input "[PERSON_NAME]"
click at [335, 247] on input "xxx-no-autofill" at bounding box center [396, 260] width 185 height 26
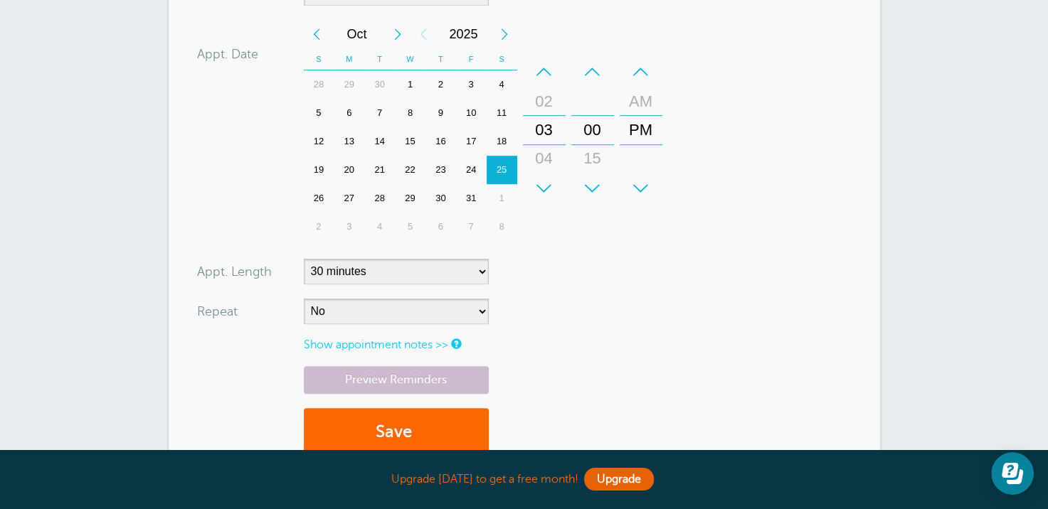
scroll to position [569, 0]
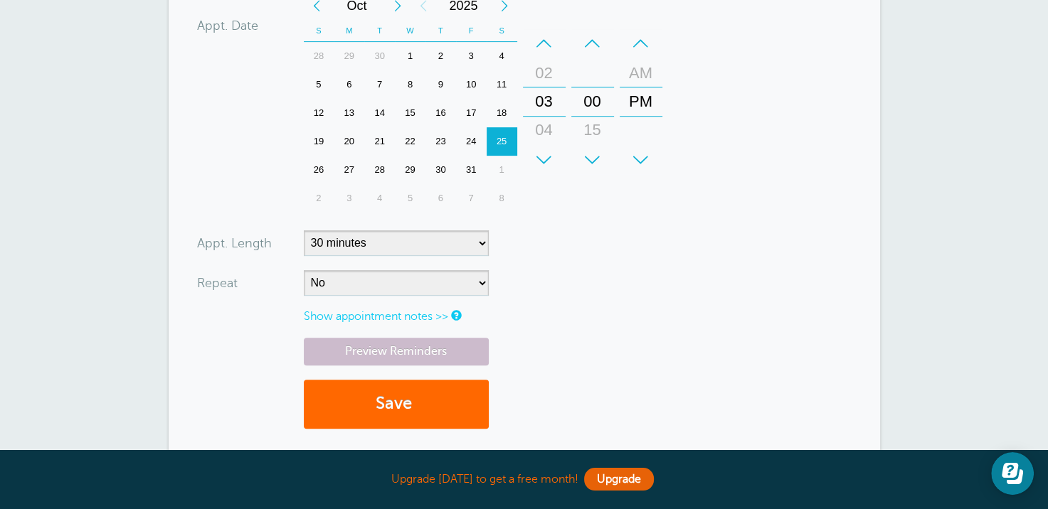
type input "7192019331"
click at [480, 231] on select "5 minutes 10 minutes 15 minutes 20 minutes 25 minutes 30 minutes 35 minutes 40 …" at bounding box center [396, 244] width 185 height 26
select select "180"
click at [304, 231] on select "5 minutes 10 minutes 15 minutes 20 minutes 25 minutes 30 minutes 35 minutes 40 …" at bounding box center [396, 244] width 185 height 26
click at [399, 385] on button "Save" at bounding box center [396, 404] width 185 height 49
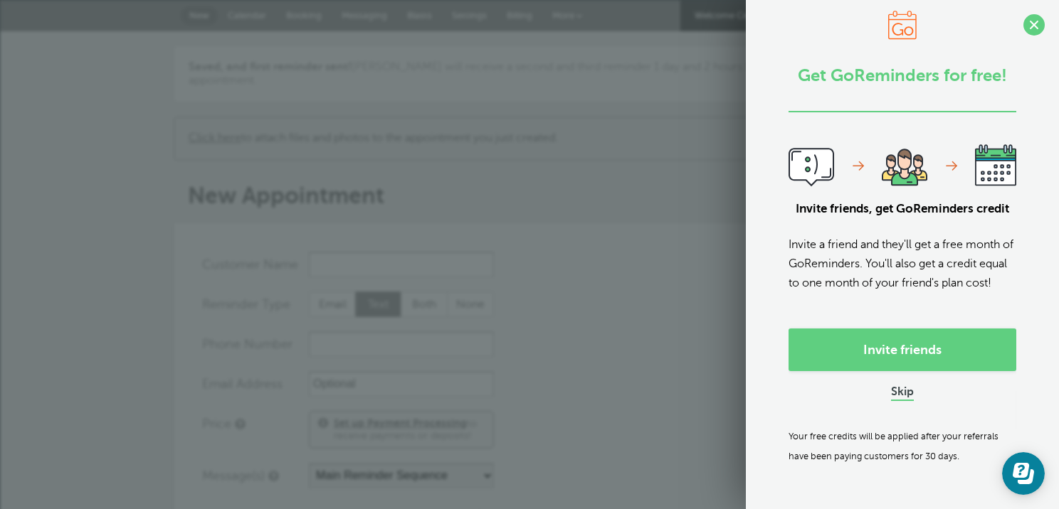
click at [892, 401] on link "Skip" at bounding box center [902, 393] width 23 height 15
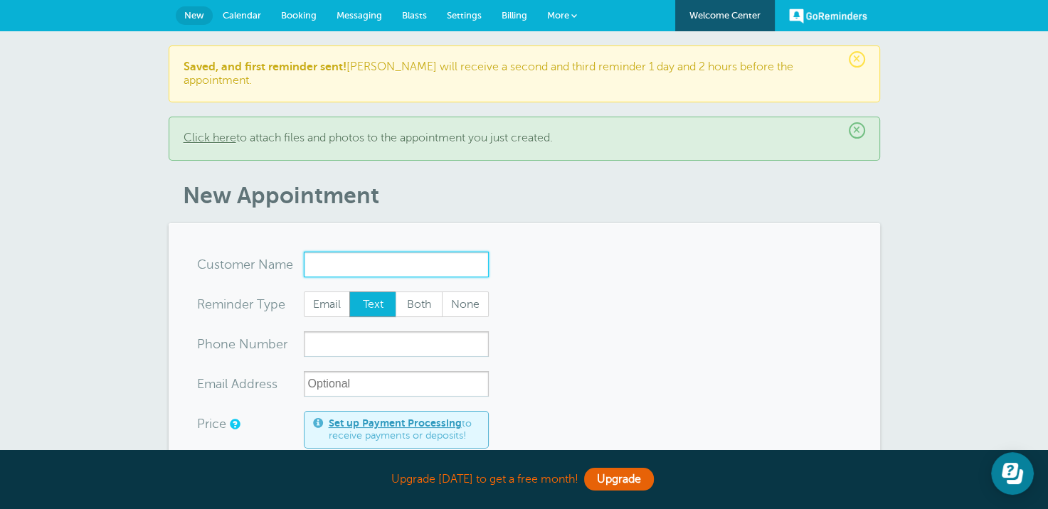
click at [308, 252] on input "x-no-autofill" at bounding box center [396, 265] width 185 height 26
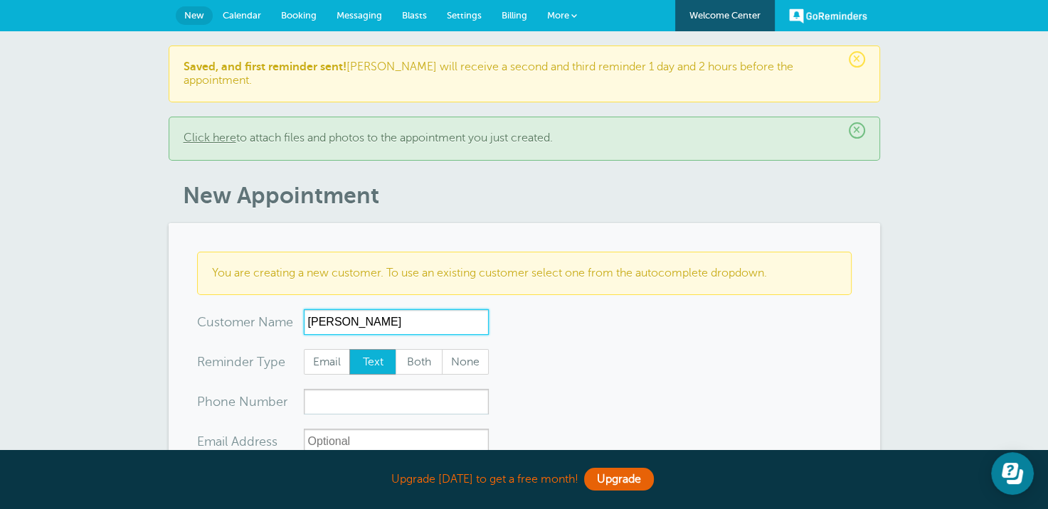
type input "Chiquita Timms"
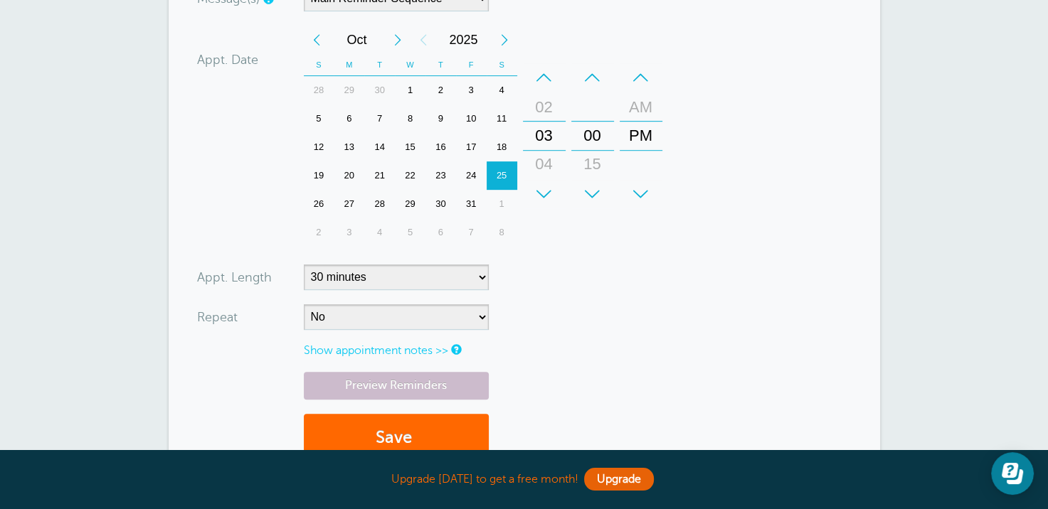
scroll to position [569, 0]
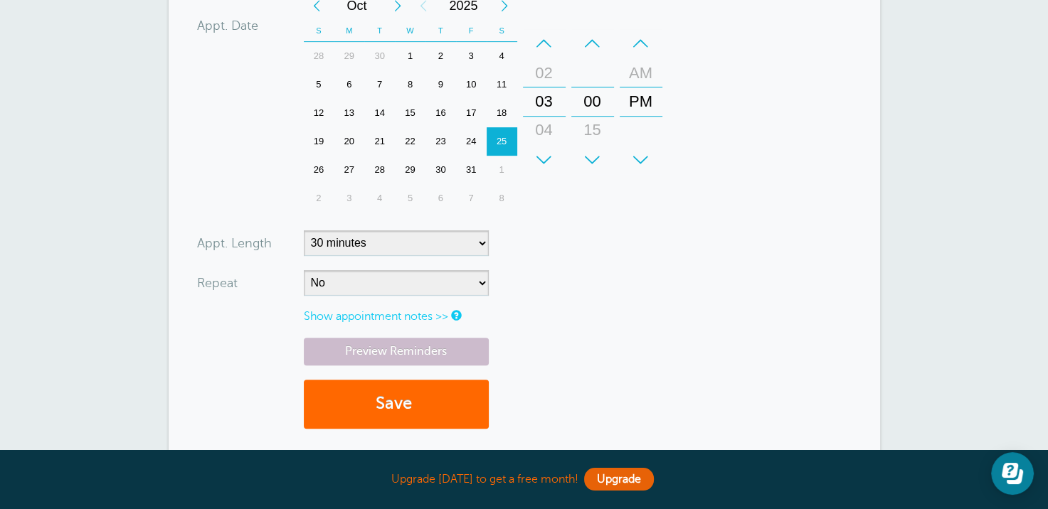
type input "7853750613"
click at [467, 231] on select "5 minutes 10 minutes 15 minutes 20 minutes 25 minutes 30 minutes 35 minutes 40 …" at bounding box center [396, 244] width 185 height 26
select select "180"
click at [304, 231] on select "5 minutes 10 minutes 15 minutes 20 minutes 25 minutes 30 minutes 35 minutes 40 …" at bounding box center [396, 244] width 185 height 26
click at [407, 389] on button "Save" at bounding box center [396, 404] width 185 height 49
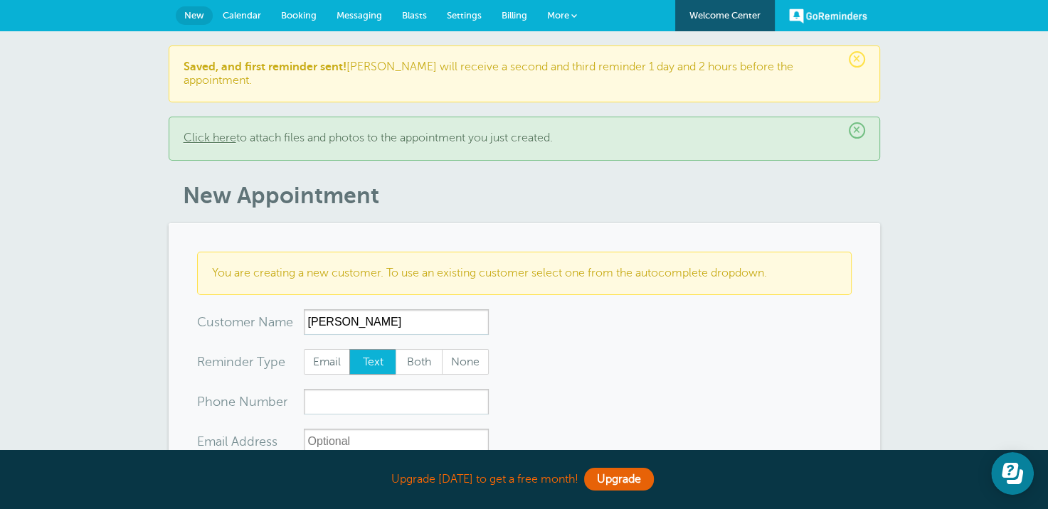
type input "[PERSON_NAME]"
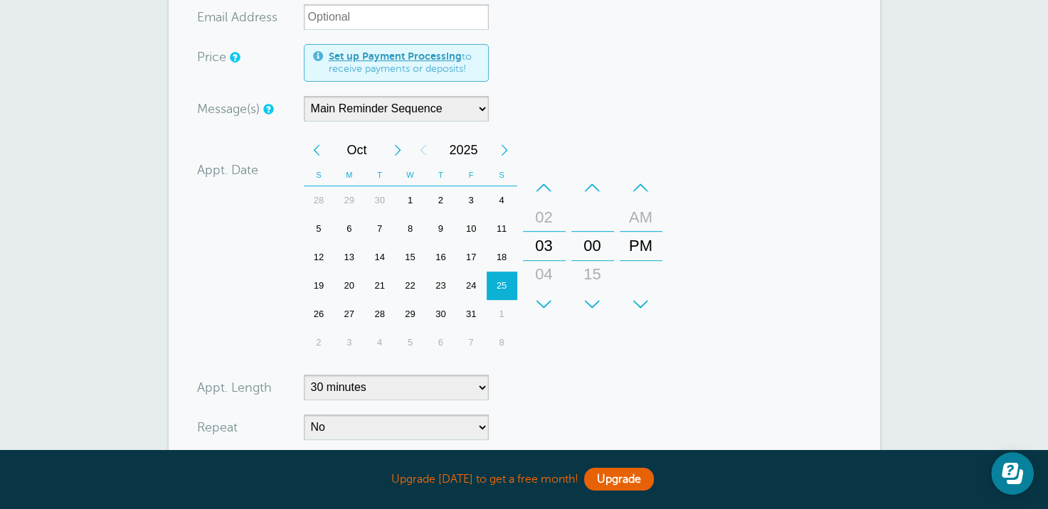
scroll to position [427, 0]
type input "7853071101"
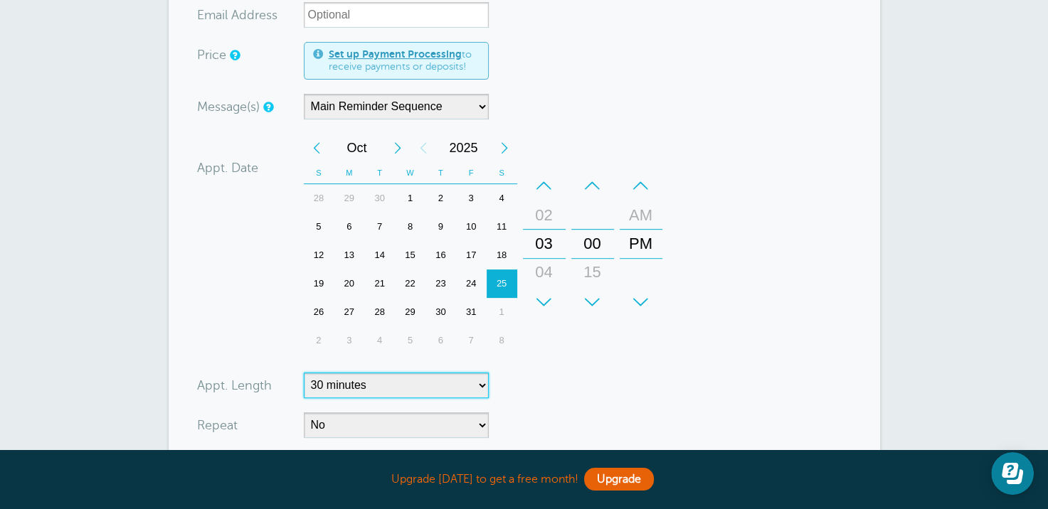
click at [477, 373] on select "5 minutes 10 minutes 15 minutes 20 minutes 25 minutes 30 minutes 35 minutes 40 …" at bounding box center [396, 386] width 185 height 26
select select "180"
click at [304, 373] on select "5 minutes 10 minutes 15 minutes 20 minutes 25 minutes 30 minutes 35 minutes 40 …" at bounding box center [396, 386] width 185 height 26
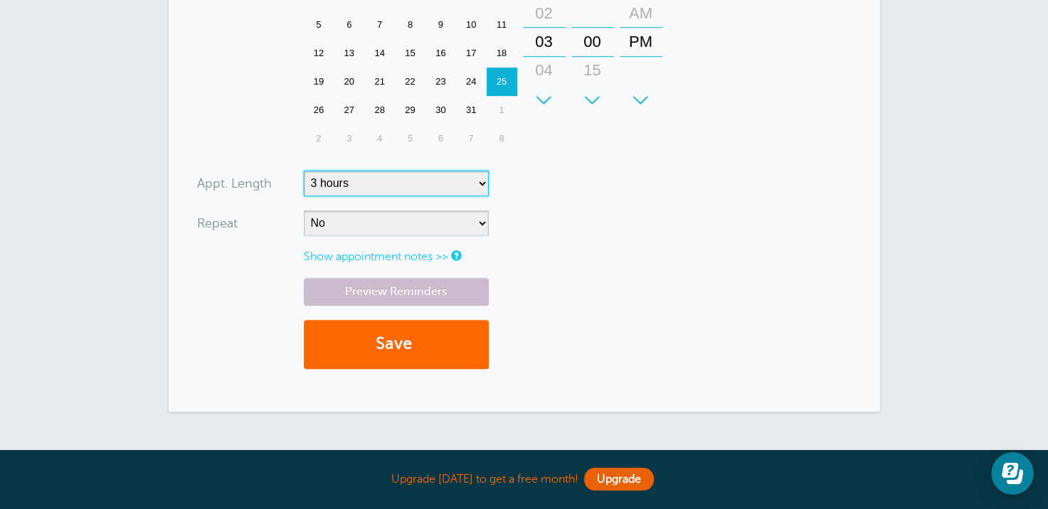
scroll to position [711, 0]
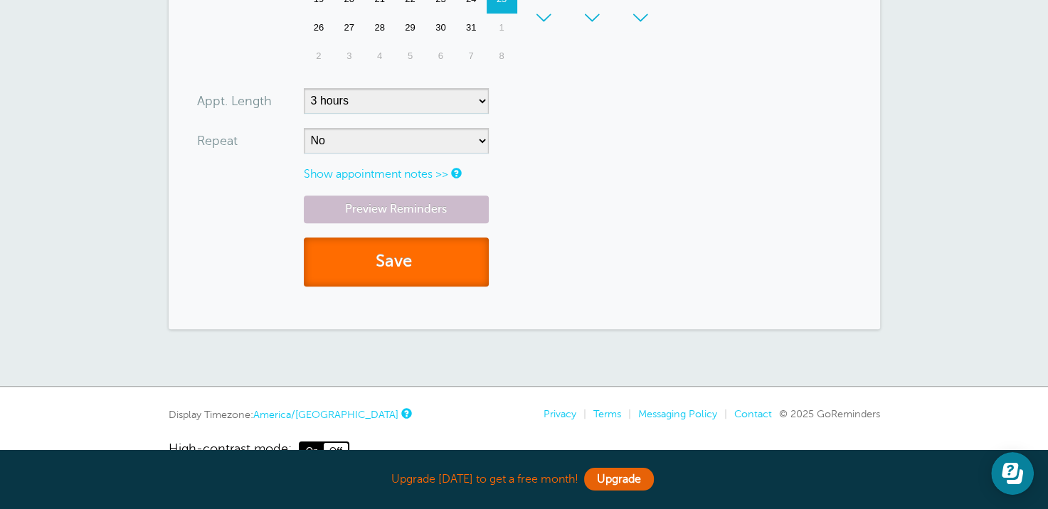
click at [387, 253] on button "Save" at bounding box center [396, 262] width 185 height 49
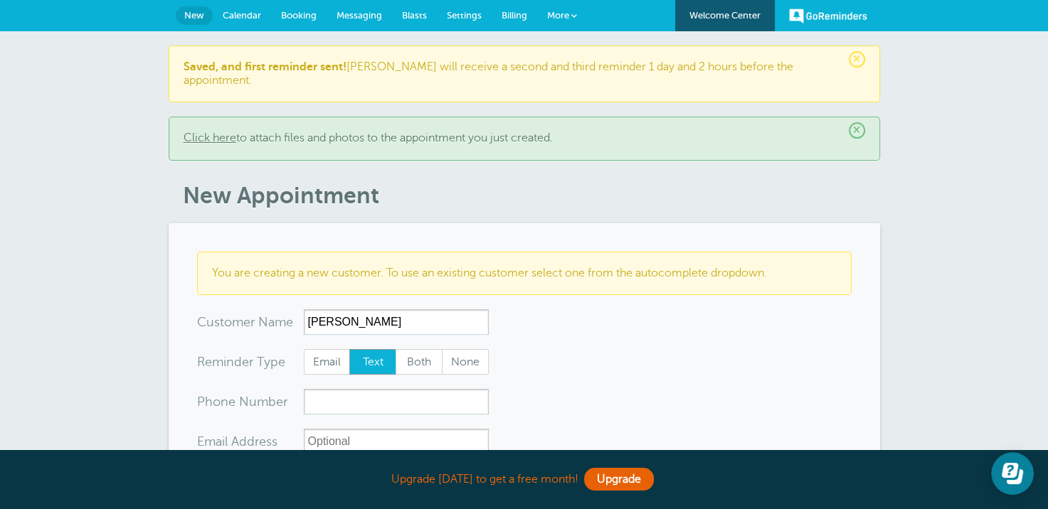
type input "[PERSON_NAME]"
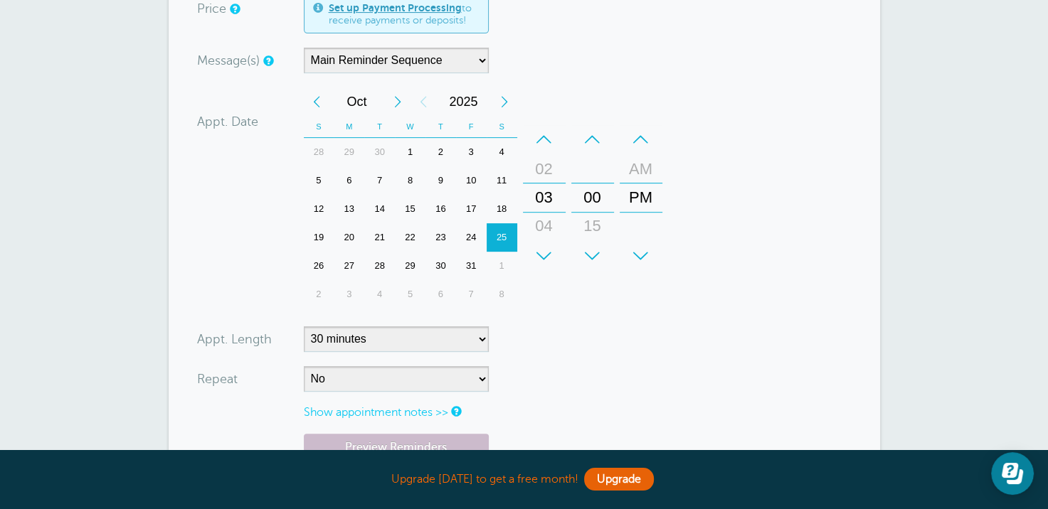
scroll to position [498, 0]
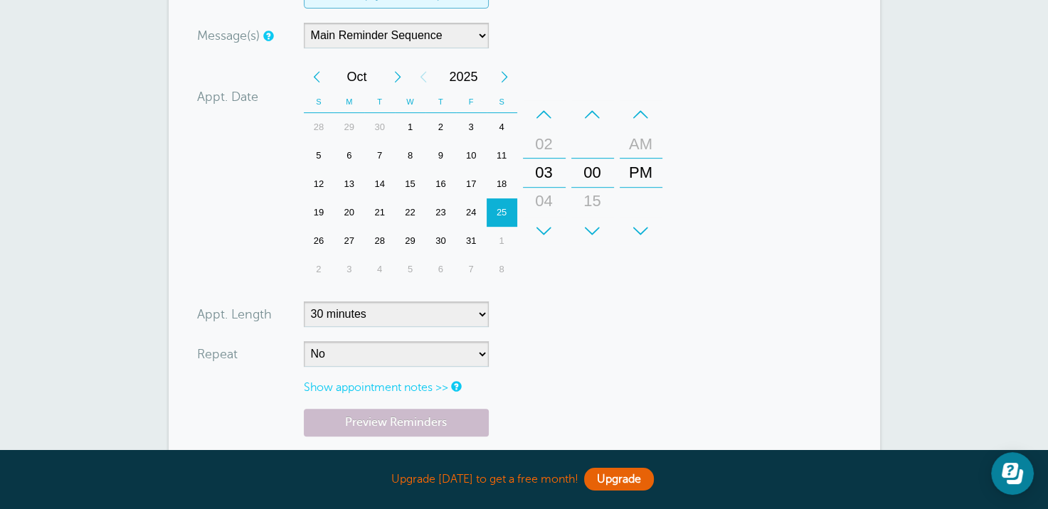
type input "7853756825"
click at [480, 302] on select "5 minutes 10 minutes 15 minutes 20 minutes 25 minutes 30 minutes 35 minutes 40 …" at bounding box center [396, 315] width 185 height 26
select select "180"
click at [304, 302] on select "5 minutes 10 minutes 15 minutes 20 minutes 25 minutes 30 minutes 35 minutes 40 …" at bounding box center [396, 315] width 185 height 26
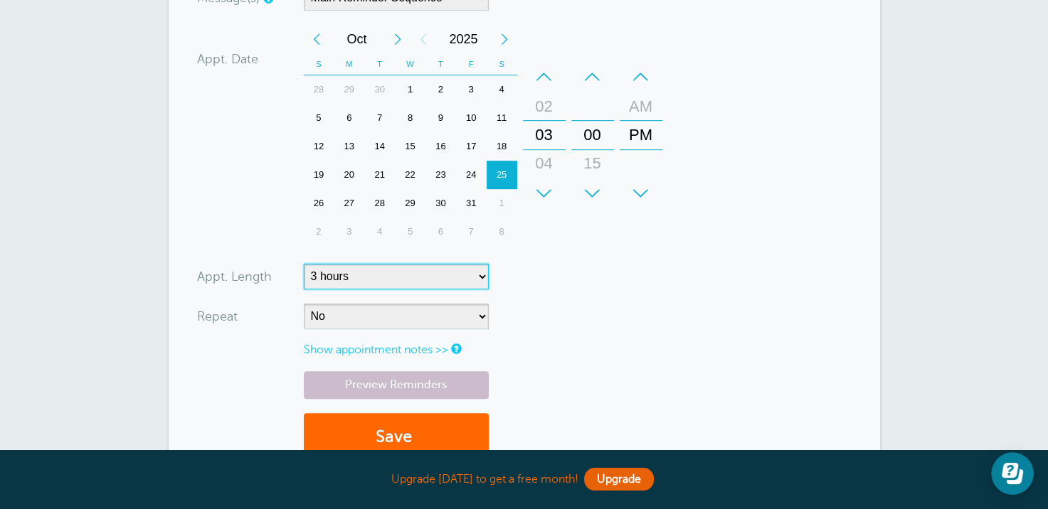
scroll to position [569, 0]
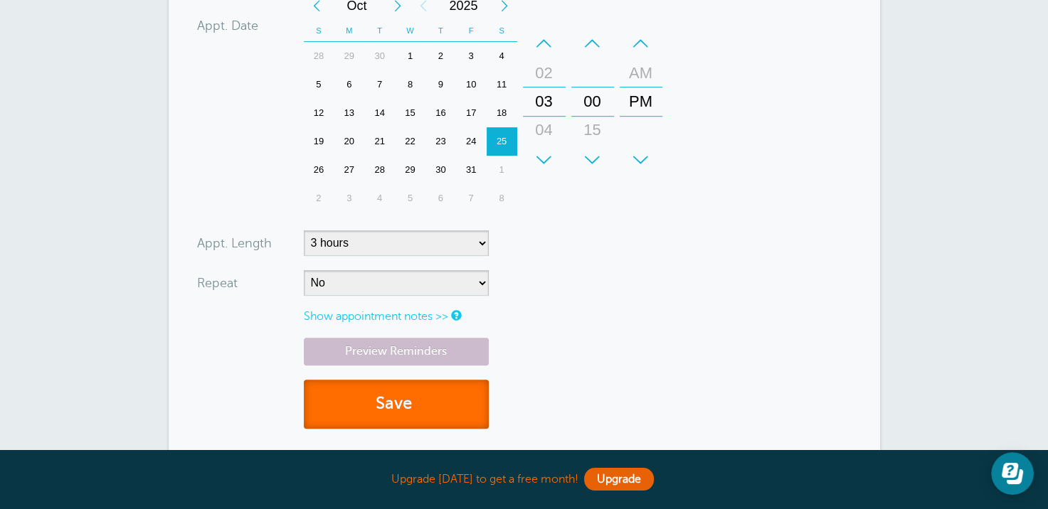
click at [403, 387] on button "Save" at bounding box center [396, 404] width 185 height 49
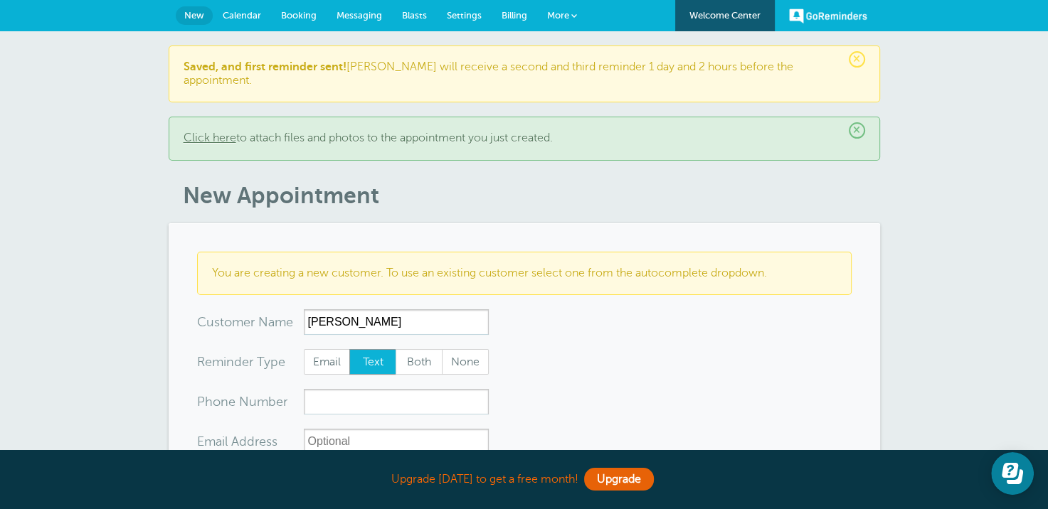
type input "[PERSON_NAME]"
click at [396, 393] on input "xxx-no-autofill" at bounding box center [396, 402] width 185 height 26
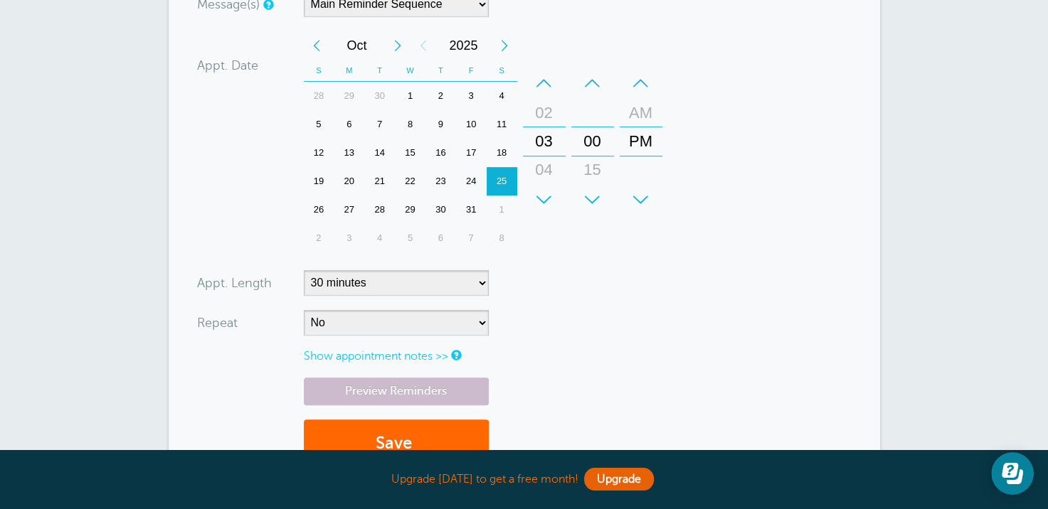
scroll to position [569, 0]
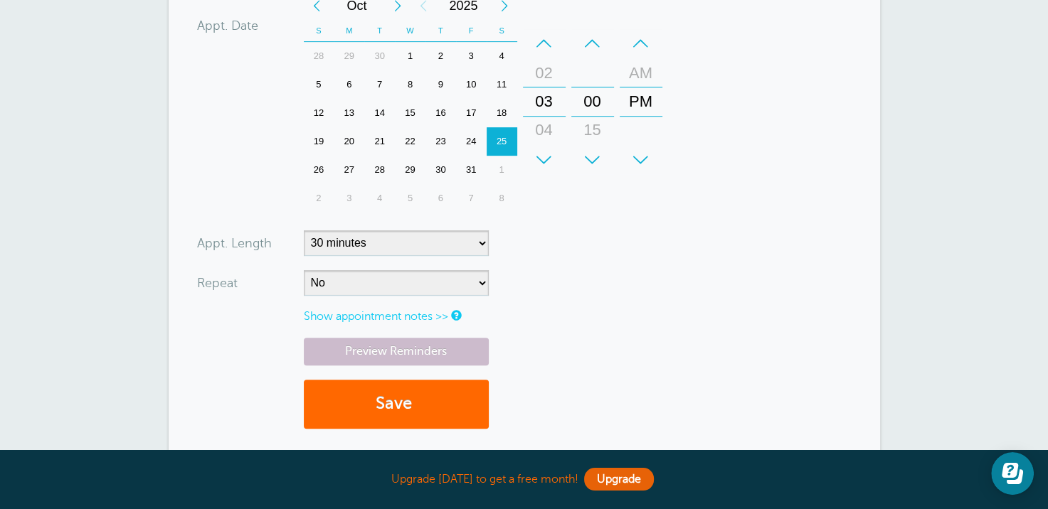
type input "7855171198"
click at [481, 231] on select "5 minutes 10 minutes 15 minutes 20 minutes 25 minutes 30 minutes 35 minutes 40 …" at bounding box center [396, 244] width 185 height 26
select select "180"
click at [304, 231] on select "5 minutes 10 minutes 15 minutes 20 minutes 25 minutes 30 minutes 35 minutes 40 …" at bounding box center [396, 244] width 185 height 26
click at [398, 396] on button "Save" at bounding box center [396, 404] width 185 height 49
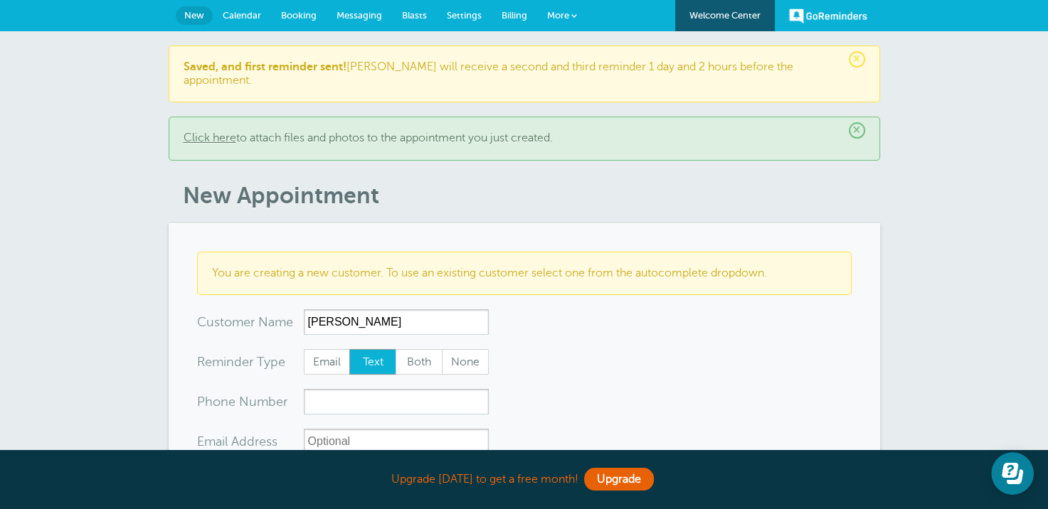
type input "Breeana Toles"
click at [375, 390] on input "xxx-no-autofill" at bounding box center [396, 402] width 185 height 26
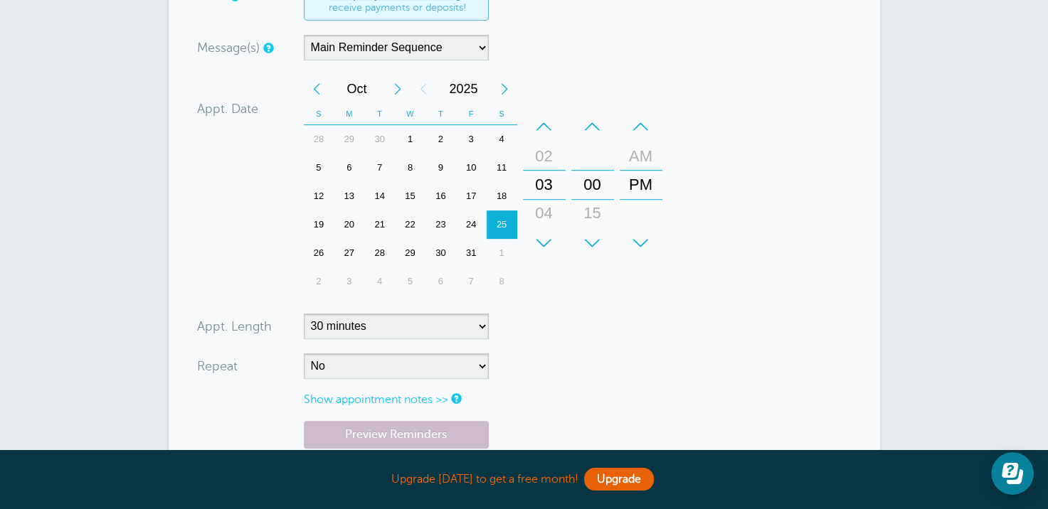
scroll to position [498, 0]
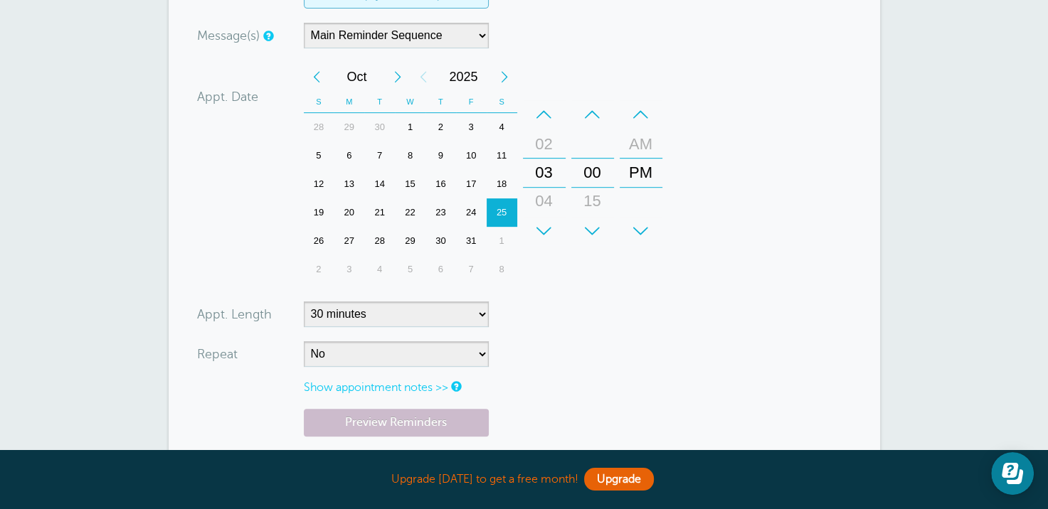
type input "6192790423"
click at [478, 302] on select "5 minutes 10 minutes 15 minutes 20 minutes 25 minutes 30 minutes 35 minutes 40 …" at bounding box center [396, 315] width 185 height 26
select select "180"
click at [304, 302] on select "5 minutes 10 minutes 15 minutes 20 minutes 25 minutes 30 minutes 35 minutes 40 …" at bounding box center [396, 315] width 185 height 26
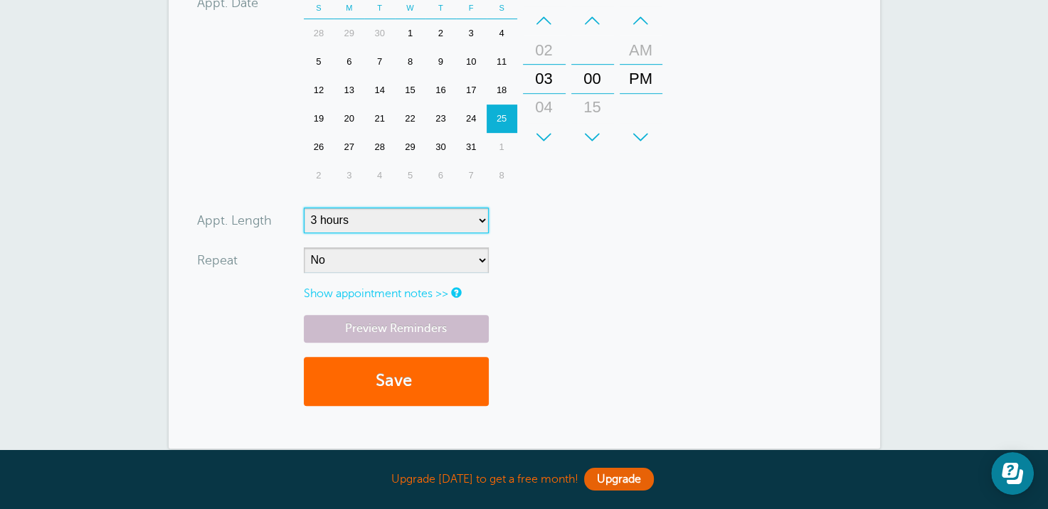
scroll to position [640, 0]
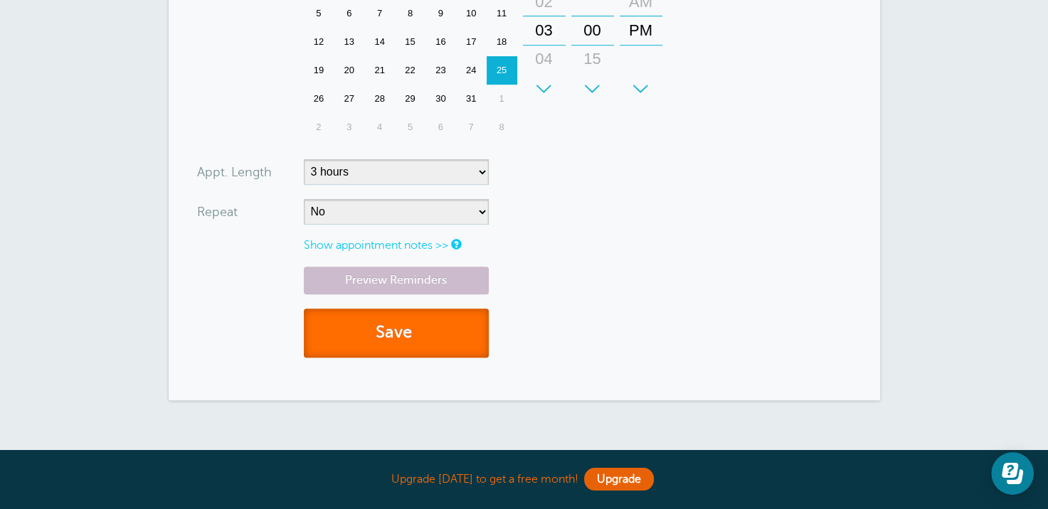
click at [390, 325] on button "Save" at bounding box center [396, 333] width 185 height 49
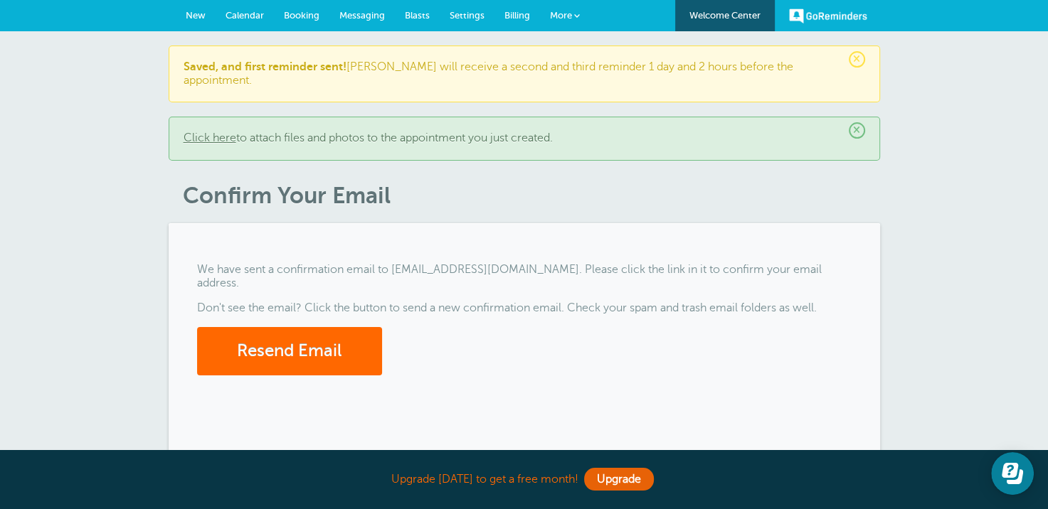
click at [208, 132] on link "Click here" at bounding box center [210, 138] width 53 height 13
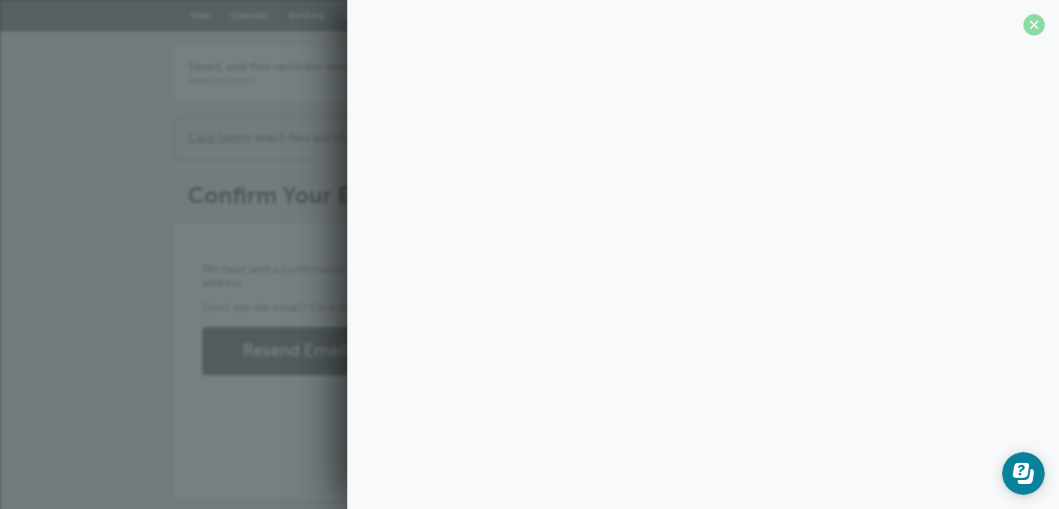
click at [1033, 25] on span at bounding box center [1033, 24] width 21 height 21
click at [1039, 21] on span at bounding box center [1033, 24] width 21 height 21
click at [1037, 26] on span at bounding box center [1033, 24] width 21 height 21
click at [1022, 23] on section at bounding box center [702, 30] width 711 height 60
click at [201, 132] on link "Click here" at bounding box center [215, 138] width 53 height 13
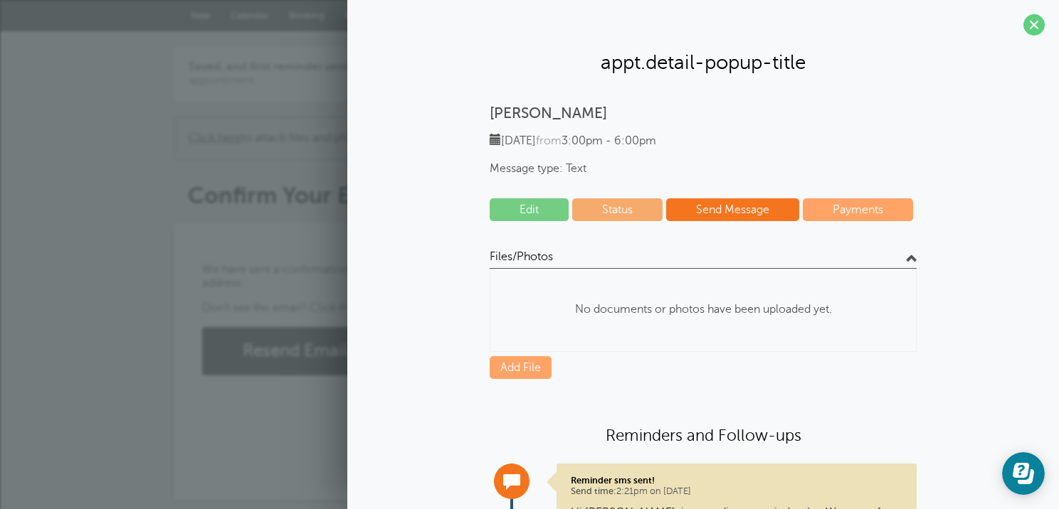
click at [199, 132] on link "Click here" at bounding box center [215, 138] width 53 height 13
click at [905, 253] on span at bounding box center [910, 257] width 11 height 11
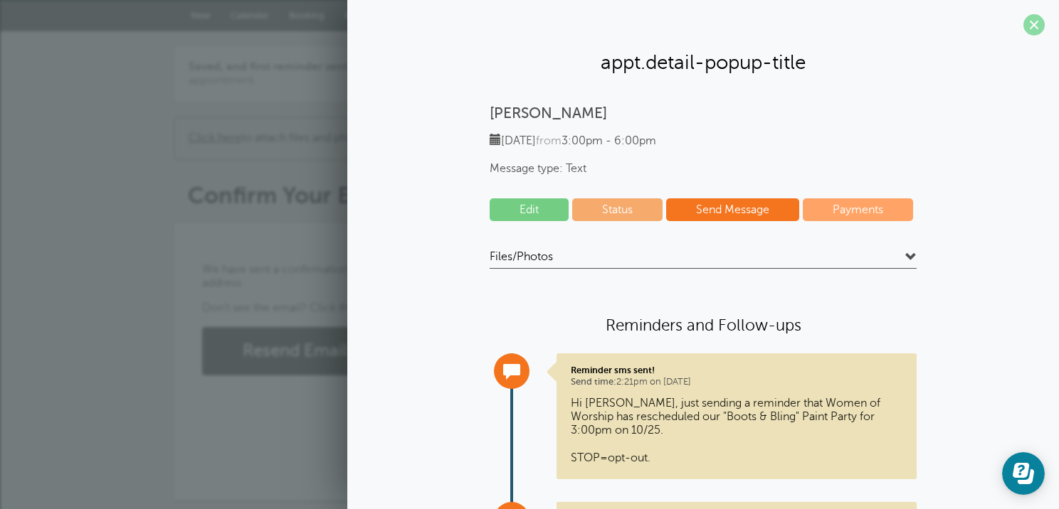
click at [1023, 23] on span at bounding box center [1033, 24] width 21 height 21
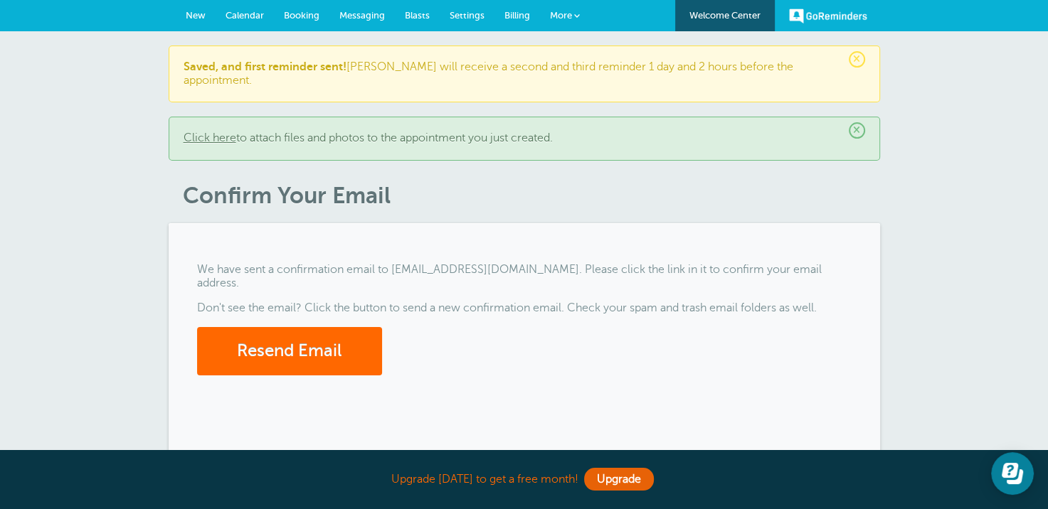
click at [196, 11] on span "New" at bounding box center [196, 15] width 20 height 11
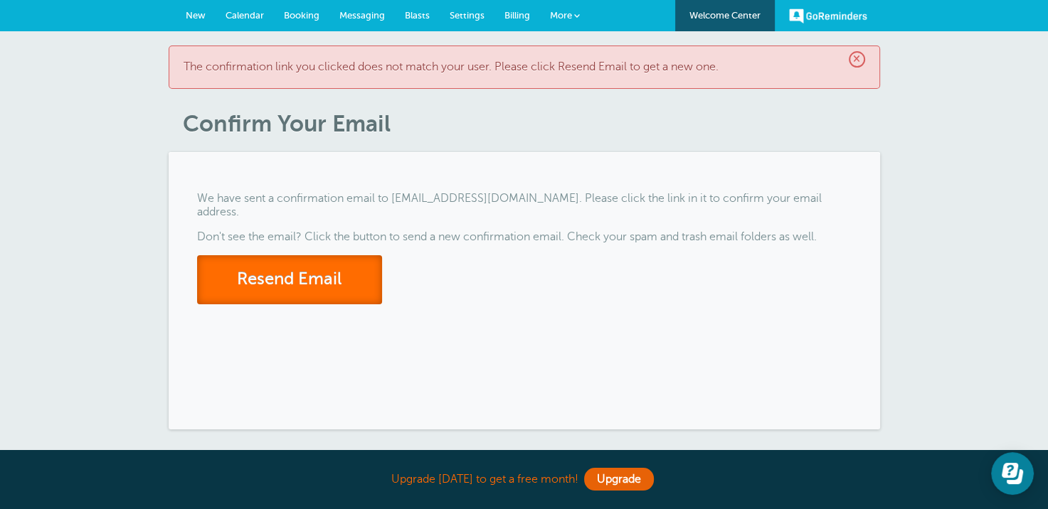
click at [347, 274] on button "Resend Email" at bounding box center [289, 279] width 185 height 49
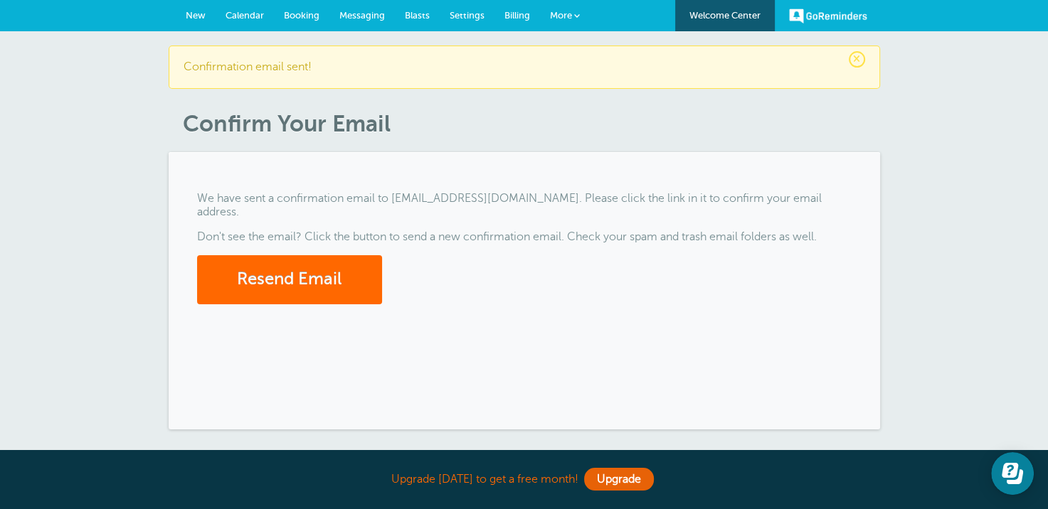
click at [191, 11] on span "New" at bounding box center [196, 15] width 20 height 11
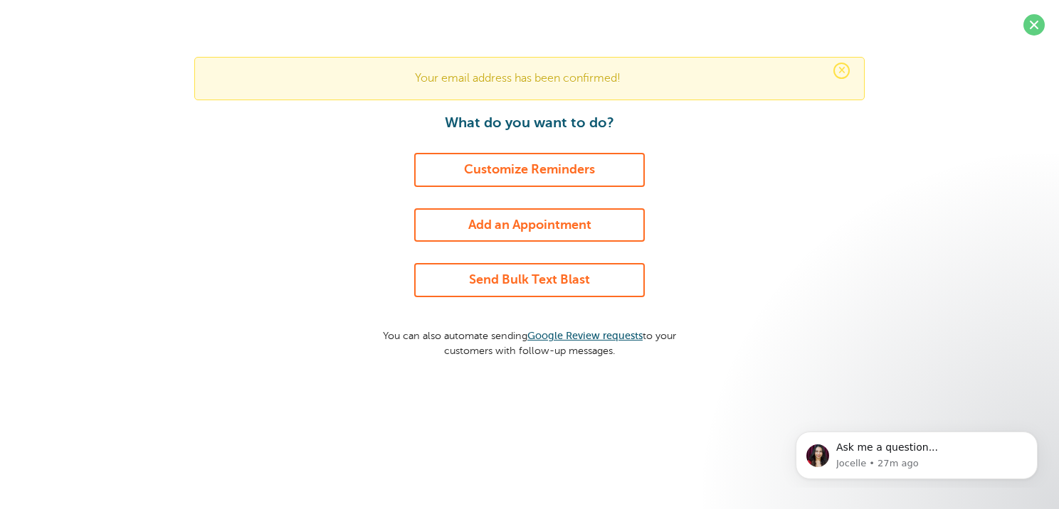
click at [534, 285] on link "Send Bulk Text Blast" at bounding box center [529, 280] width 231 height 34
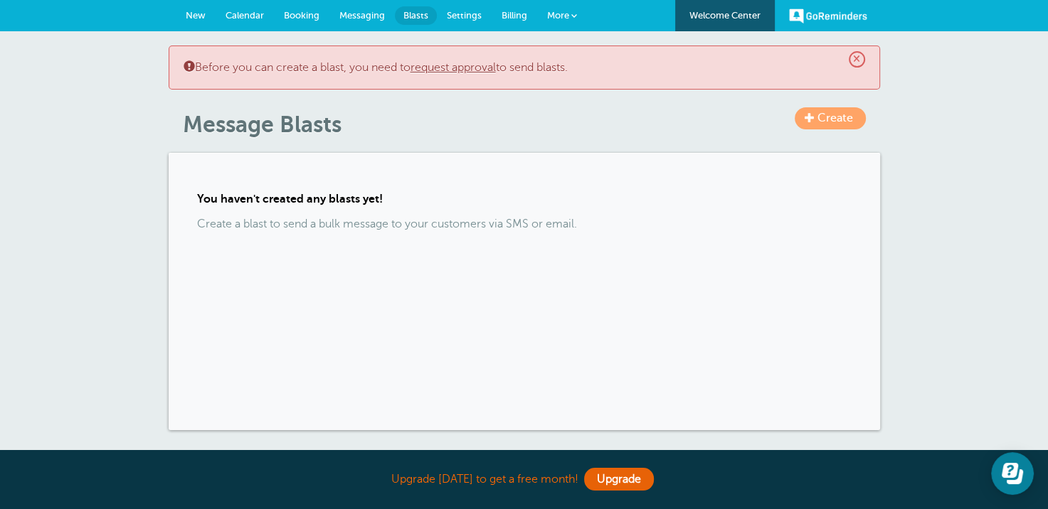
click at [457, 70] on link "request approval" at bounding box center [453, 67] width 85 height 13
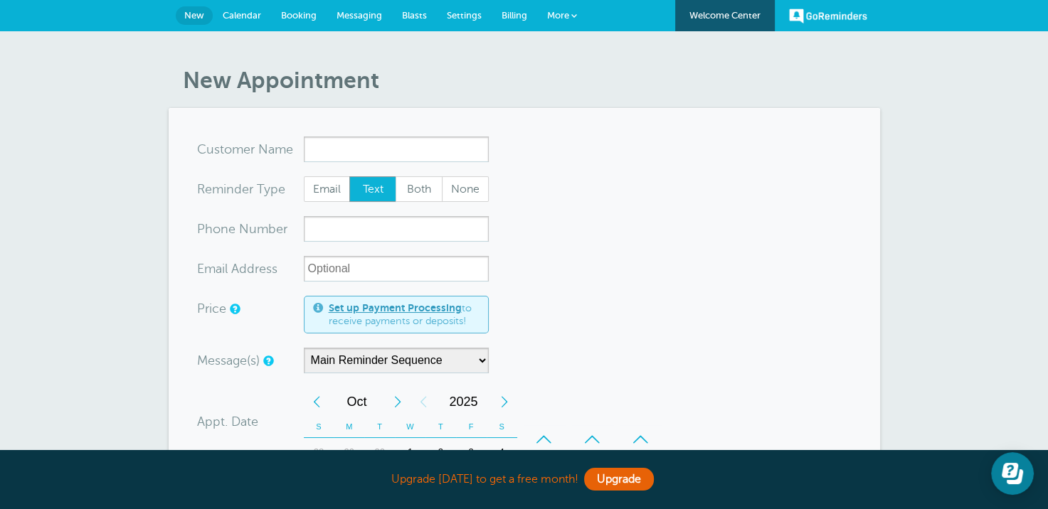
click at [242, 16] on span "Calendar" at bounding box center [242, 15] width 38 height 11
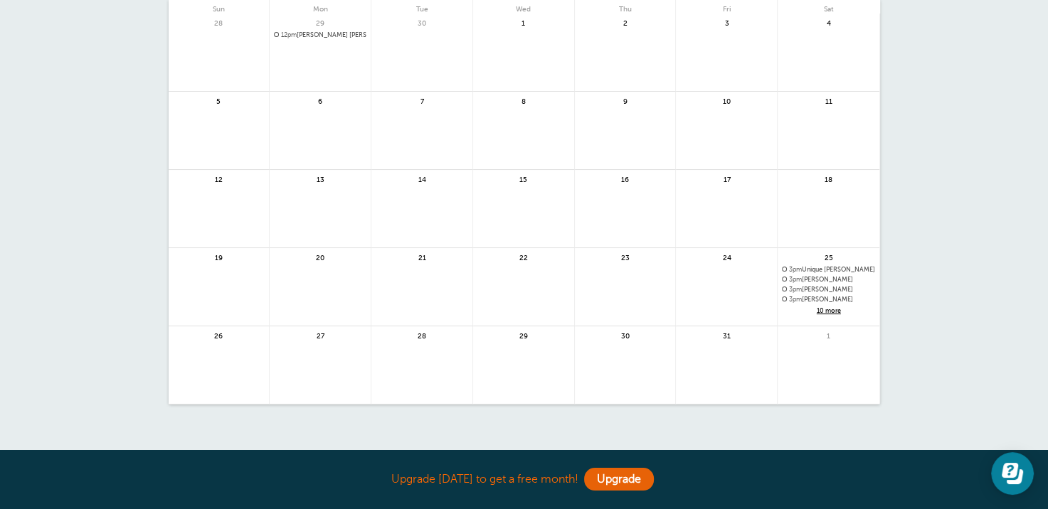
scroll to position [142, 0]
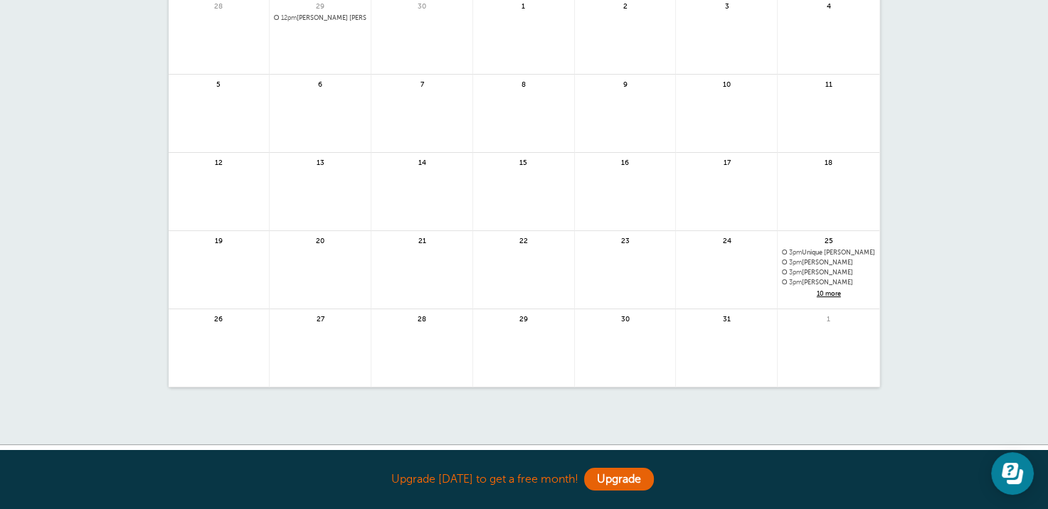
click at [828, 285] on span "3pm [PERSON_NAME]" at bounding box center [828, 283] width 93 height 8
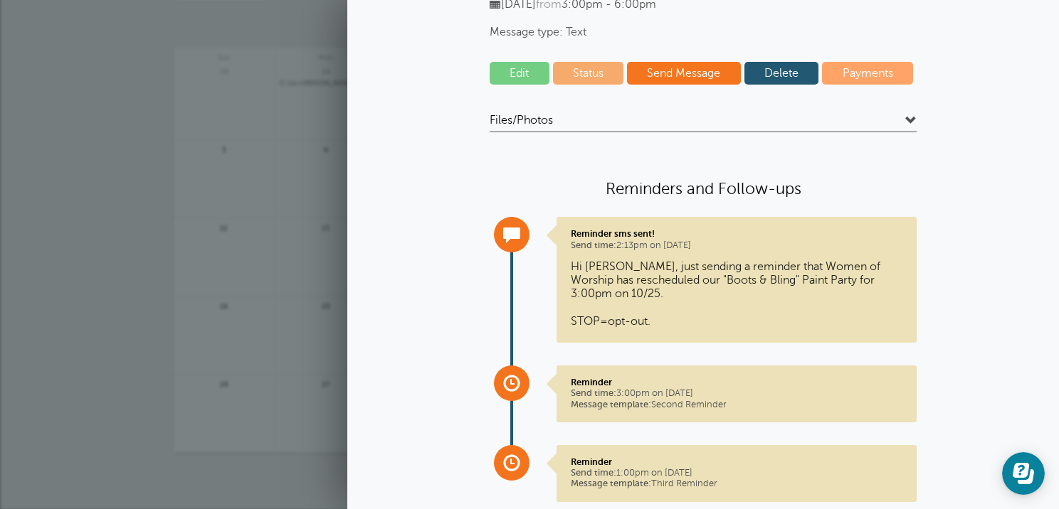
scroll to position [174, 0]
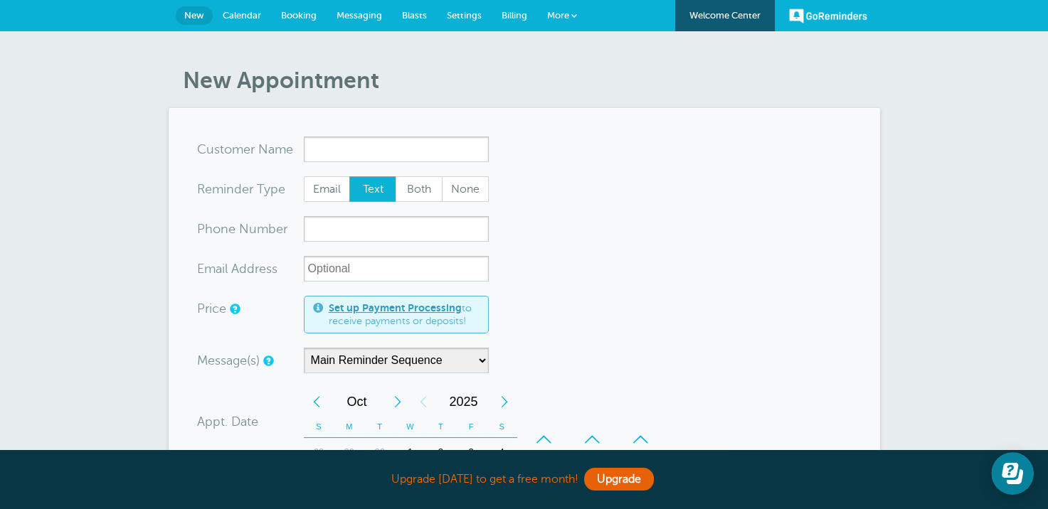
click at [470, 18] on span "Settings" at bounding box center [464, 15] width 35 height 11
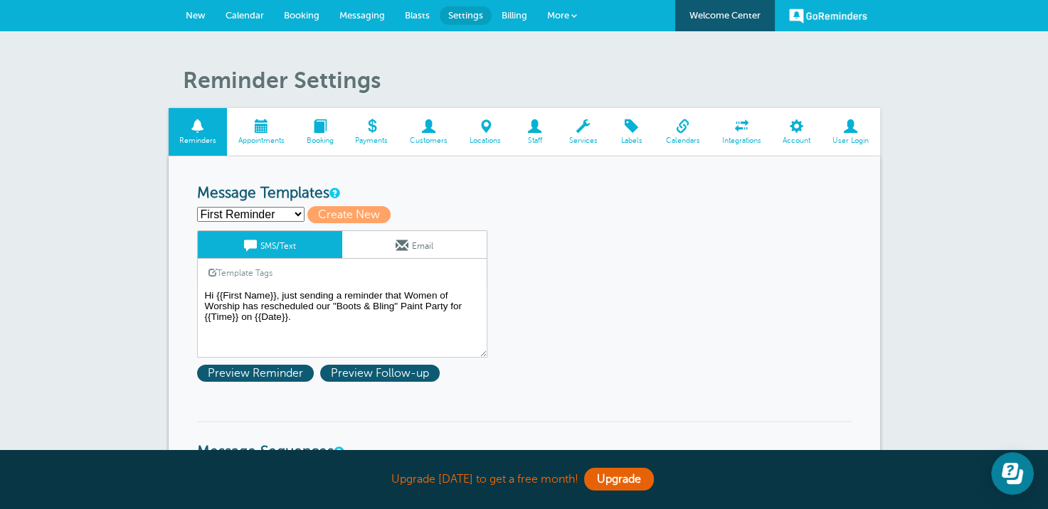
click at [418, 11] on span "Blasts" at bounding box center [417, 15] width 25 height 11
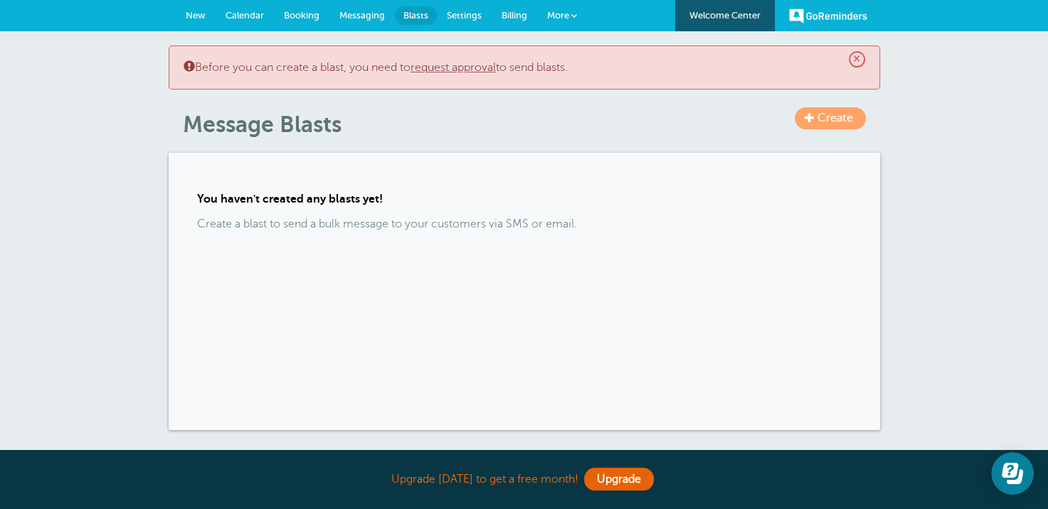
click at [352, 14] on span "Messaging" at bounding box center [362, 15] width 46 height 11
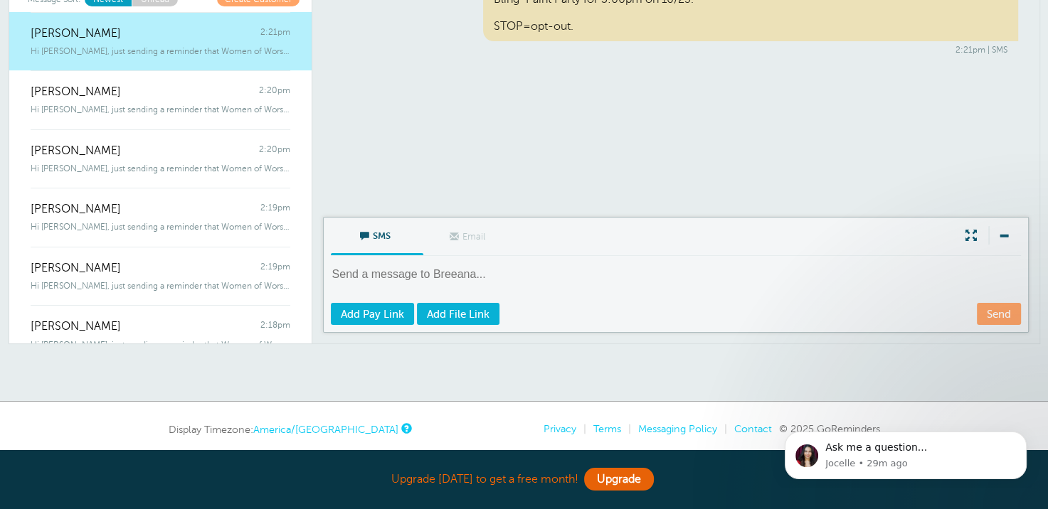
scroll to position [142, 0]
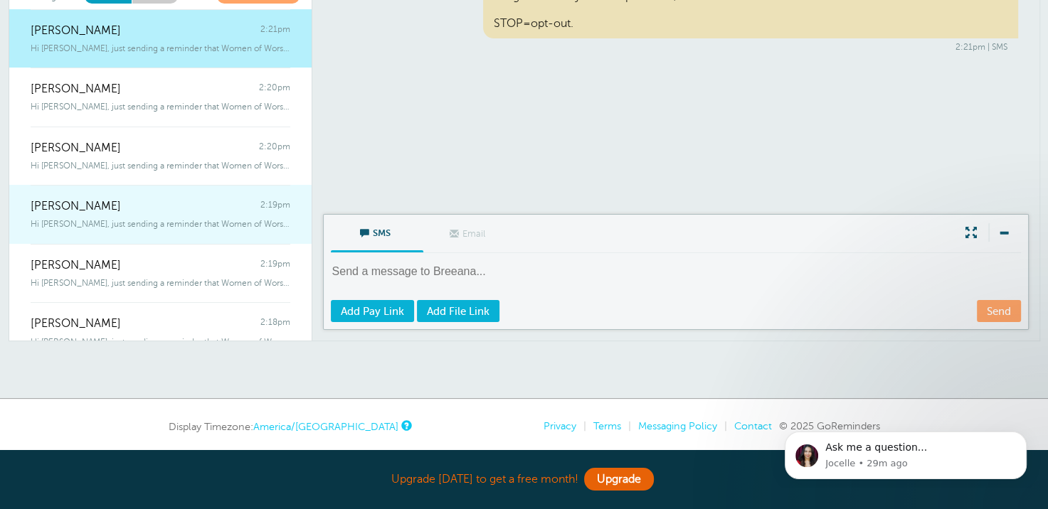
click at [104, 211] on div "Arica Timmsa 2:19pm" at bounding box center [161, 199] width 260 height 28
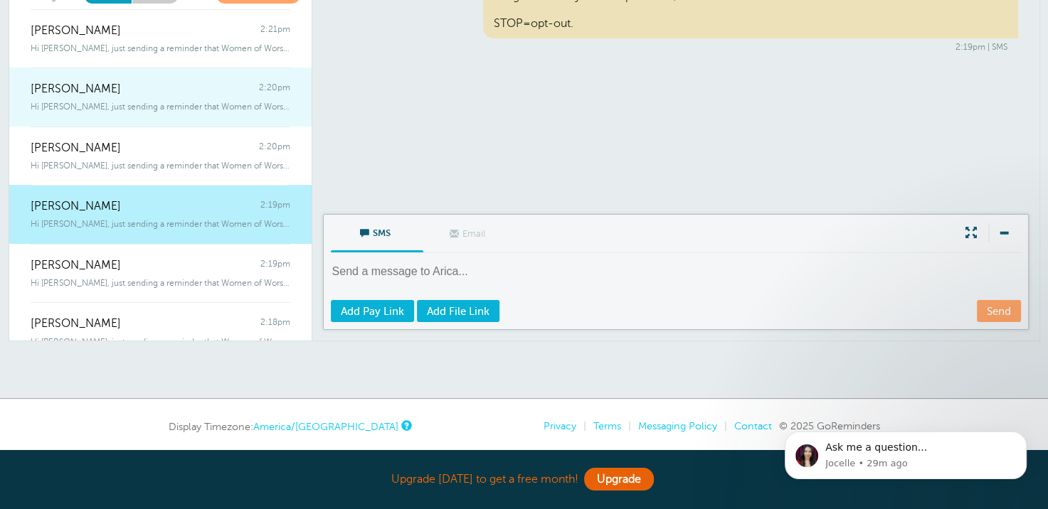
scroll to position [0, 0]
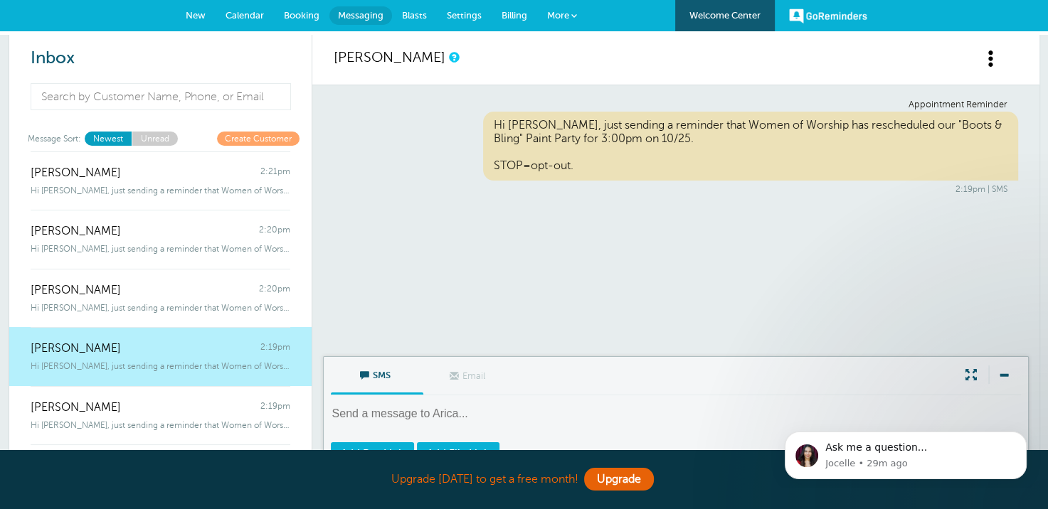
click at [198, 11] on span "New" at bounding box center [196, 15] width 20 height 11
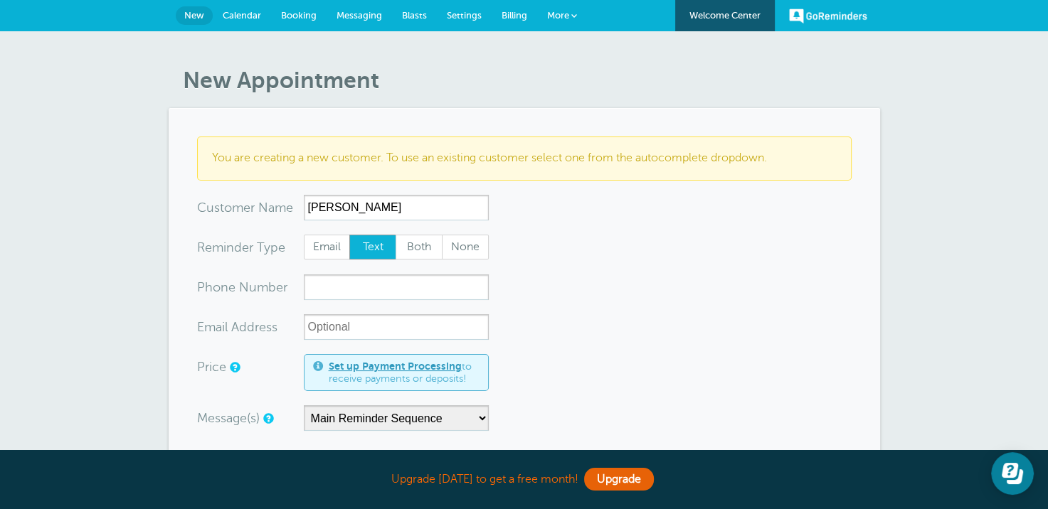
type input "LaShawnda Allen"
click at [330, 282] on input "xxx-no-autofill" at bounding box center [396, 288] width 185 height 26
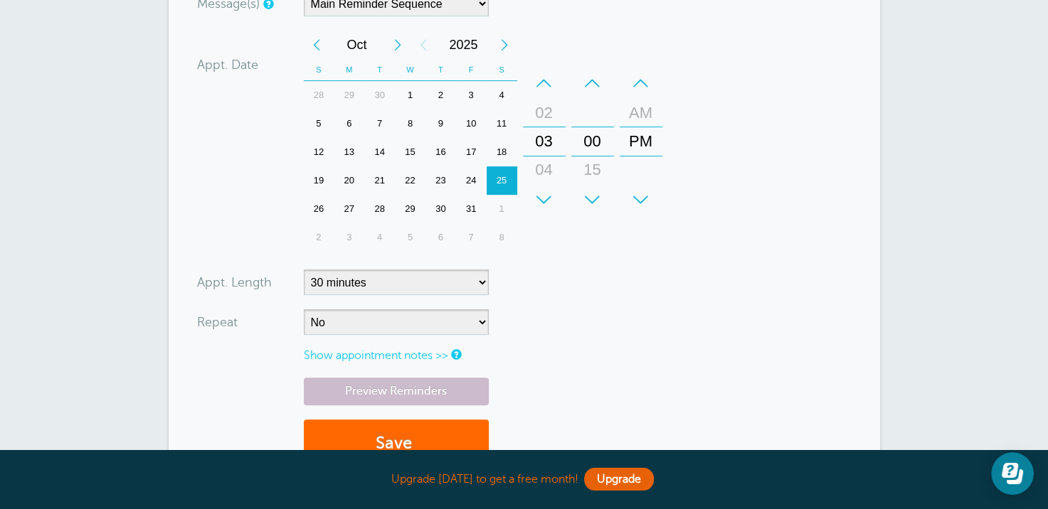
scroll to position [427, 0]
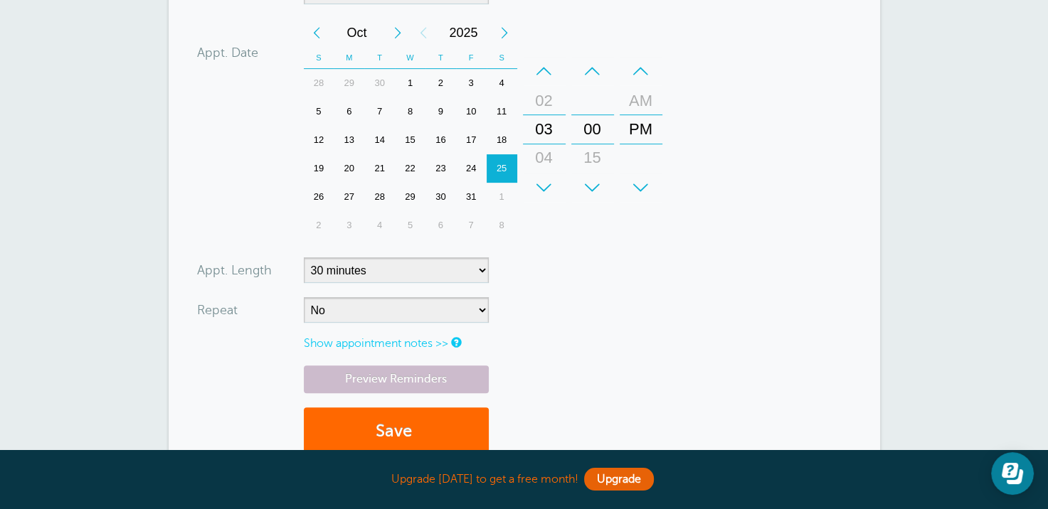
type input "7854929259"
click at [483, 270] on select "5 minutes 10 minutes 15 minutes 20 minutes 25 minutes 30 minutes 35 minutes 40 …" at bounding box center [396, 271] width 185 height 26
select select "180"
click at [304, 258] on select "5 minutes 10 minutes 15 minutes 20 minutes 25 minutes 30 minutes 35 minutes 40 …" at bounding box center [396, 271] width 185 height 26
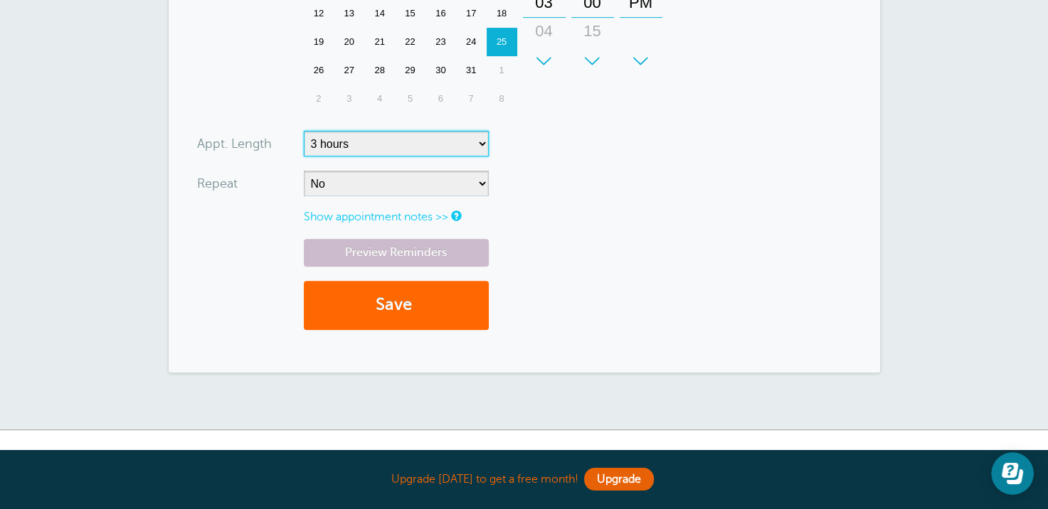
scroll to position [569, 0]
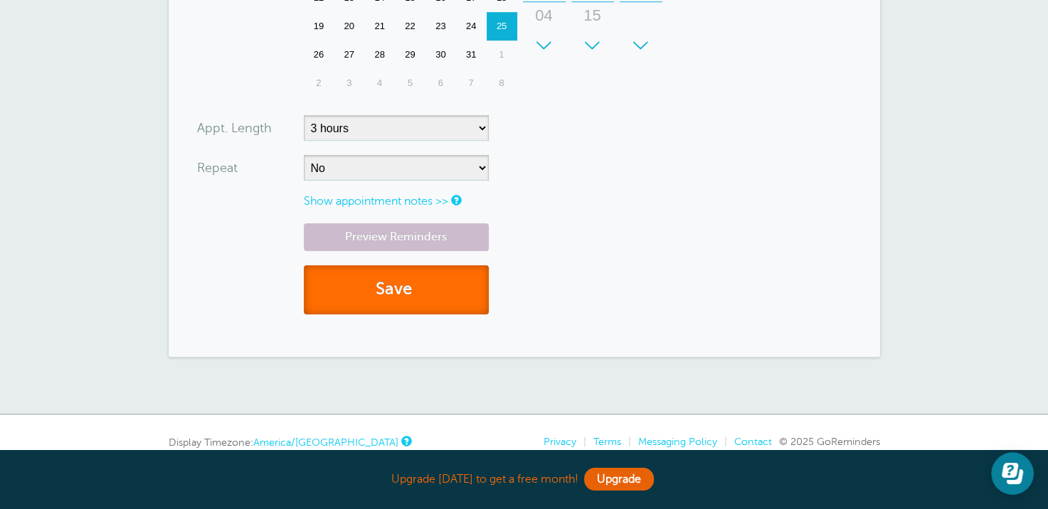
click at [396, 297] on button "Save" at bounding box center [396, 289] width 185 height 49
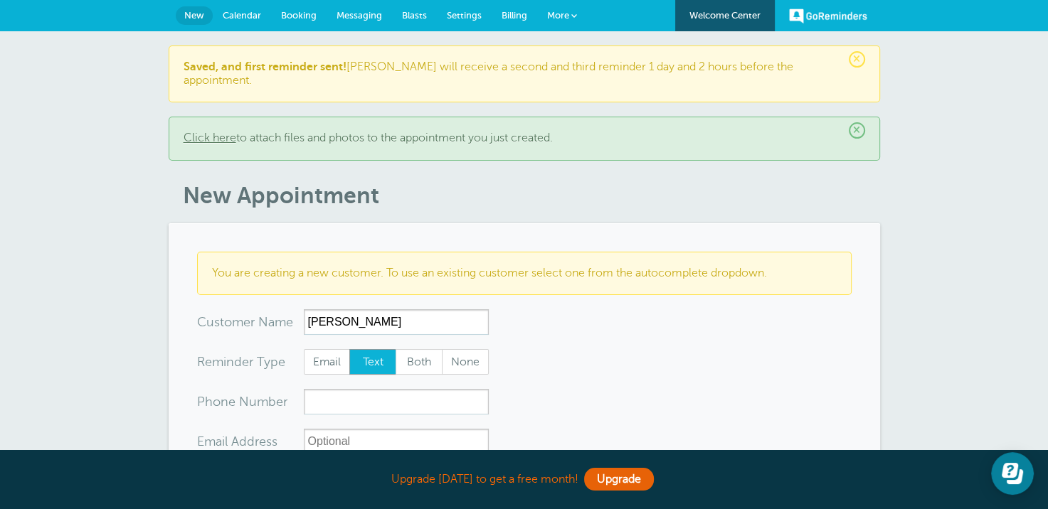
type input "[PERSON_NAME]"
click at [342, 396] on input "xxx-no-autofill" at bounding box center [396, 402] width 185 height 26
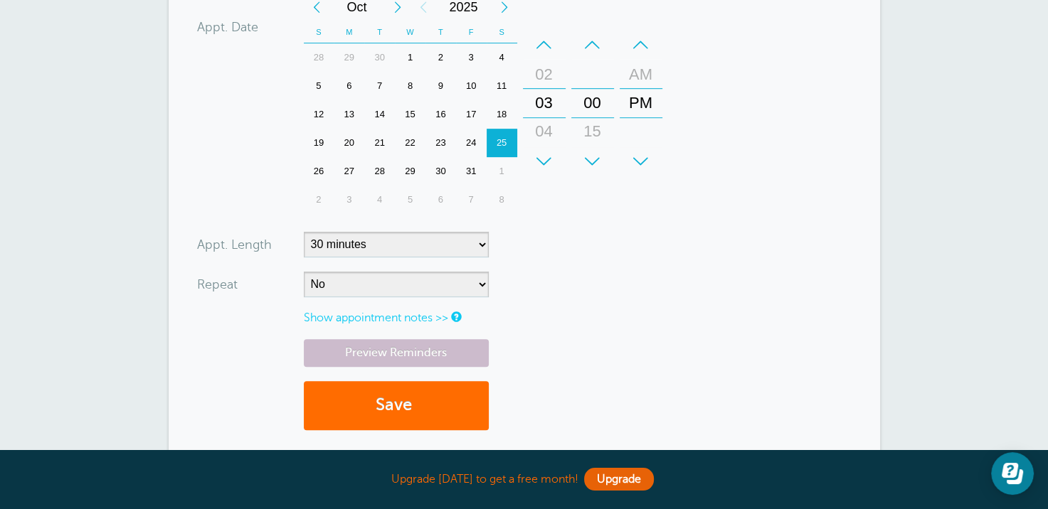
scroll to position [569, 0]
type input "7853755146"
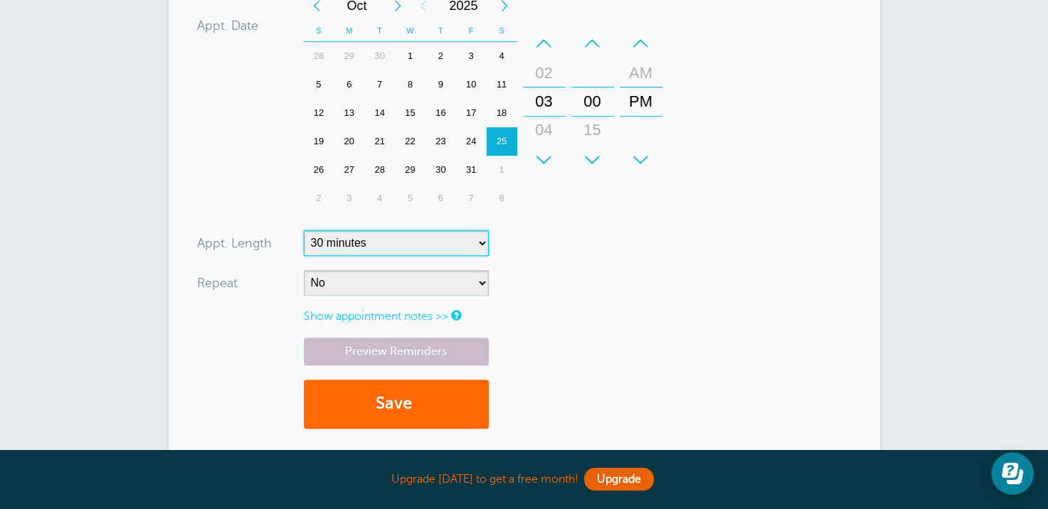
click at [480, 233] on select "5 minutes 10 minutes 15 minutes 20 minutes 25 minutes 30 minutes 35 minutes 40 …" at bounding box center [396, 244] width 185 height 26
select select "180"
click at [304, 231] on select "5 minutes 10 minutes 15 minutes 20 minutes 25 minutes 30 minutes 35 minutes 40 …" at bounding box center [396, 244] width 185 height 26
click at [397, 384] on button "Save" at bounding box center [396, 404] width 185 height 49
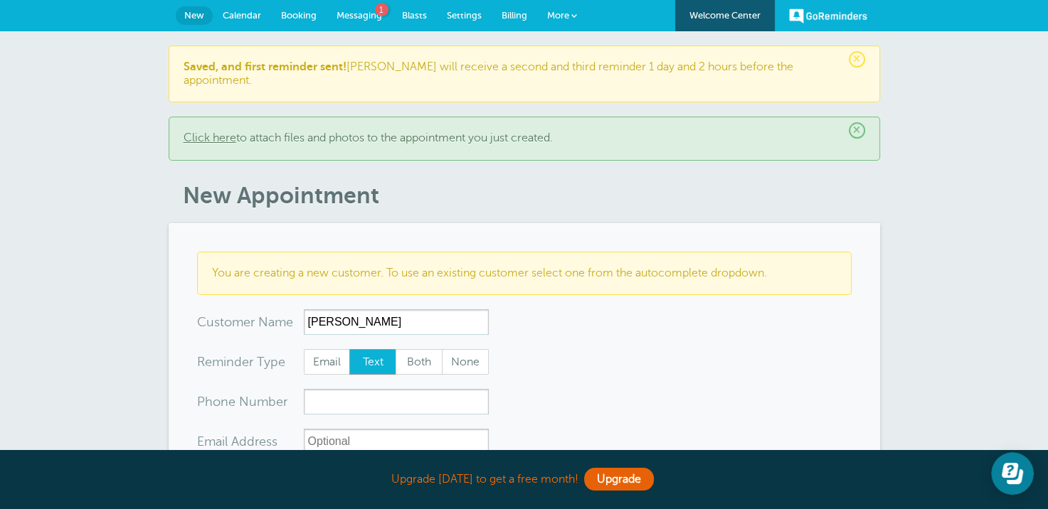
type input "[PERSON_NAME]"
click at [328, 393] on input "xxx-no-autofill" at bounding box center [396, 402] width 185 height 26
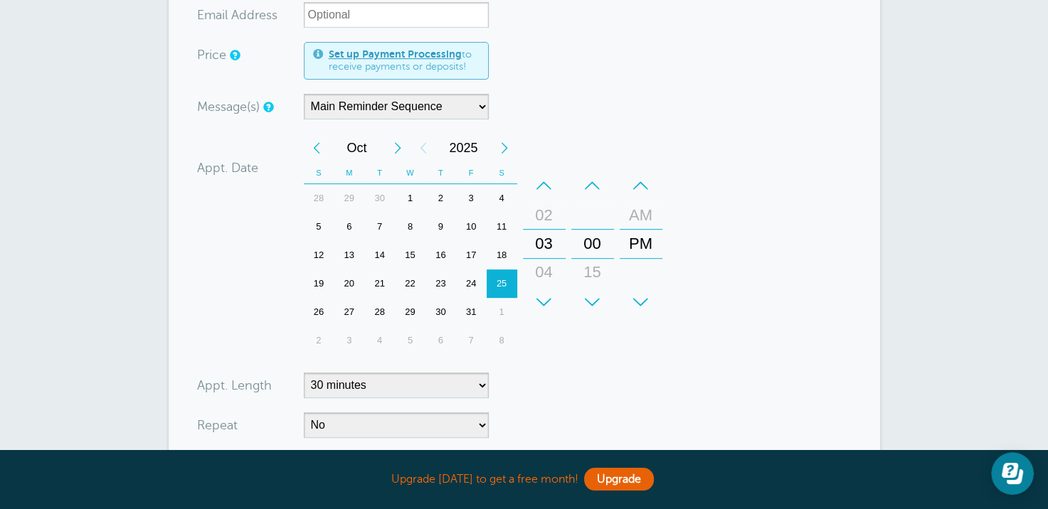
scroll to position [498, 0]
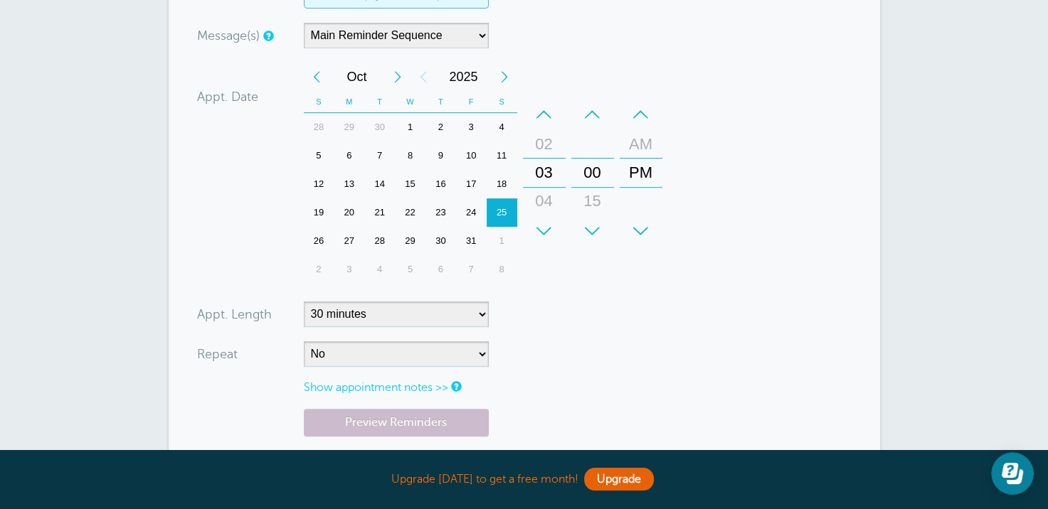
type input "7852264654"
click at [484, 302] on select "5 minutes 10 minutes 15 minutes 20 minutes 25 minutes 30 minutes 35 minutes 40 …" at bounding box center [396, 315] width 185 height 26
select select "180"
click at [304, 302] on select "5 minutes 10 minutes 15 minutes 20 minutes 25 minutes 30 minutes 35 minutes 40 …" at bounding box center [396, 315] width 185 height 26
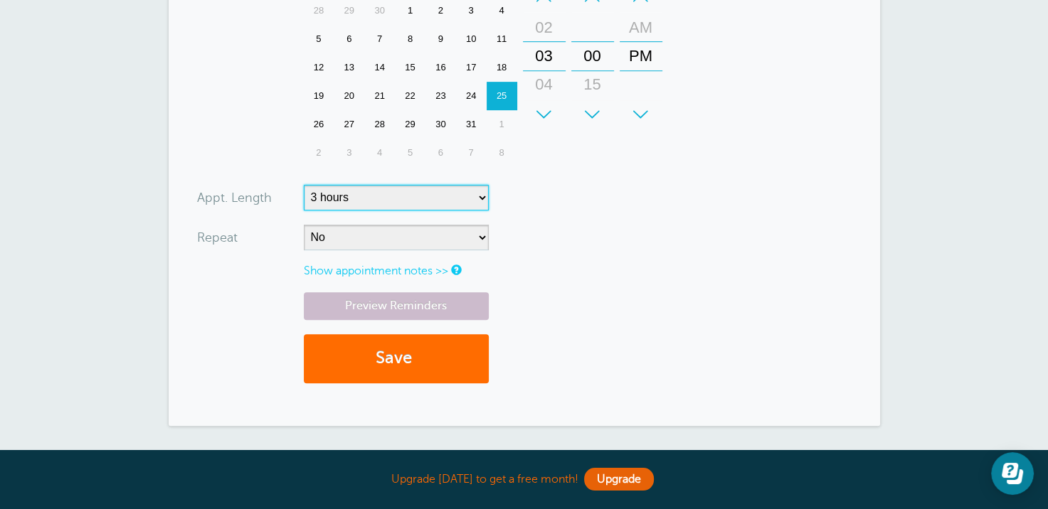
scroll to position [640, 0]
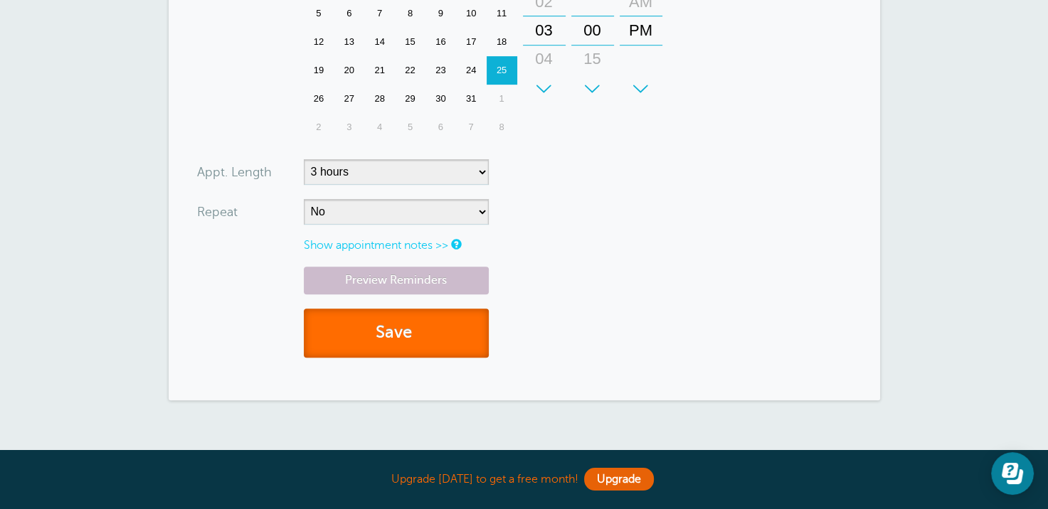
click at [389, 321] on button "Save" at bounding box center [396, 333] width 185 height 49
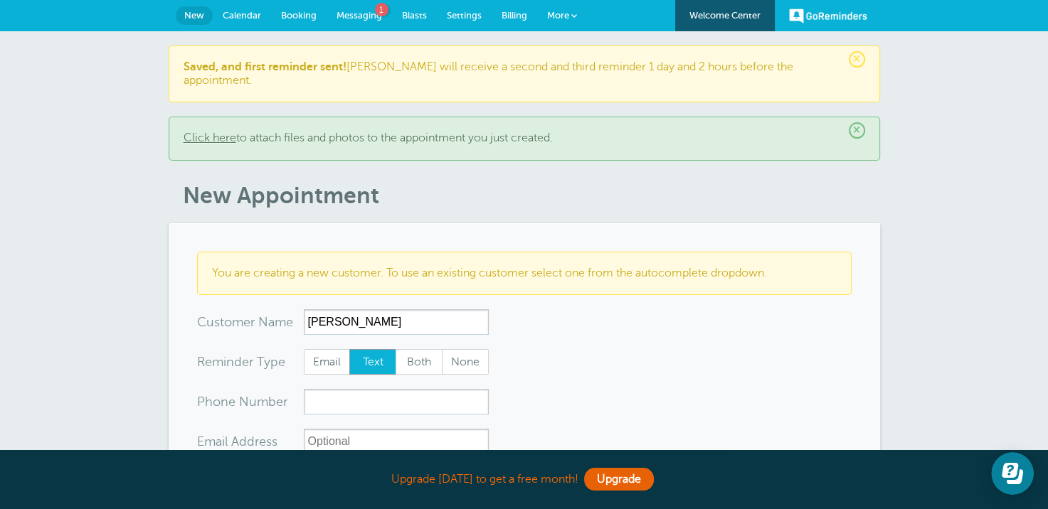
type input "[PERSON_NAME]"
click at [338, 392] on input "xxx-no-autofill" at bounding box center [396, 402] width 185 height 26
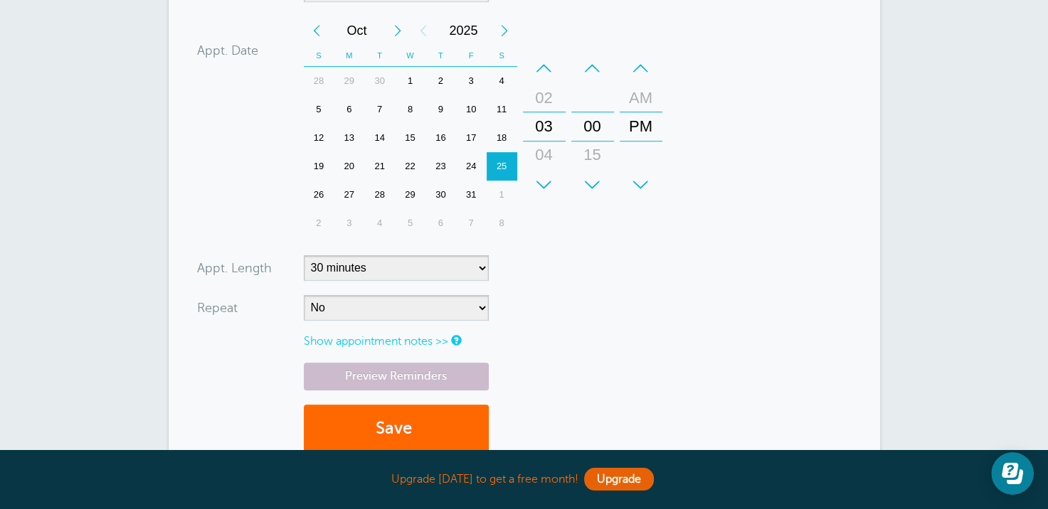
scroll to position [569, 0]
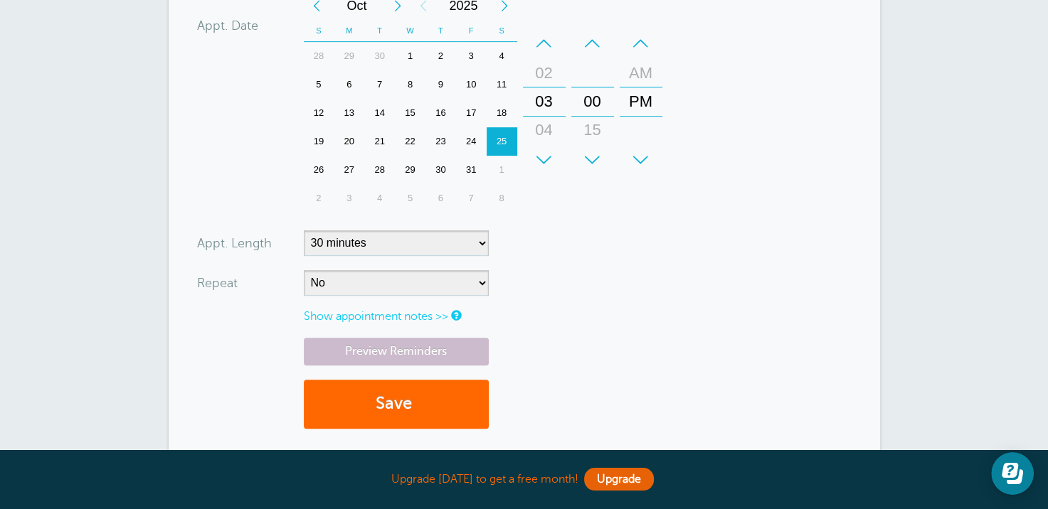
type input "7702033374"
click at [485, 231] on select "5 minutes 10 minutes 15 minutes 20 minutes 25 minutes 30 minutes 35 minutes 40 …" at bounding box center [396, 244] width 185 height 26
select select "180"
click at [304, 231] on select "5 minutes 10 minutes 15 minutes 20 minutes 25 minutes 30 minutes 35 minutes 40 …" at bounding box center [396, 244] width 185 height 26
click at [377, 404] on button "Save" at bounding box center [396, 404] width 185 height 49
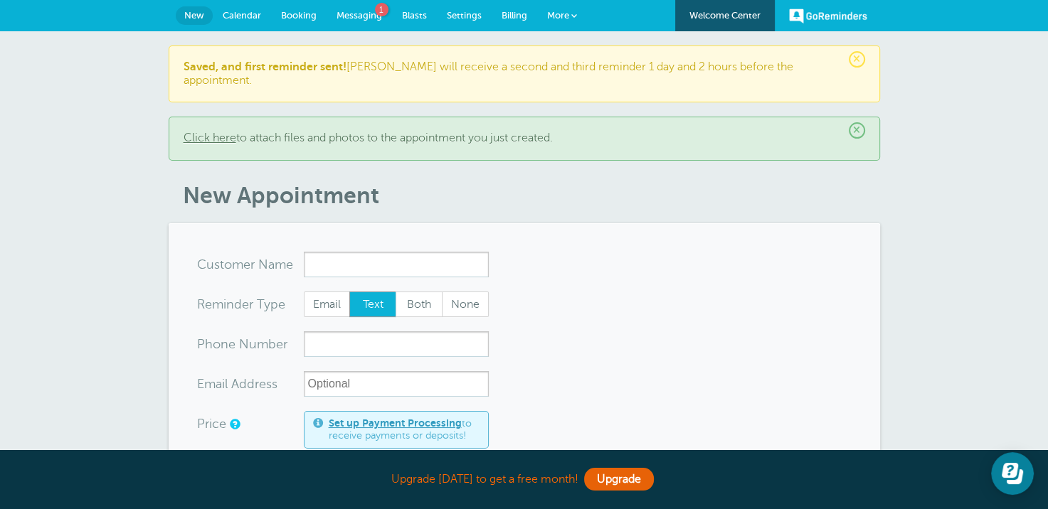
click at [307, 252] on input "x-no-autofill" at bounding box center [396, 265] width 185 height 26
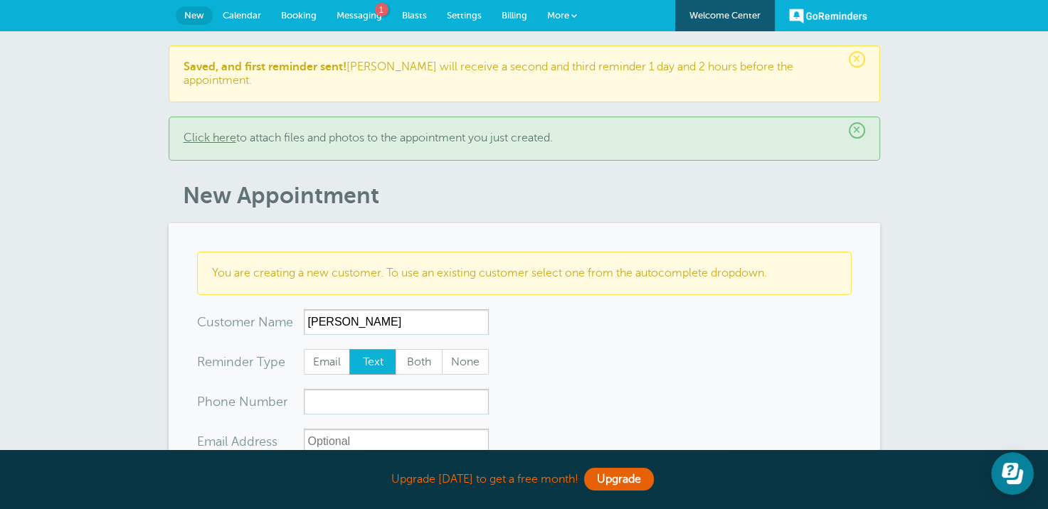
type input "[PERSON_NAME]"
click at [346, 389] on input "xxx-no-autofill" at bounding box center [396, 402] width 185 height 26
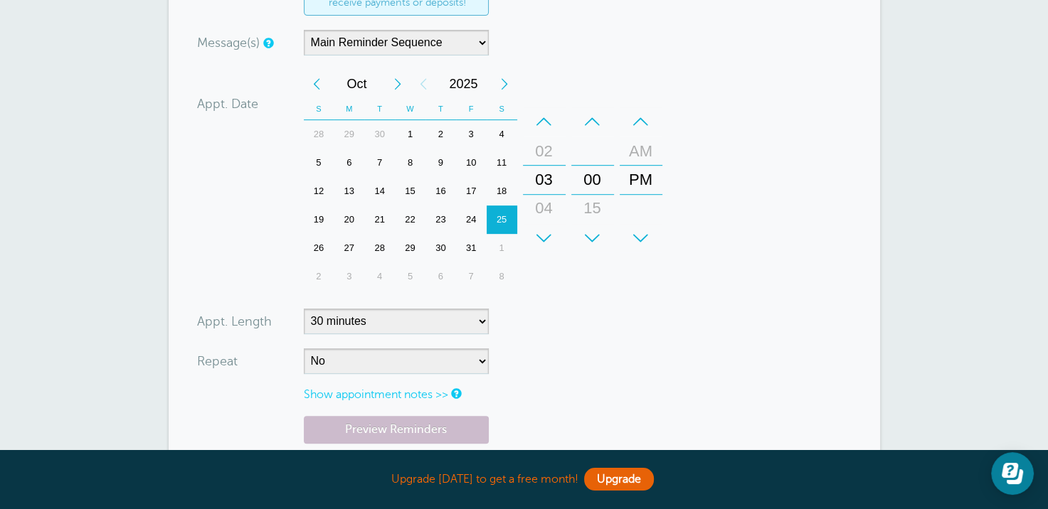
scroll to position [498, 0]
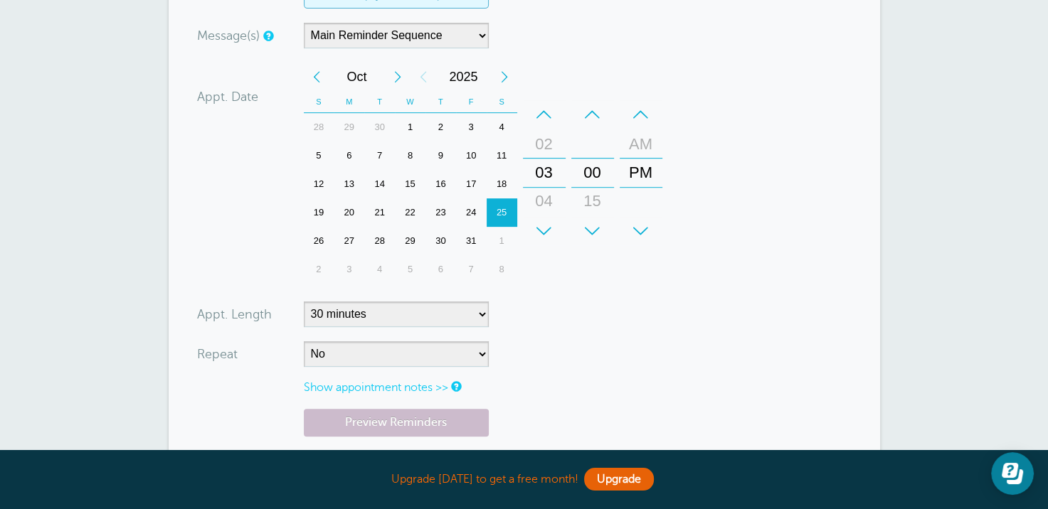
type input "6054036855"
click at [478, 302] on select "5 minutes 10 minutes 15 minutes 20 minutes 25 minutes 30 minutes 35 minutes 40 …" at bounding box center [396, 315] width 185 height 26
select select "180"
click at [304, 302] on select "5 minutes 10 minutes 15 minutes 20 minutes 25 minutes 30 minutes 35 minutes 40 …" at bounding box center [396, 315] width 185 height 26
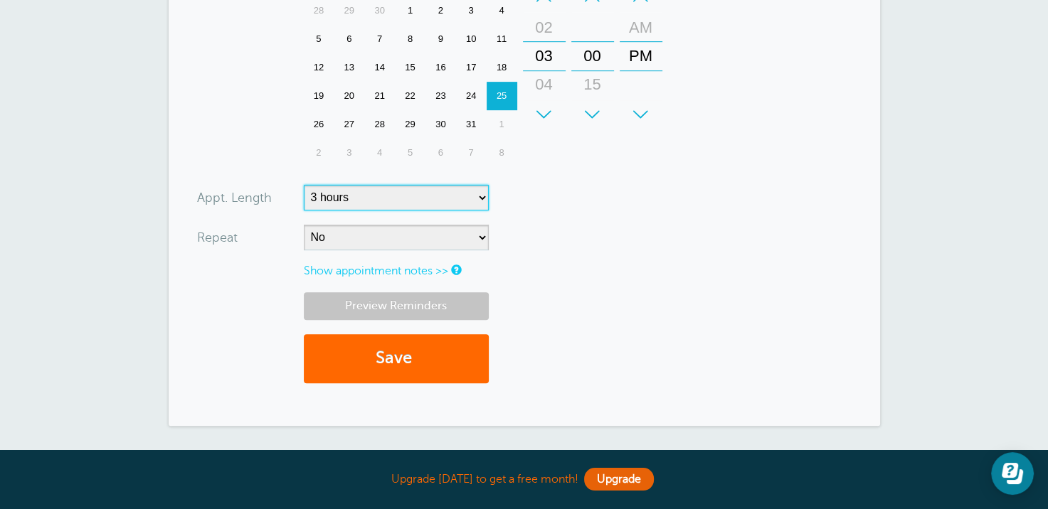
scroll to position [640, 0]
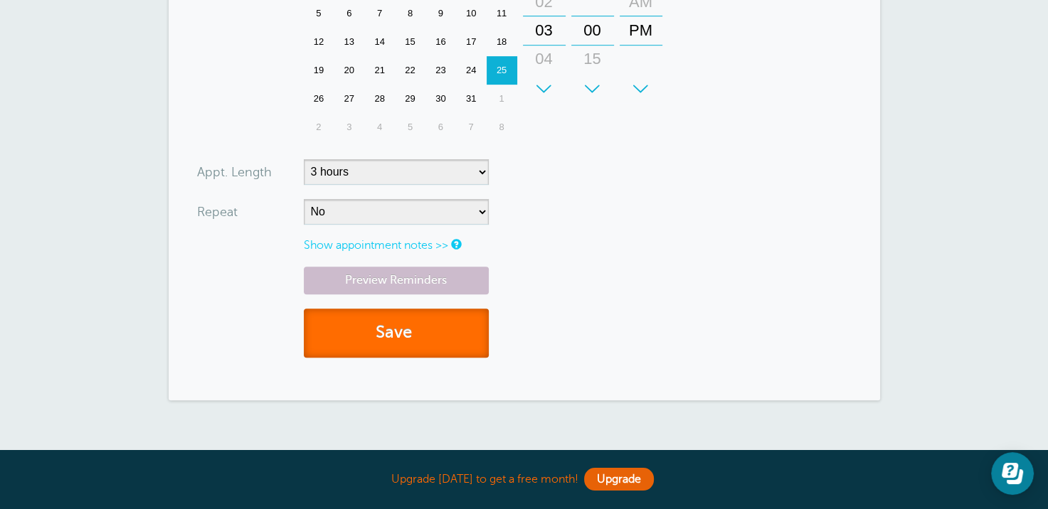
click at [393, 313] on button "Save" at bounding box center [396, 333] width 185 height 49
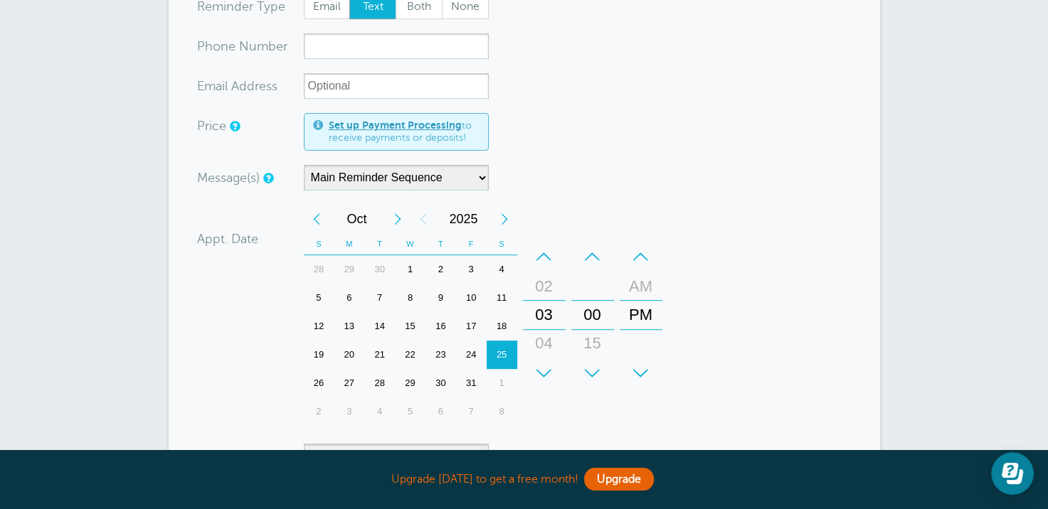
scroll to position [213, 0]
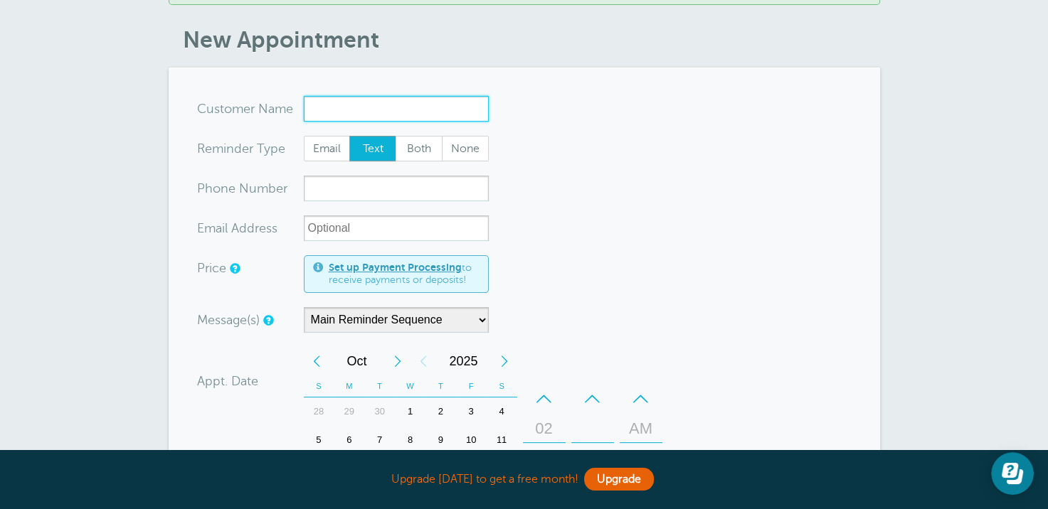
click at [322, 96] on input "x-no-autofill" at bounding box center [396, 109] width 185 height 26
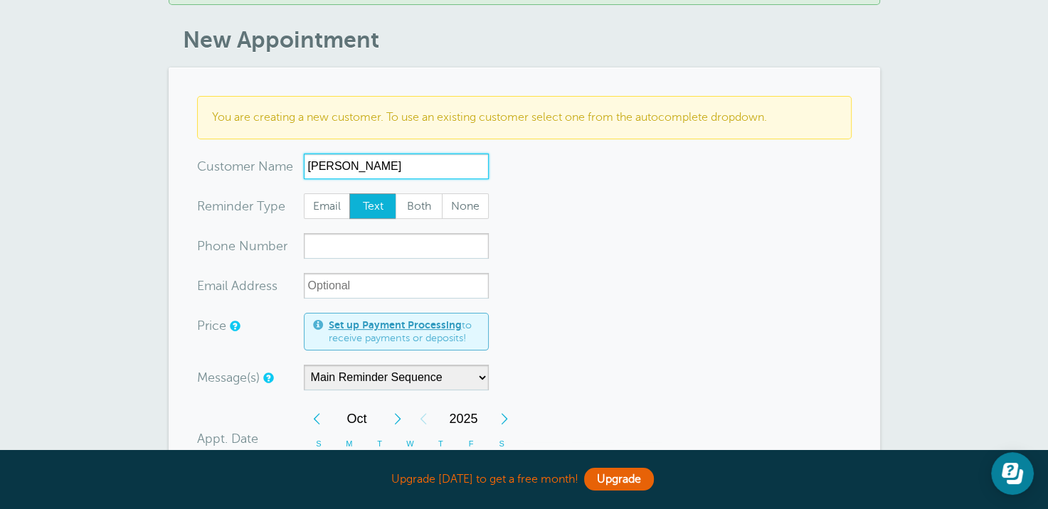
type input "[PERSON_NAME]"
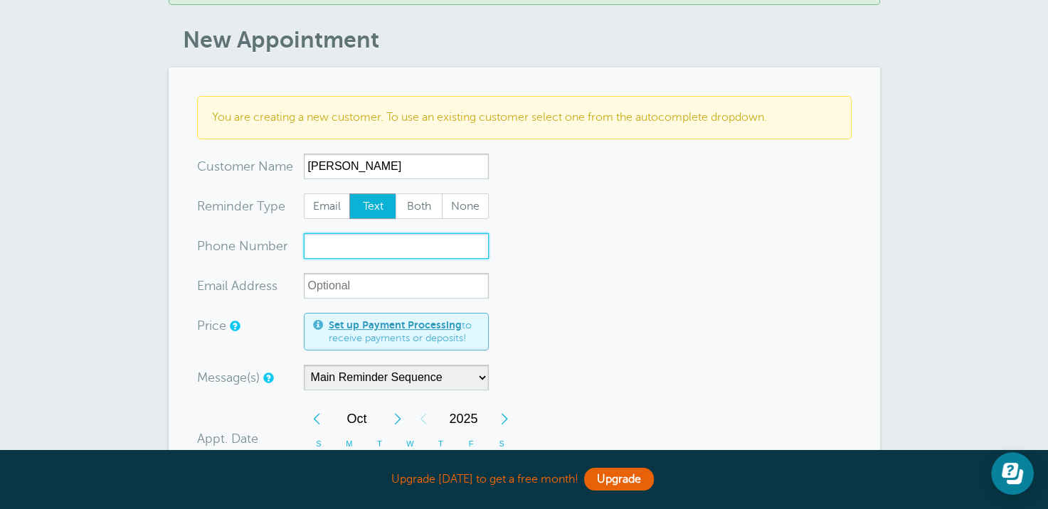
click at [319, 233] on input "xxx-no-autofill" at bounding box center [396, 246] width 185 height 26
type input "7853753031"
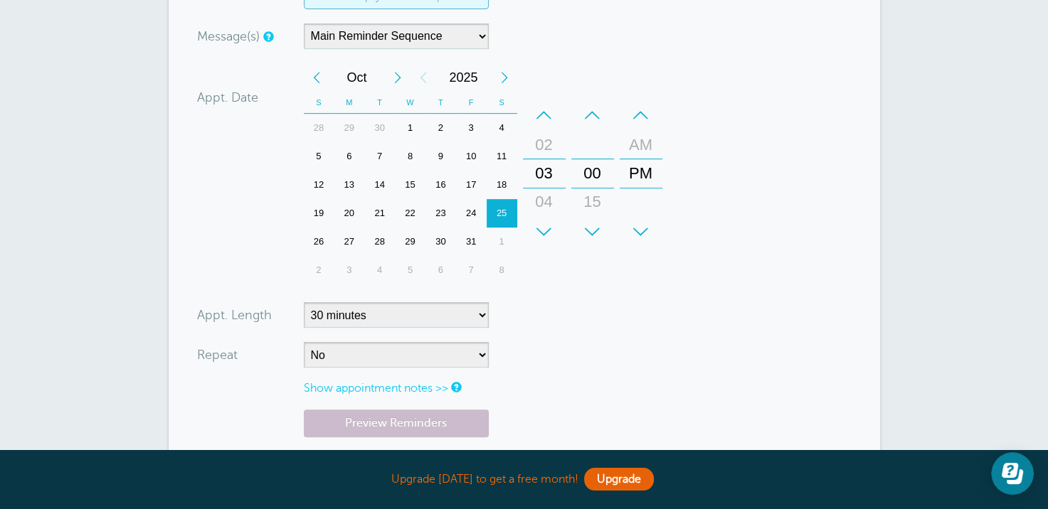
scroll to position [711, 0]
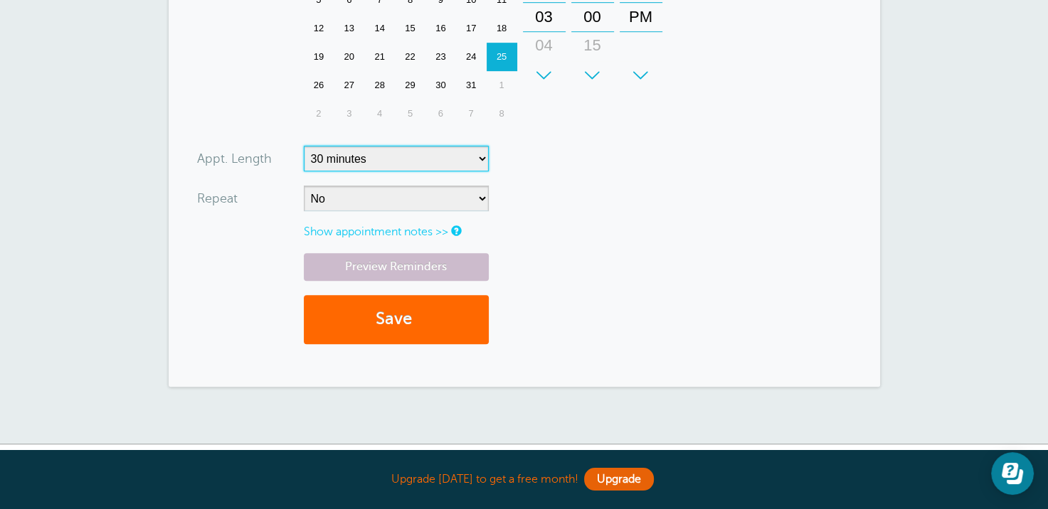
click at [479, 146] on select "5 minutes 10 minutes 15 minutes 20 minutes 25 minutes 30 minutes 35 minutes 40 …" at bounding box center [396, 159] width 185 height 26
select select "180"
click at [304, 146] on select "5 minutes 10 minutes 15 minutes 20 minutes 25 minutes 30 minutes 35 minutes 40 …" at bounding box center [396, 159] width 185 height 26
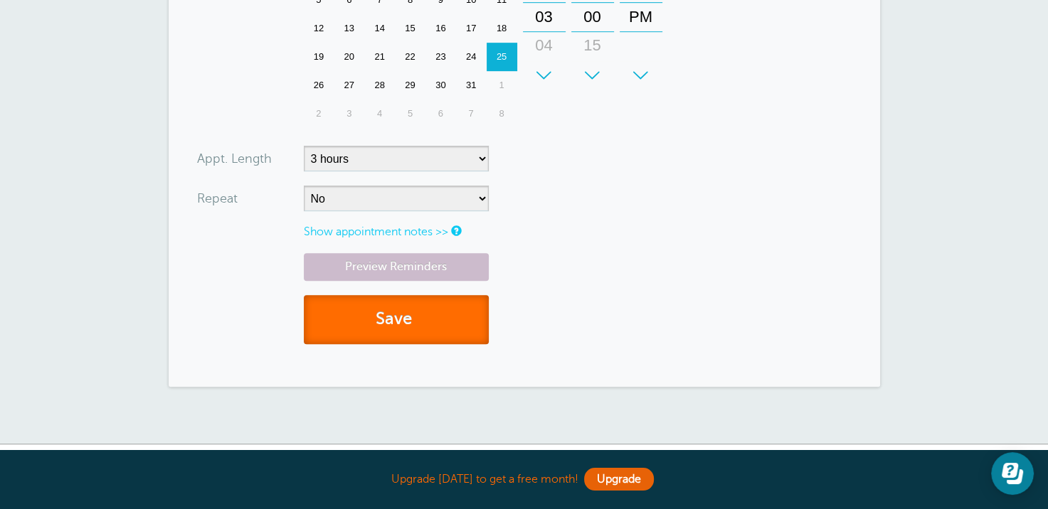
click at [387, 305] on button "Save" at bounding box center [396, 319] width 185 height 49
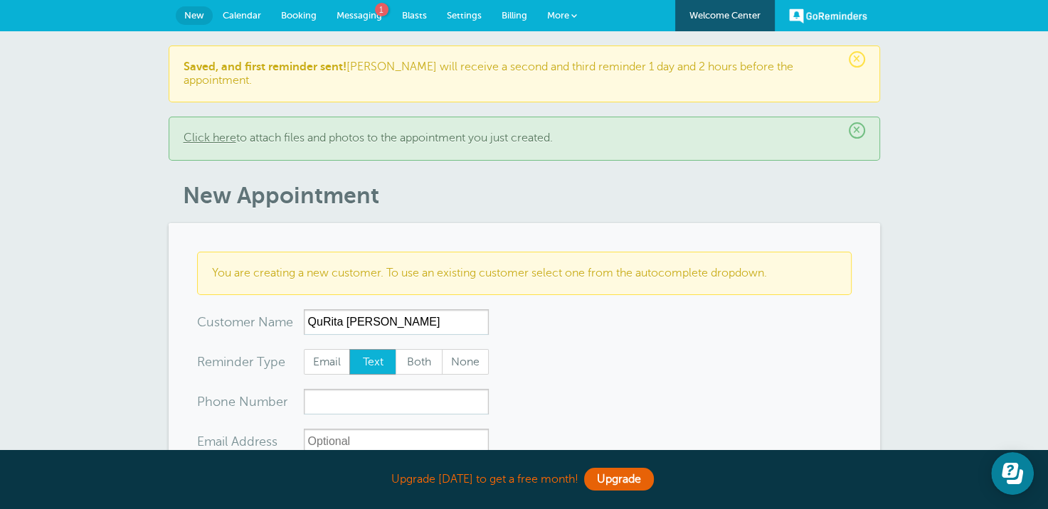
type input "QuRita [PERSON_NAME]"
click at [333, 389] on input "xxx-no-autofill" at bounding box center [396, 402] width 185 height 26
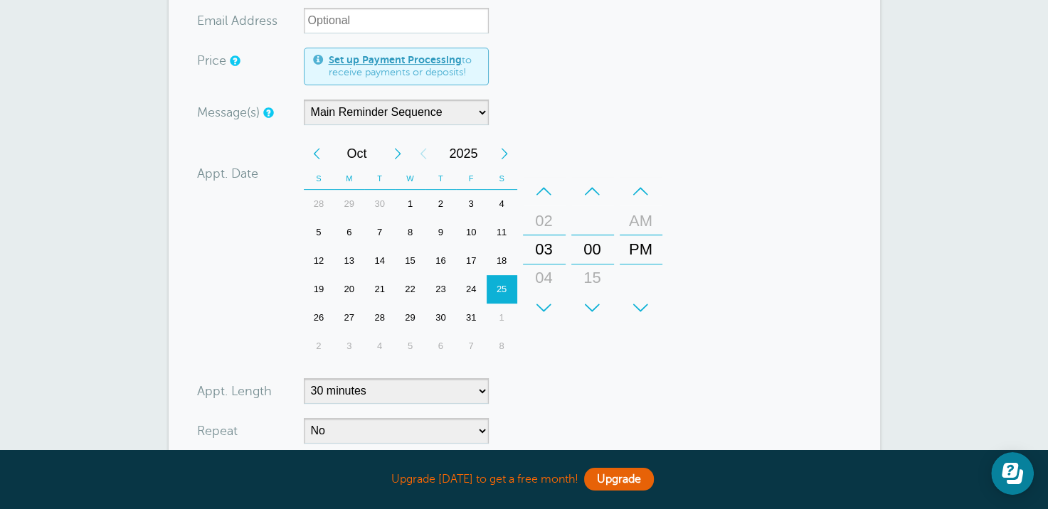
scroll to position [498, 0]
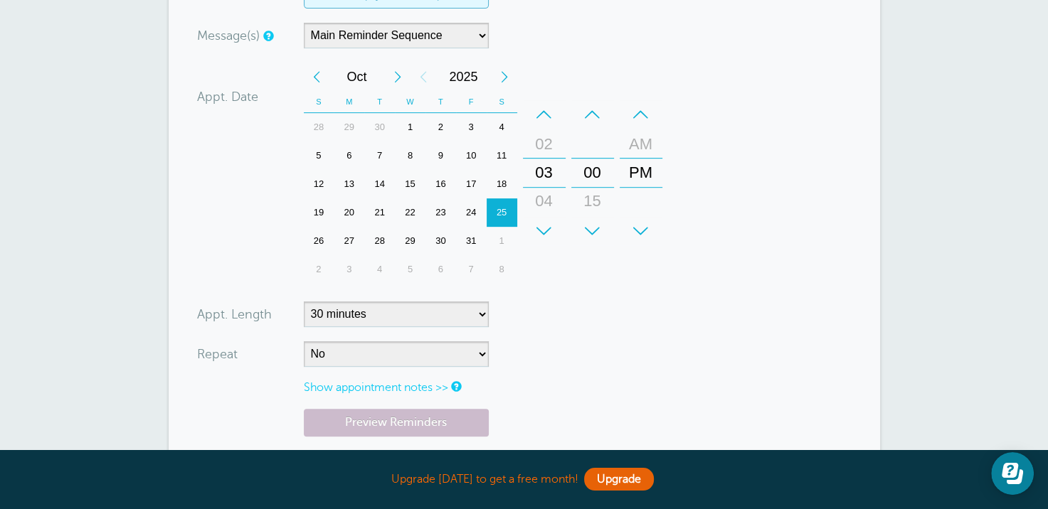
type input "8035665727"
click at [475, 302] on select "5 minutes 10 minutes 15 minutes 20 minutes 25 minutes 30 minutes 35 minutes 40 …" at bounding box center [396, 315] width 185 height 26
select select "180"
click at [304, 302] on select "5 minutes 10 minutes 15 minutes 20 minutes 25 minutes 30 minutes 35 minutes 40 …" at bounding box center [396, 315] width 185 height 26
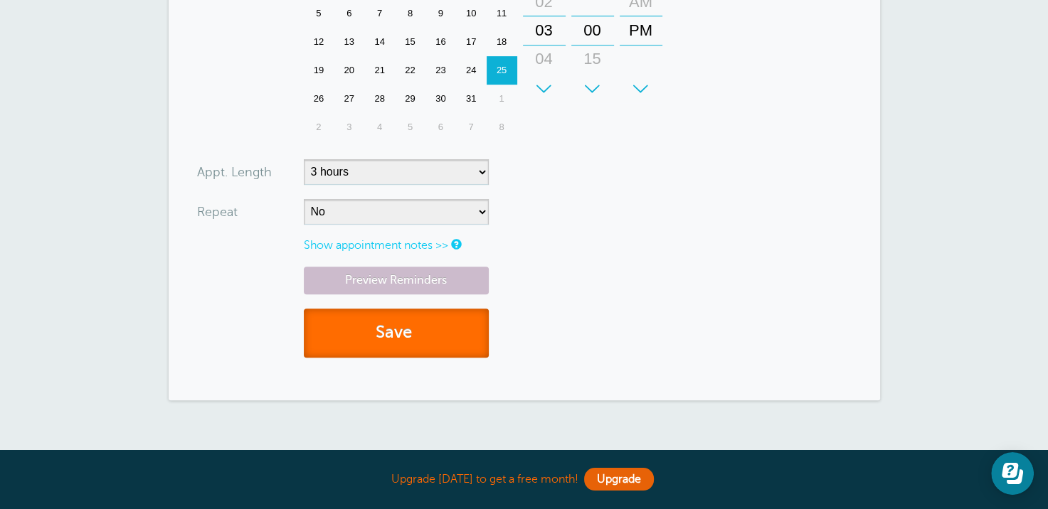
click at [384, 324] on button "Save" at bounding box center [396, 333] width 185 height 49
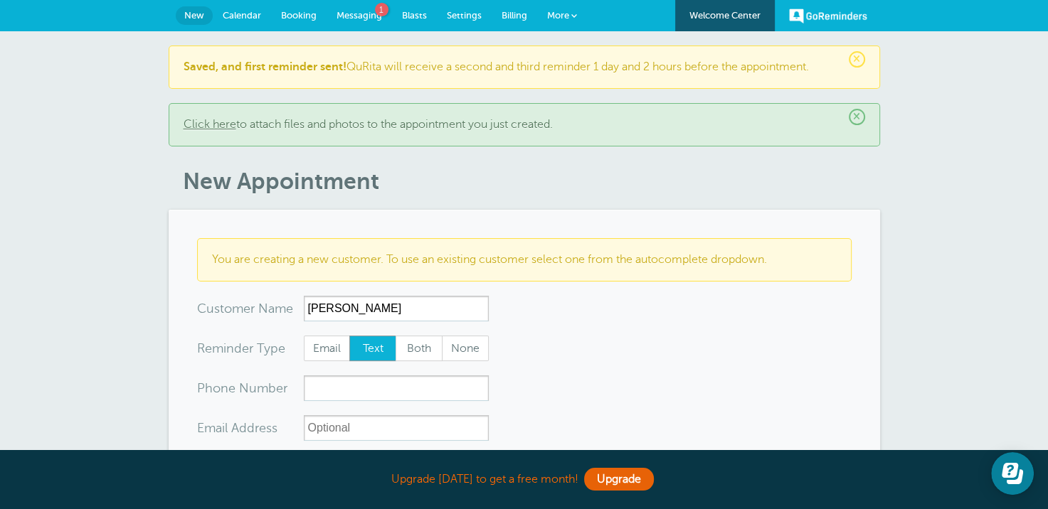
type input "Teah Holmes"
click at [354, 396] on input "xxx-no-autofill" at bounding box center [396, 389] width 185 height 26
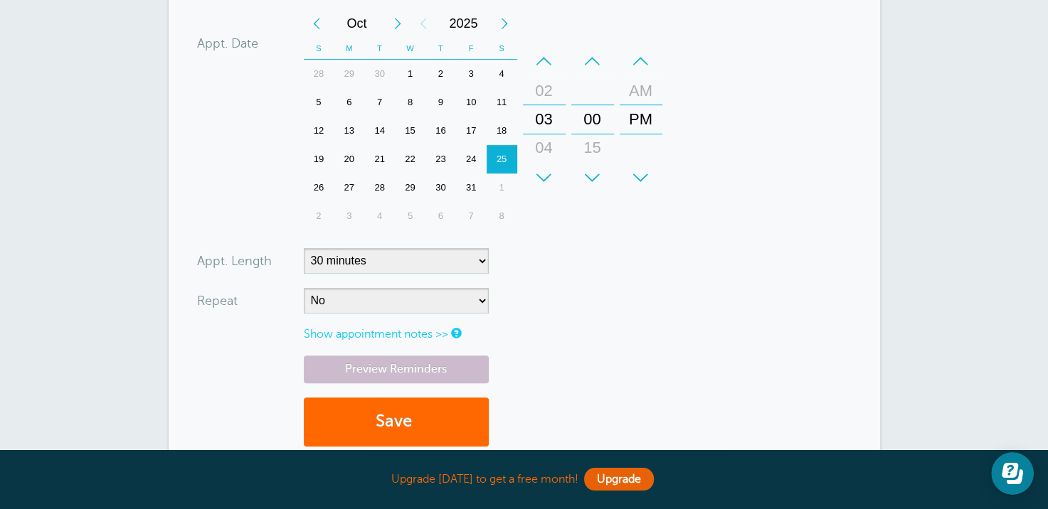
scroll to position [569, 0]
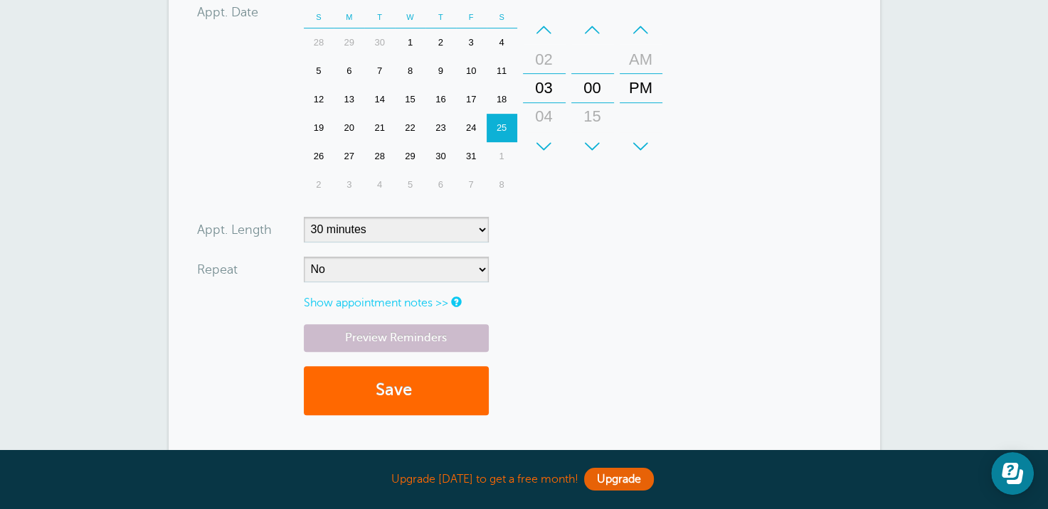
type input "8035665727"
click at [477, 228] on select "5 minutes 10 minutes 15 minutes 20 minutes 25 minutes 30 minutes 35 minutes 40 …" at bounding box center [396, 230] width 185 height 26
select select "180"
click at [304, 217] on select "5 minutes 10 minutes 15 minutes 20 minutes 25 minutes 30 minutes 35 minutes 40 …" at bounding box center [396, 230] width 185 height 26
click at [372, 384] on button "Save" at bounding box center [396, 390] width 185 height 49
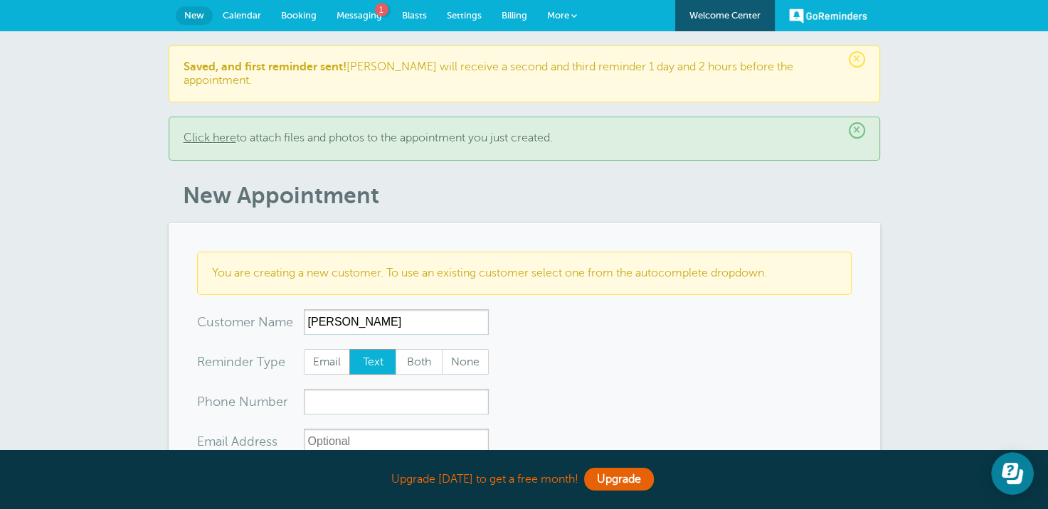
type input "[PERSON_NAME]"
click at [317, 389] on input "xxx-no-autofill" at bounding box center [396, 402] width 185 height 26
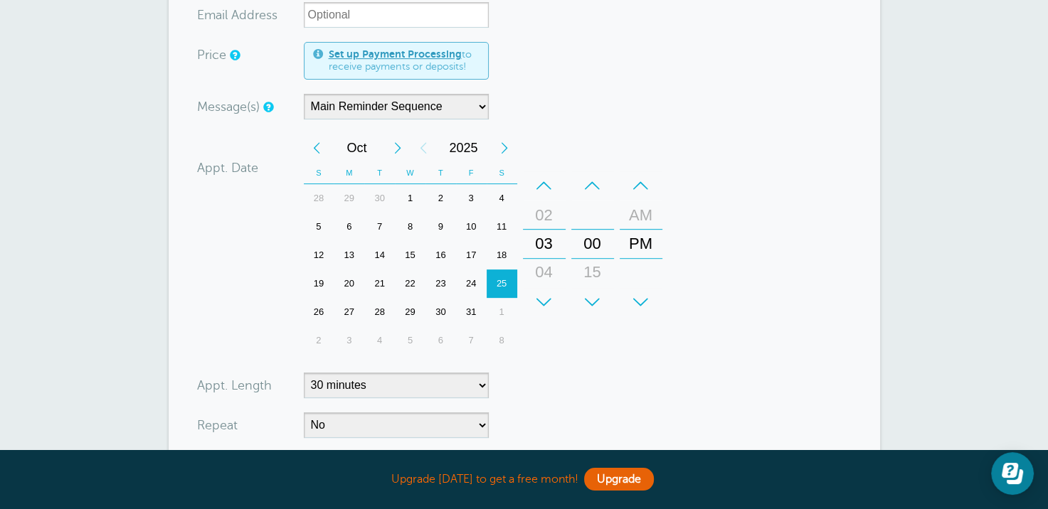
scroll to position [640, 0]
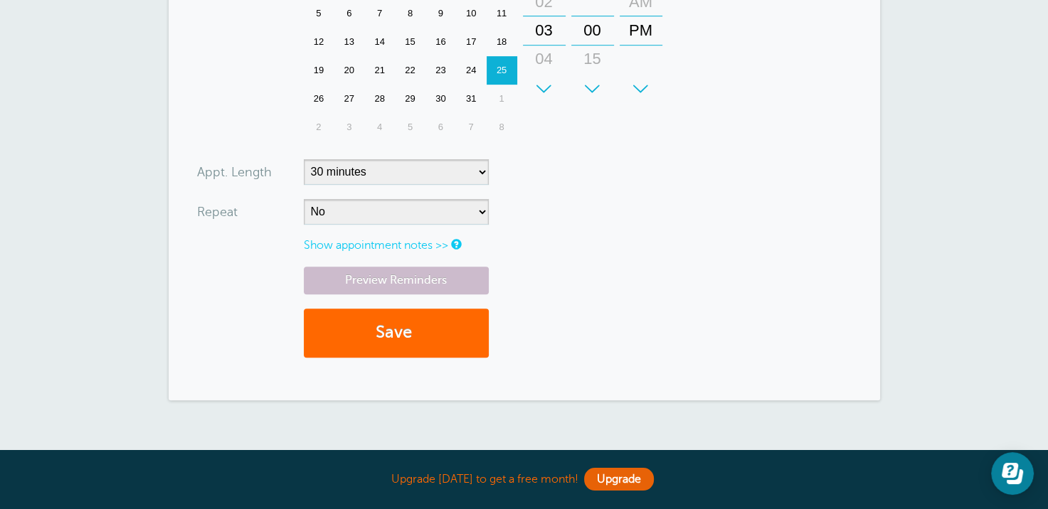
type input "7853130356"
click at [478, 159] on select "5 minutes 10 minutes 15 minutes 20 minutes 25 minutes 30 minutes 35 minutes 40 …" at bounding box center [396, 172] width 185 height 26
select select "180"
click at [304, 159] on select "5 minutes 10 minutes 15 minutes 20 minutes 25 minutes 30 minutes 35 minutes 40 …" at bounding box center [396, 172] width 185 height 26
click at [402, 323] on button "Save" at bounding box center [396, 333] width 185 height 49
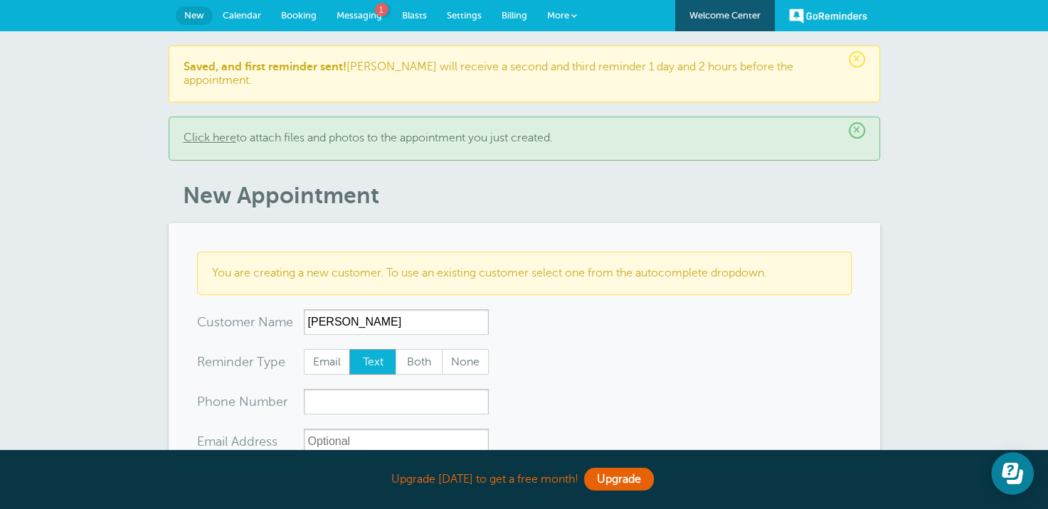
type input "[PERSON_NAME]"
click at [359, 390] on input "xxx-no-autofill" at bounding box center [396, 402] width 185 height 26
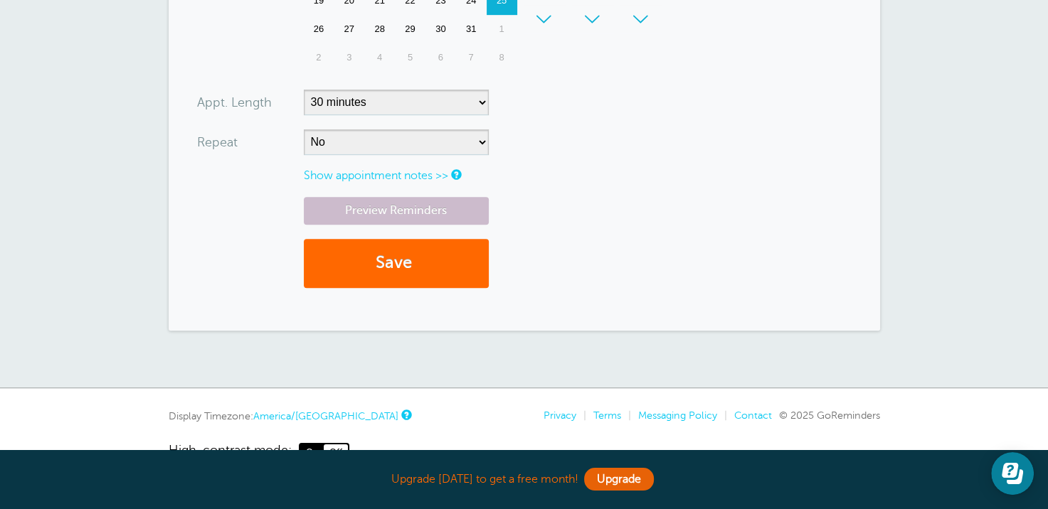
scroll to position [711, 0]
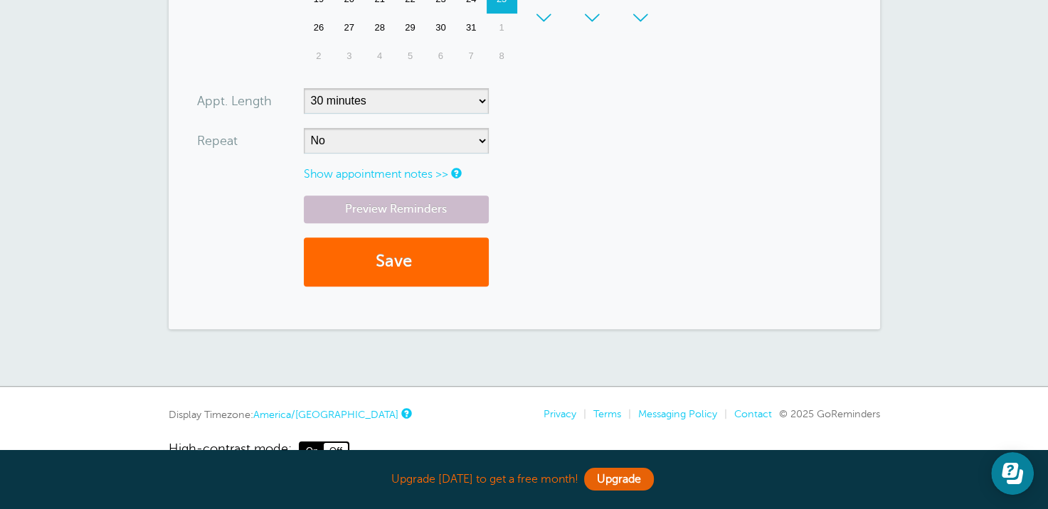
type input "7578149694"
click at [479, 88] on select "5 minutes 10 minutes 15 minutes 20 minutes 25 minutes 30 minutes 35 minutes 40 …" at bounding box center [396, 101] width 185 height 26
select select "180"
click at [304, 88] on select "5 minutes 10 minutes 15 minutes 20 minutes 25 minutes 30 minutes 35 minutes 40 …" at bounding box center [396, 101] width 185 height 26
click at [357, 245] on button "Save" at bounding box center [396, 262] width 185 height 49
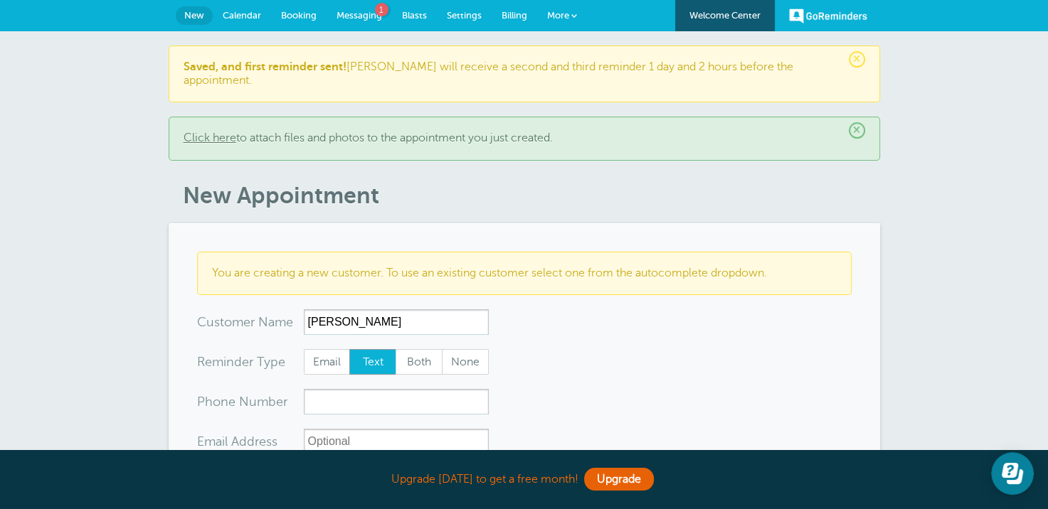
type input "[PERSON_NAME]"
click at [348, 393] on input "xxx-no-autofill" at bounding box center [396, 402] width 185 height 26
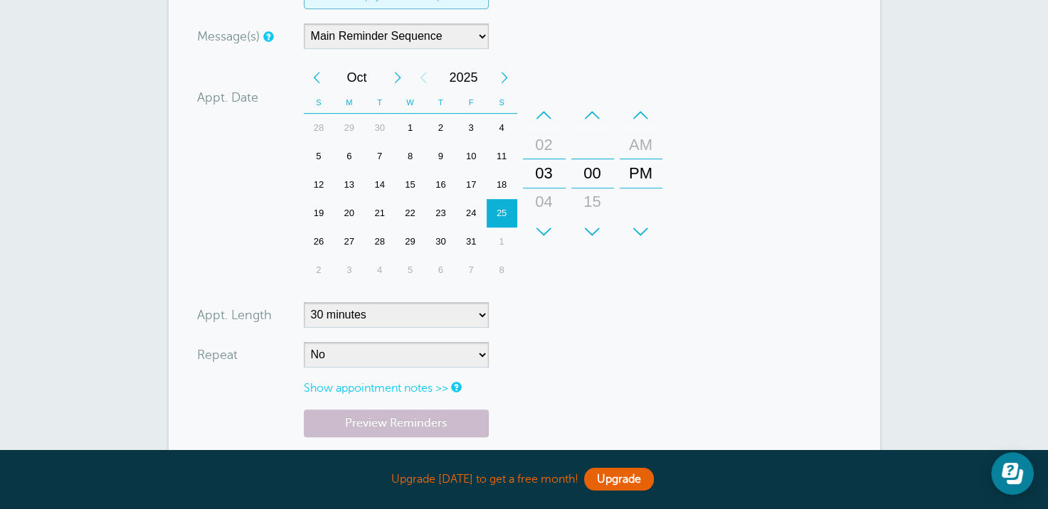
scroll to position [498, 0]
type input "7853753603"
click at [479, 302] on select "5 minutes 10 minutes 15 minutes 20 minutes 25 minutes 30 minutes 35 minutes 40 …" at bounding box center [396, 315] width 185 height 26
select select "180"
click at [304, 302] on select "5 minutes 10 minutes 15 minutes 20 minutes 25 minutes 30 minutes 35 minutes 40 …" at bounding box center [396, 315] width 185 height 26
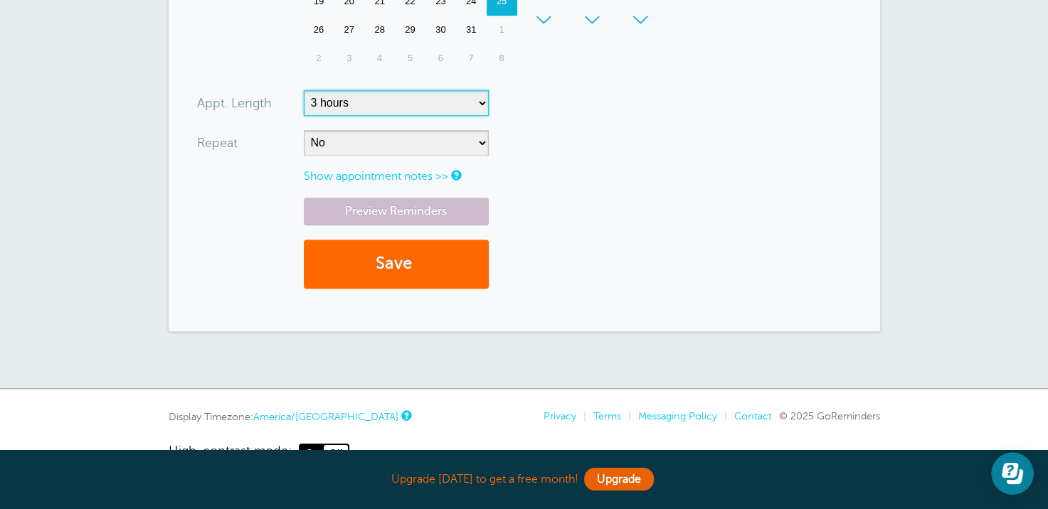
scroll to position [711, 0]
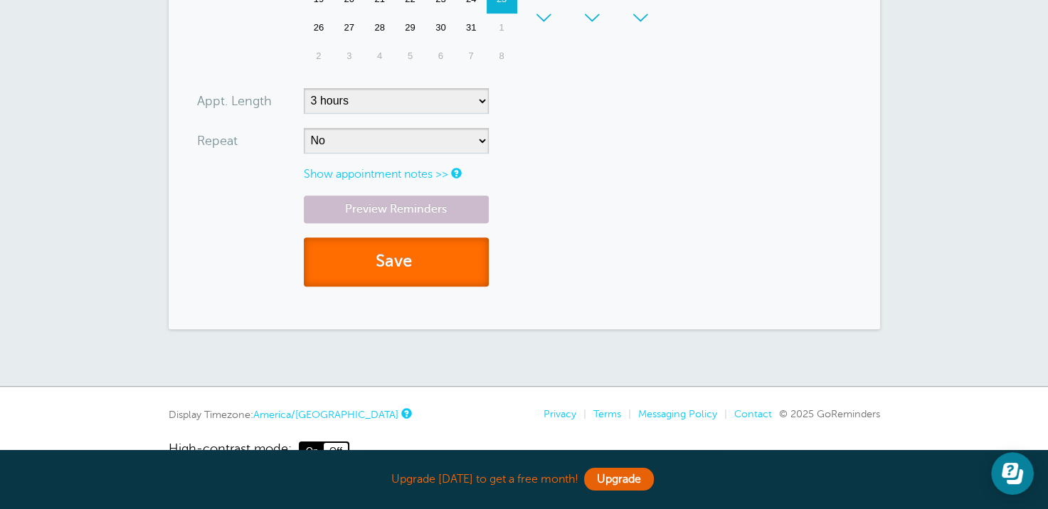
click at [398, 255] on button "Save" at bounding box center [396, 262] width 185 height 49
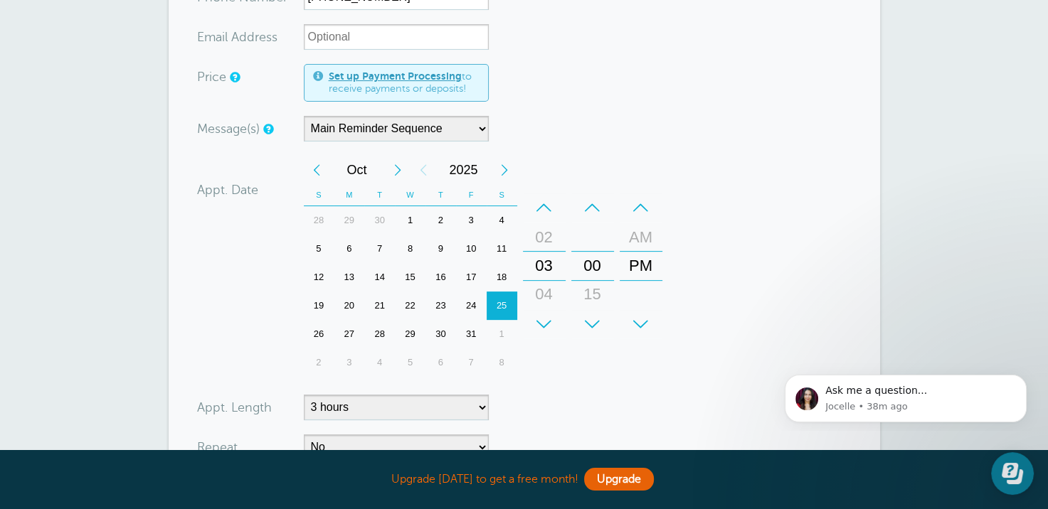
scroll to position [285, 0]
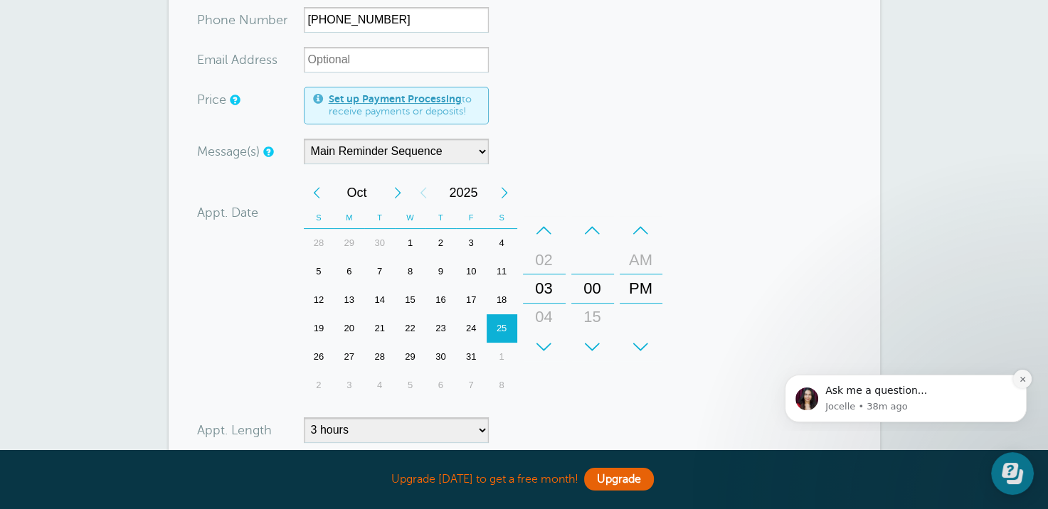
click at [1021, 382] on icon "Dismiss notification" at bounding box center [1023, 380] width 8 height 8
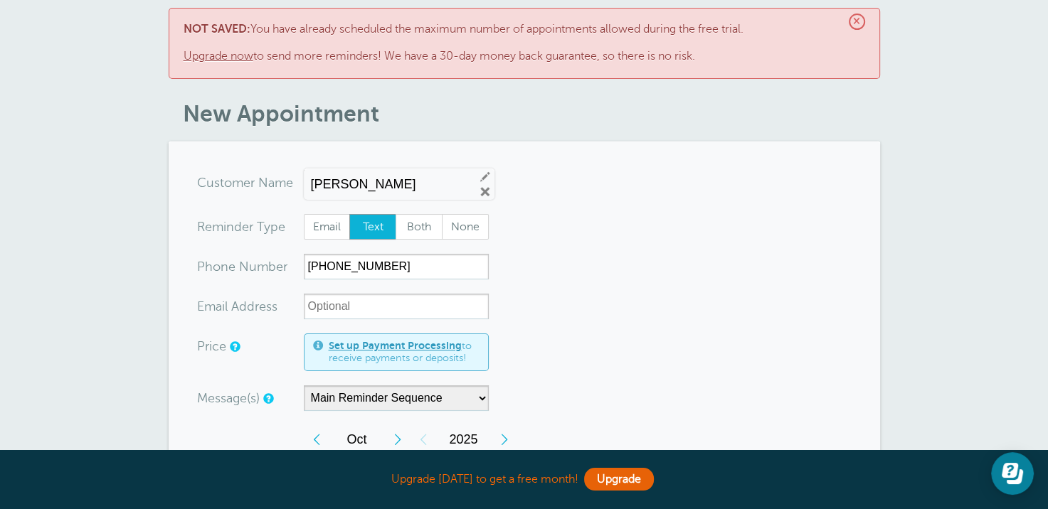
scroll to position [0, 0]
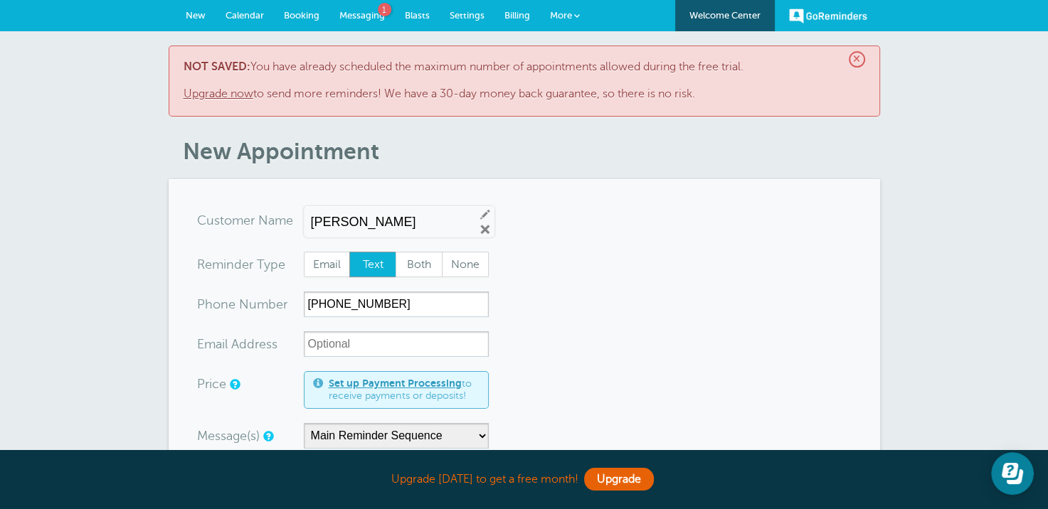
click at [350, 10] on span "Messaging" at bounding box center [362, 15] width 46 height 11
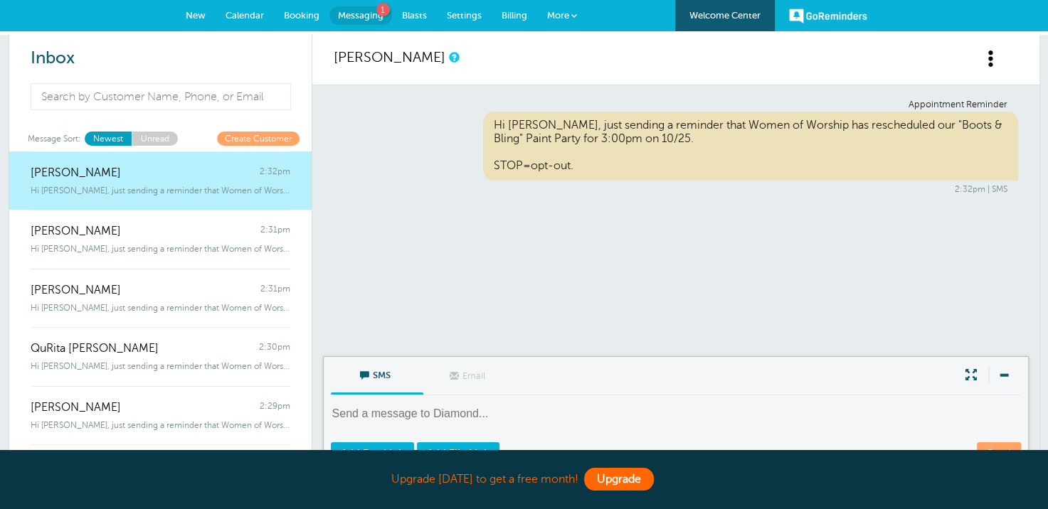
click at [625, 484] on link "Upgrade" at bounding box center [619, 479] width 70 height 23
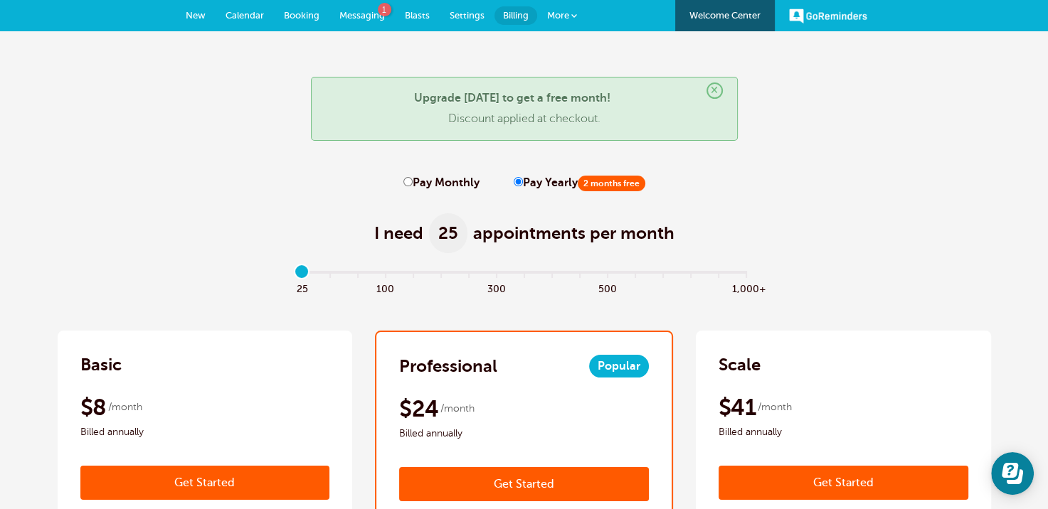
click at [457, 231] on span "25" at bounding box center [448, 233] width 38 height 40
drag, startPoint x: 450, startPoint y: 231, endPoint x: 439, endPoint y: 233, distance: 10.9
click at [439, 233] on span "25" at bounding box center [448, 233] width 38 height 40
drag, startPoint x: 302, startPoint y: 275, endPoint x: 337, endPoint y: 280, distance: 35.9
type input "1"
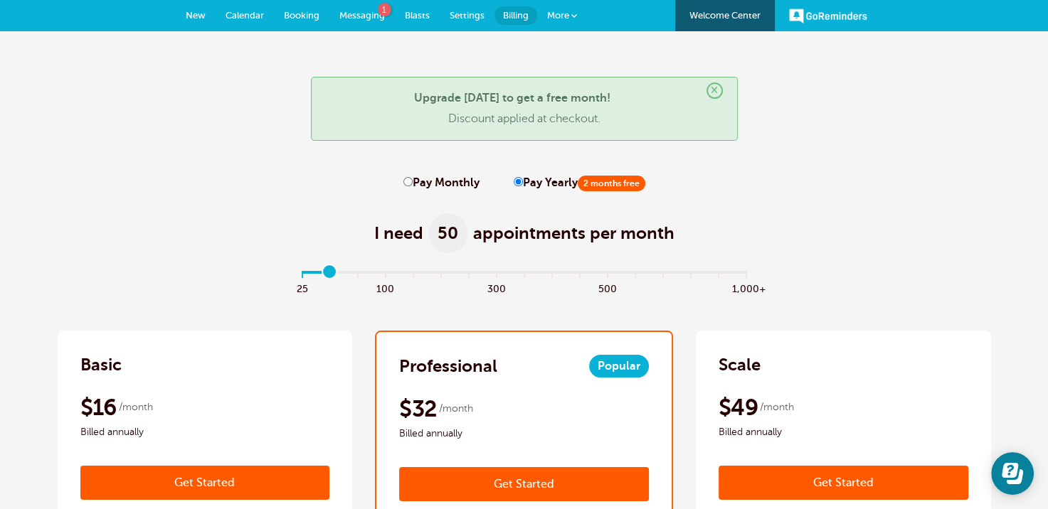
click at [334, 276] on input "range" at bounding box center [524, 274] width 460 height 3
click at [408, 181] on input "Pay Monthly" at bounding box center [407, 181] width 9 height 9
radio input "true"
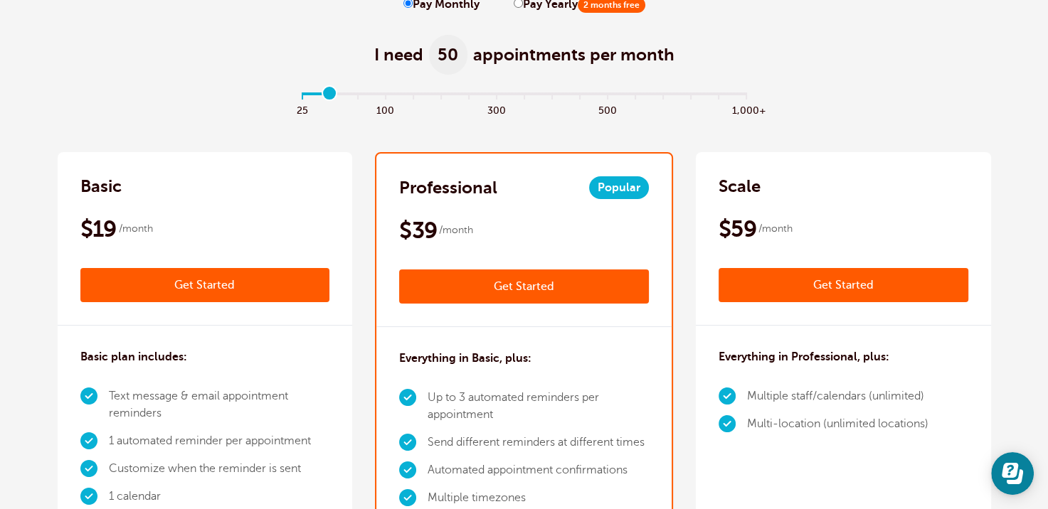
scroll to position [142, 0]
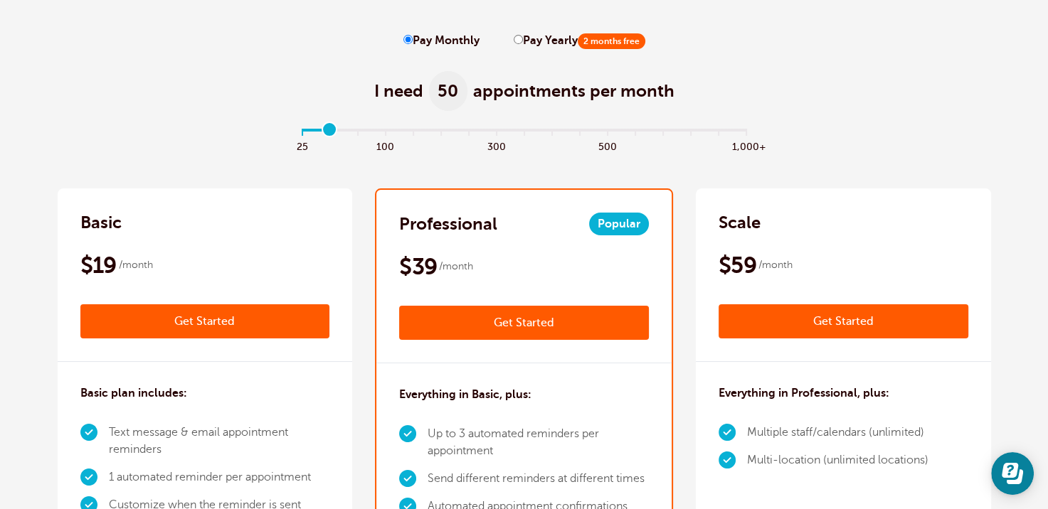
drag, startPoint x: 323, startPoint y: 123, endPoint x: 332, endPoint y: 128, distance: 10.5
click at [332, 131] on input "range" at bounding box center [524, 132] width 460 height 3
drag, startPoint x: 324, startPoint y: 128, endPoint x: 307, endPoint y: 127, distance: 17.1
click at [307, 131] on input "range" at bounding box center [524, 132] width 460 height 3
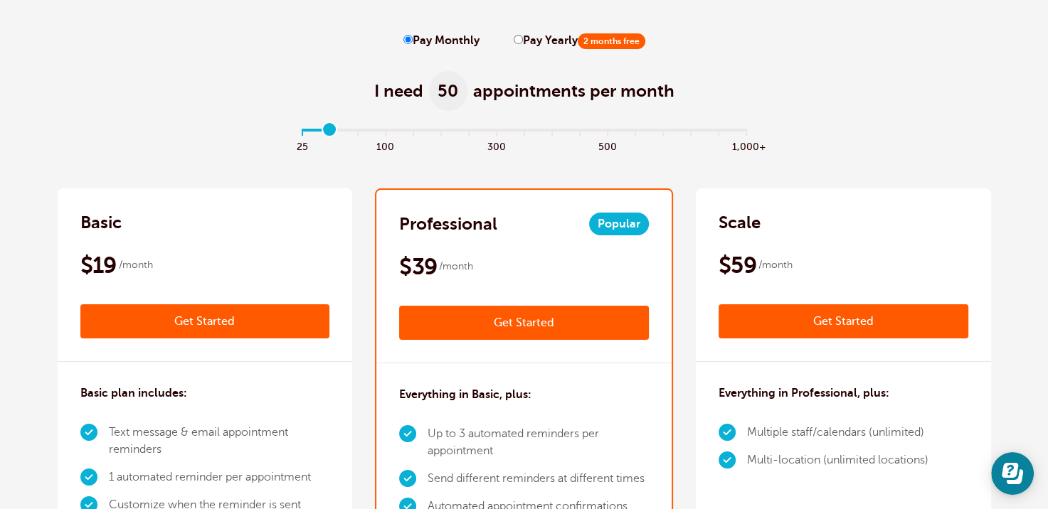
drag, startPoint x: 305, startPoint y: 129, endPoint x: 318, endPoint y: 127, distance: 13.7
click at [318, 131] on input "range" at bounding box center [524, 132] width 460 height 3
drag, startPoint x: 318, startPoint y: 127, endPoint x: 310, endPoint y: 127, distance: 7.8
click at [310, 131] on input "range" at bounding box center [524, 132] width 460 height 3
drag, startPoint x: 305, startPoint y: 129, endPoint x: 323, endPoint y: 128, distance: 17.8
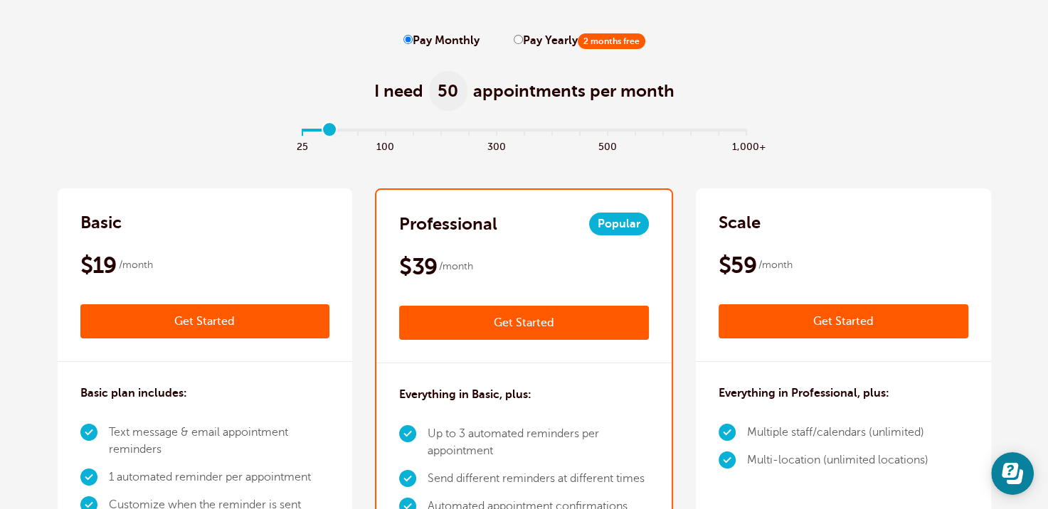
type input "1"
click at [323, 131] on input "range" at bounding box center [524, 132] width 460 height 3
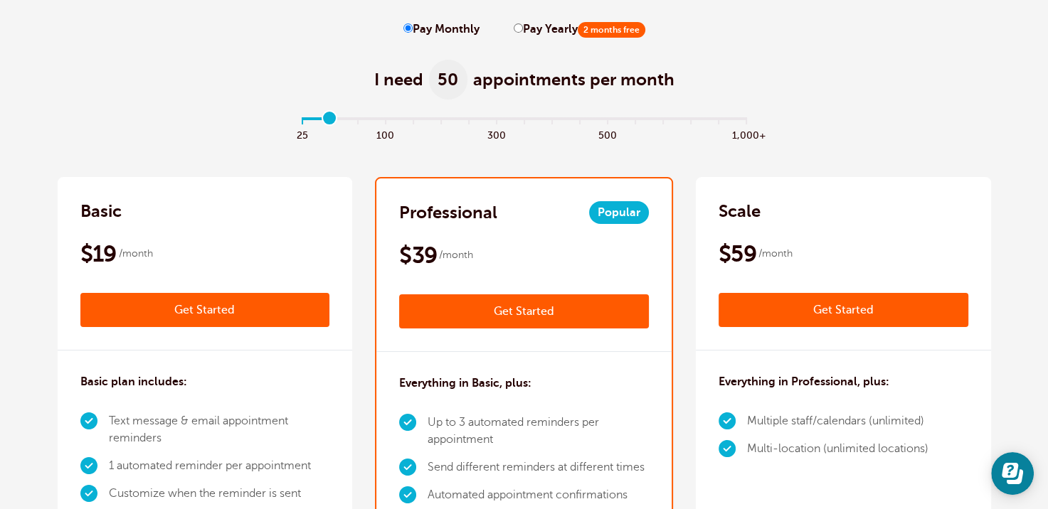
scroll to position [90, 0]
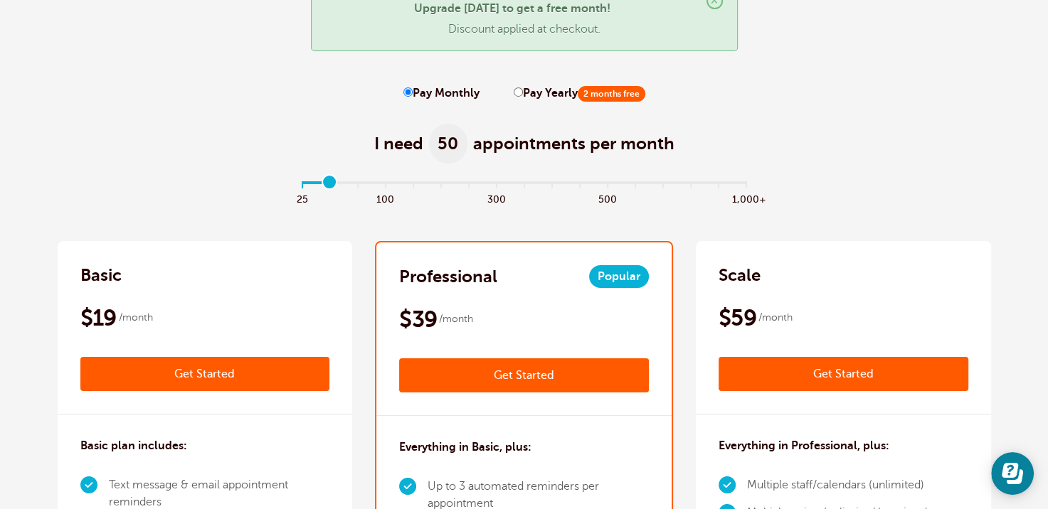
click at [517, 92] on input "Pay Yearly 2 months free" at bounding box center [518, 92] width 9 height 9
radio input "true"
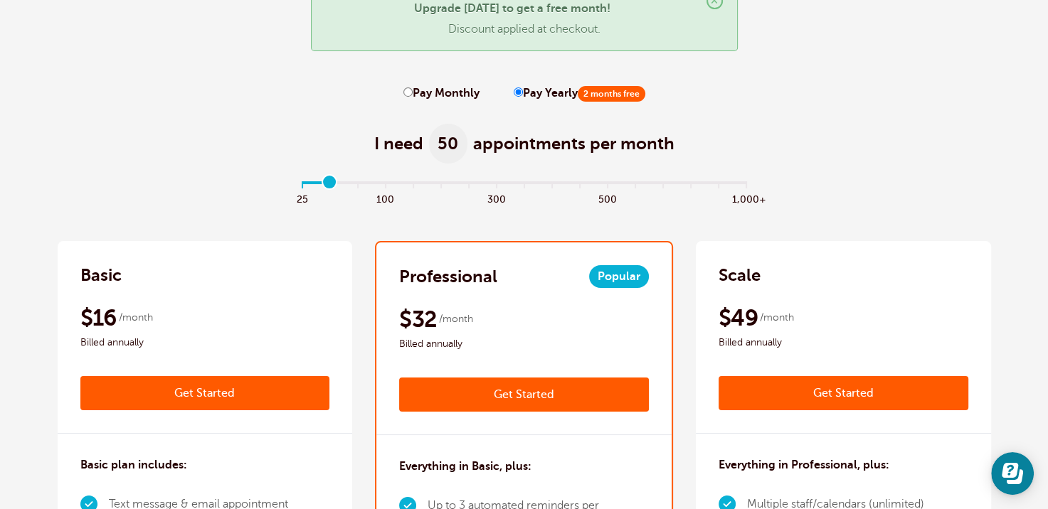
click at [410, 92] on input "Pay Monthly" at bounding box center [407, 92] width 9 height 9
radio input "true"
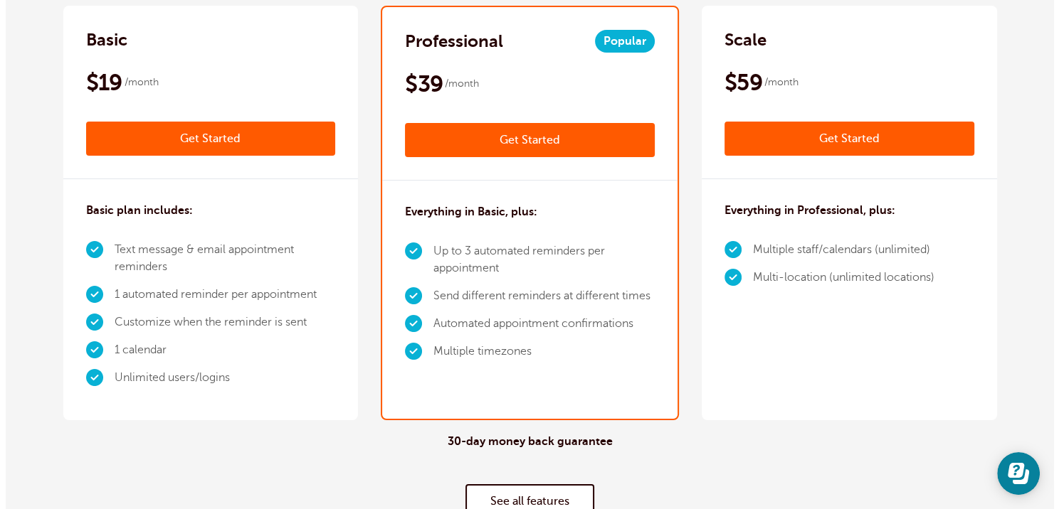
scroll to position [303, 0]
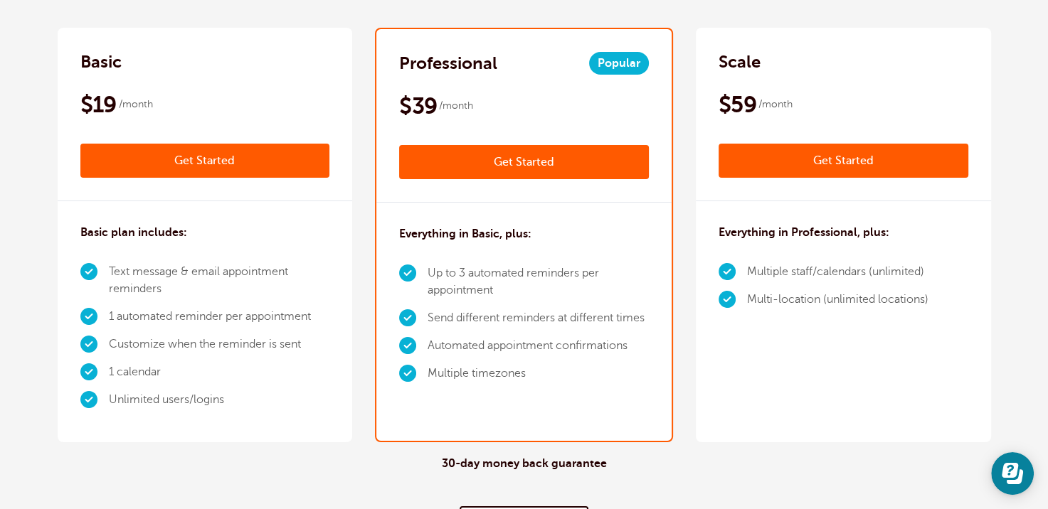
click at [459, 150] on link "Get Started" at bounding box center [524, 162] width 250 height 34
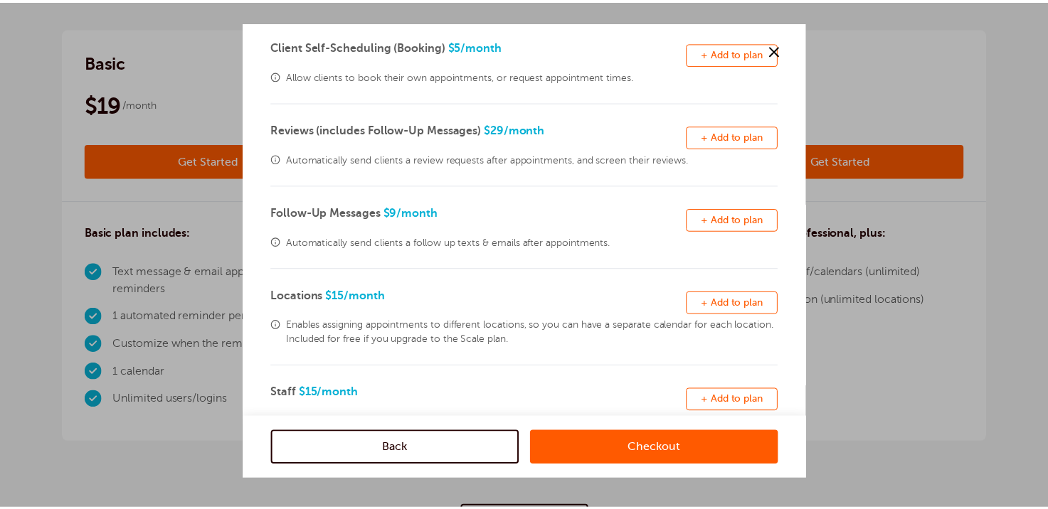
scroll to position [399, 0]
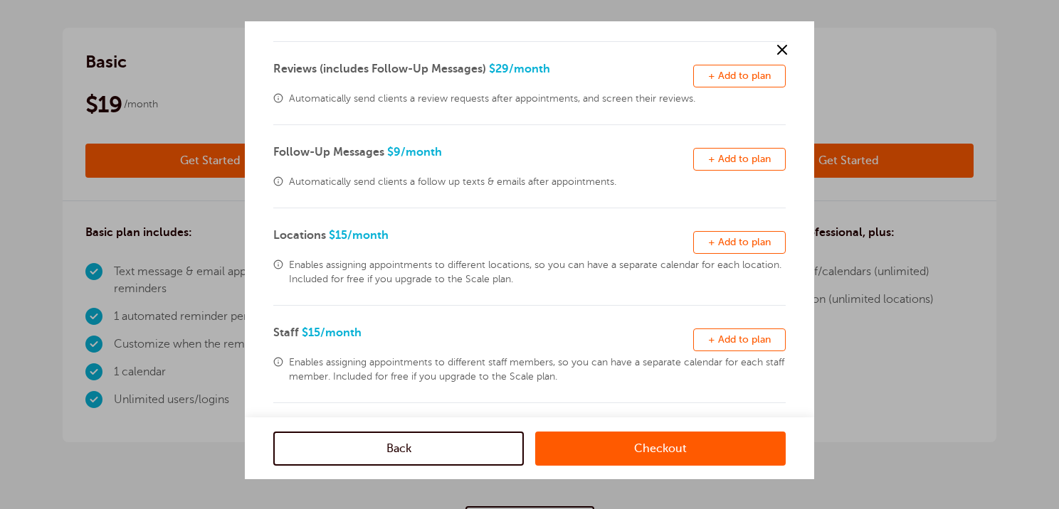
click at [777, 49] on span at bounding box center [781, 49] width 21 height 21
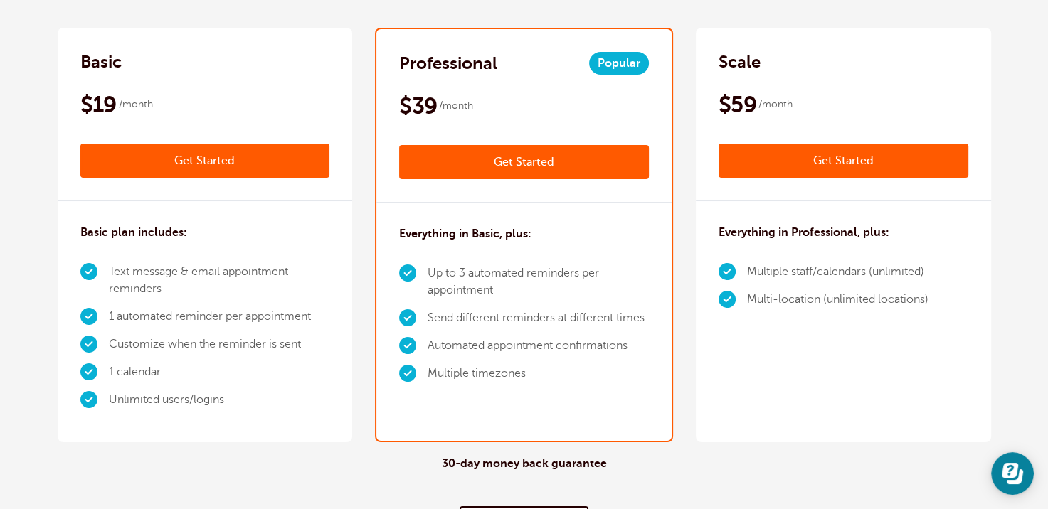
scroll to position [0, 0]
